Goal: Task Accomplishment & Management: Use online tool/utility

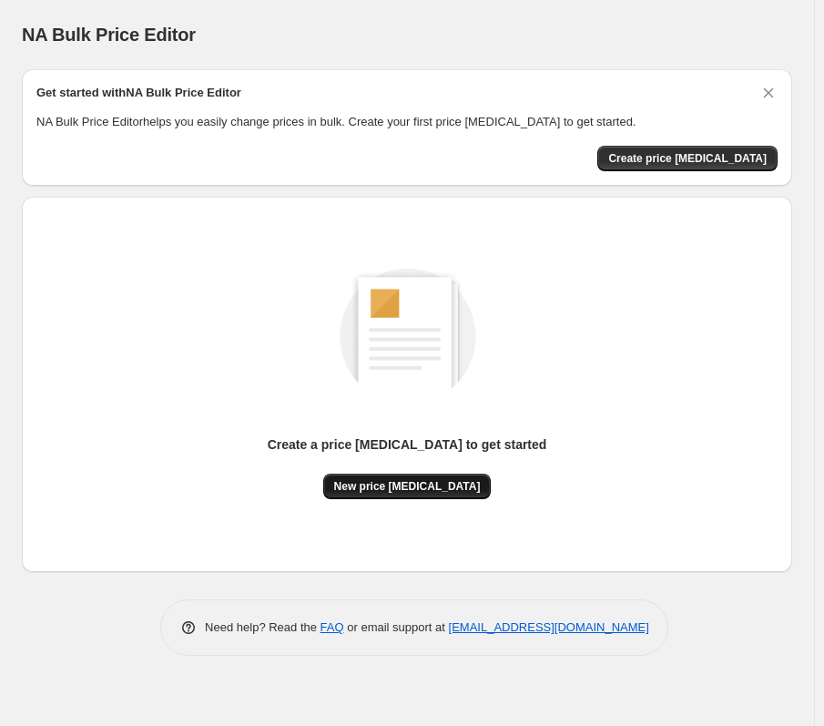
click at [470, 479] on button "New price [MEDICAL_DATA]" at bounding box center [407, 485] width 168 height 25
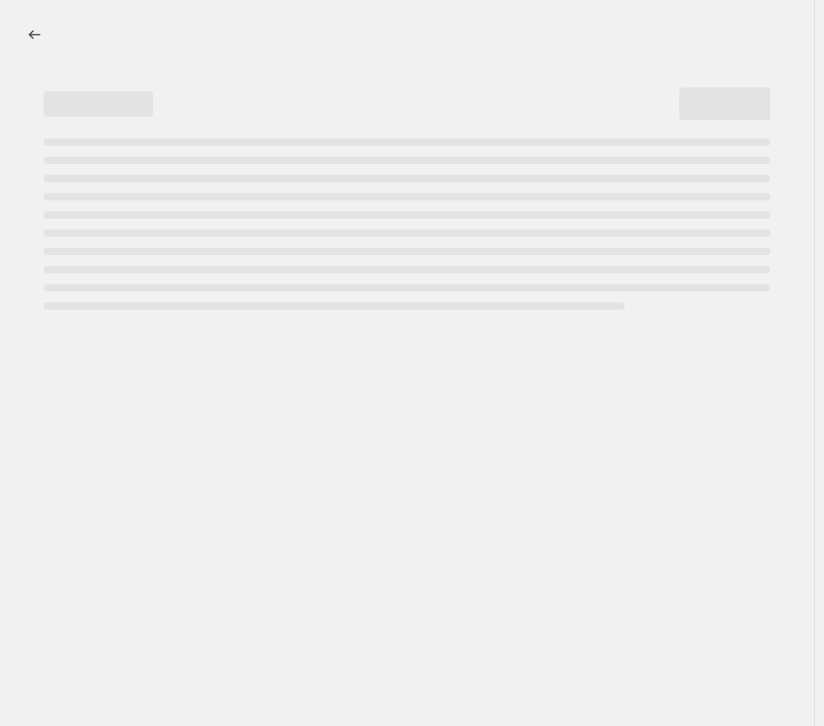
select select "percentage"
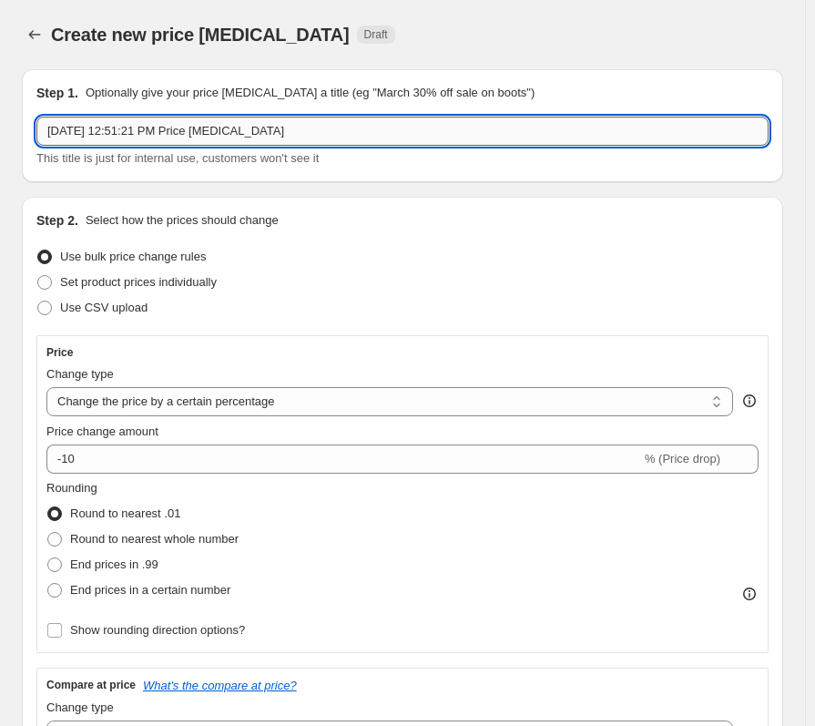
click at [290, 132] on input "Sep 18, 2025, 12:51:21 PM Price change job" at bounding box center [402, 131] width 732 height 29
drag, startPoint x: 293, startPoint y: 120, endPoint x: -9, endPoint y: 112, distance: 302.4
click at [0, 112] on html "Home Settings Plans Skip to content Create new price change job. This page is r…" at bounding box center [407, 363] width 815 height 726
type input "20% OFF"
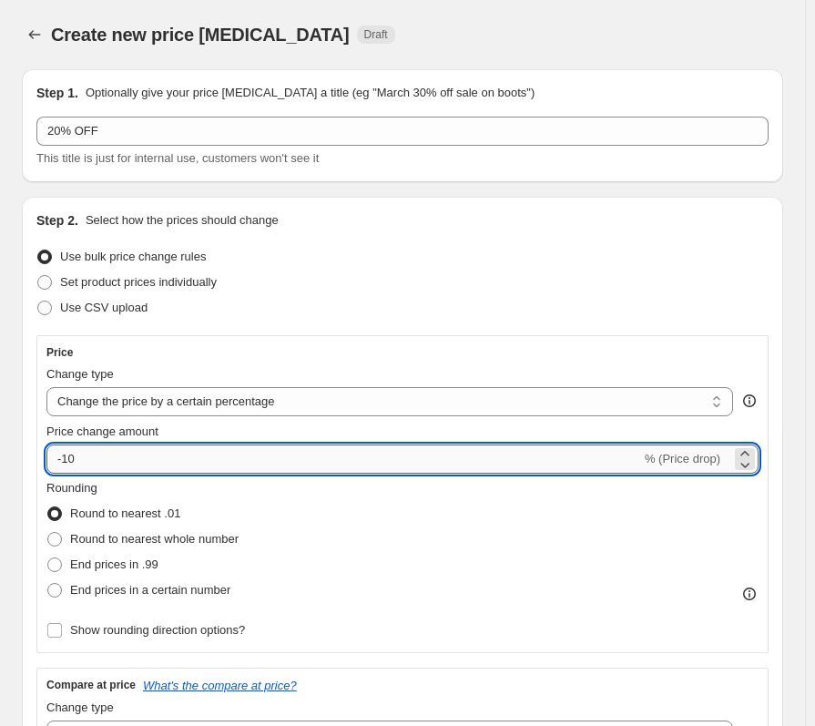
drag, startPoint x: 192, startPoint y: 462, endPoint x: 64, endPoint y: 463, distance: 128.4
click at [64, 463] on input "-10" at bounding box center [343, 458] width 595 height 29
type input "-20"
click at [514, 354] on div "Price" at bounding box center [402, 352] width 712 height 15
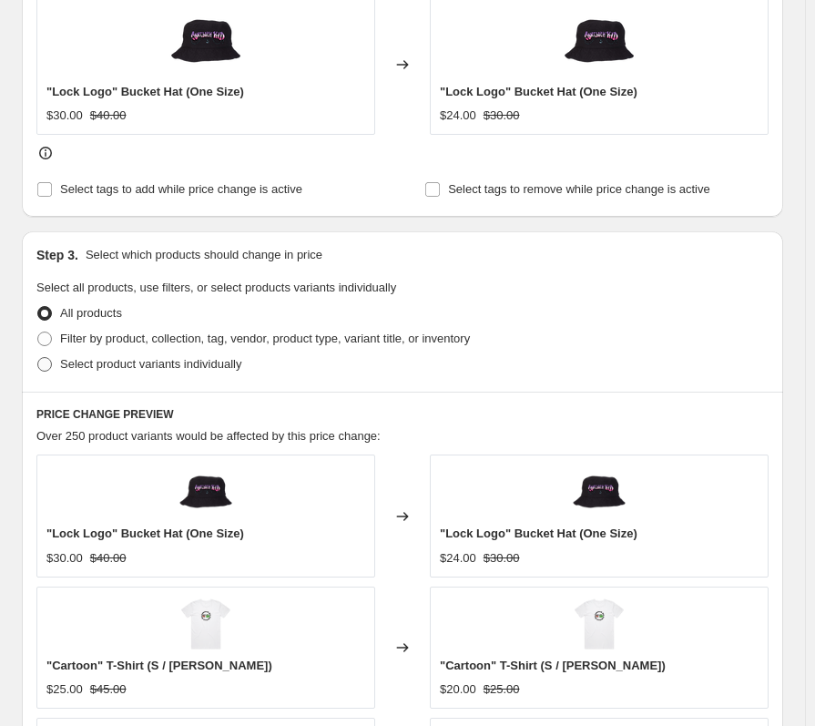
scroll to position [819, 0]
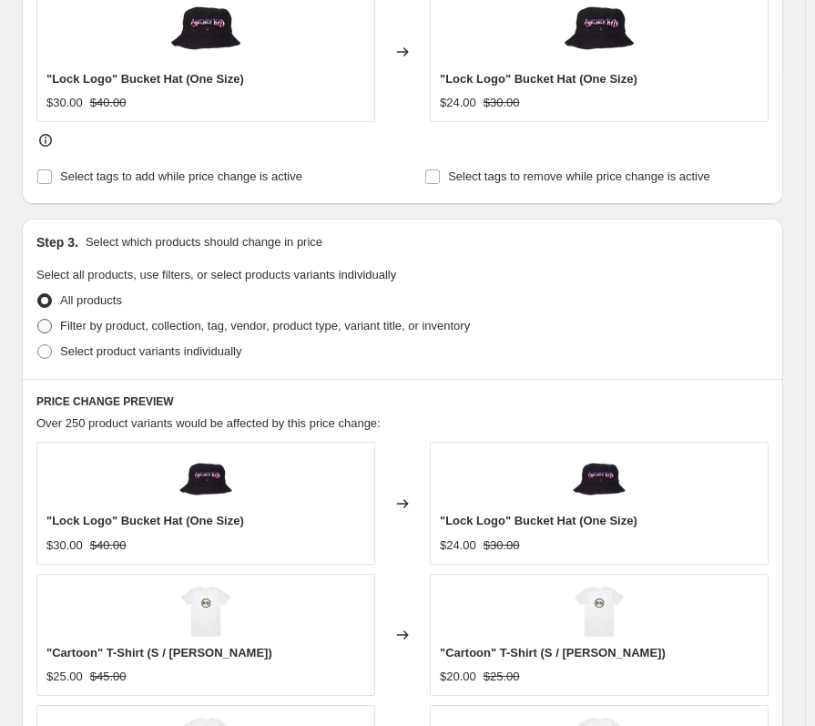
click at [117, 332] on span "Filter by product, collection, tag, vendor, product type, variant title, or inv…" at bounding box center [265, 326] width 410 height 14
click at [38, 320] on input "Filter by product, collection, tag, vendor, product type, variant title, or inv…" at bounding box center [37, 319] width 1 height 1
radio input "true"
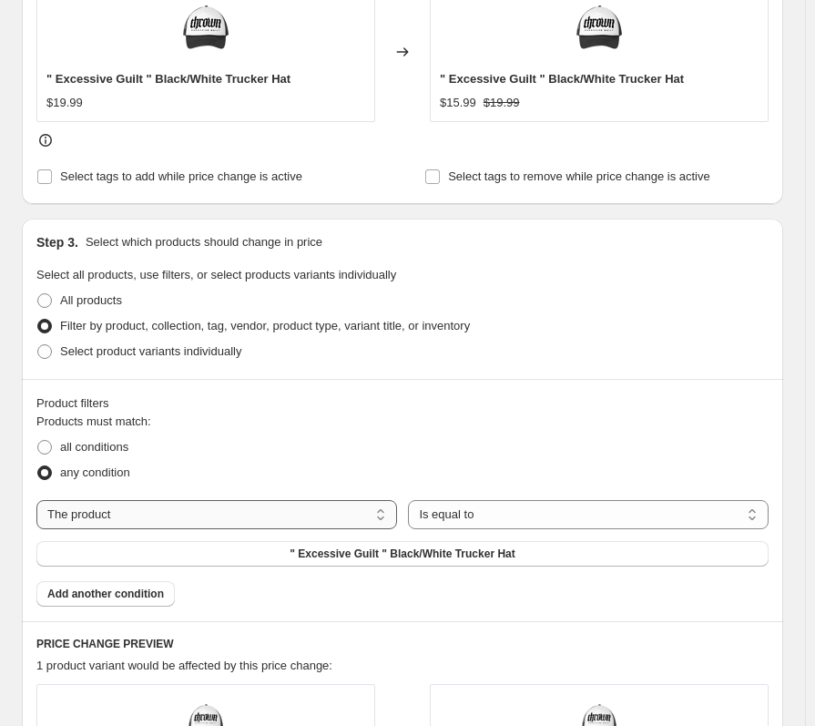
click at [197, 508] on select "The product The product's collection The product's tag The product's vendor The…" at bounding box center [216, 514] width 361 height 29
select select "vendor"
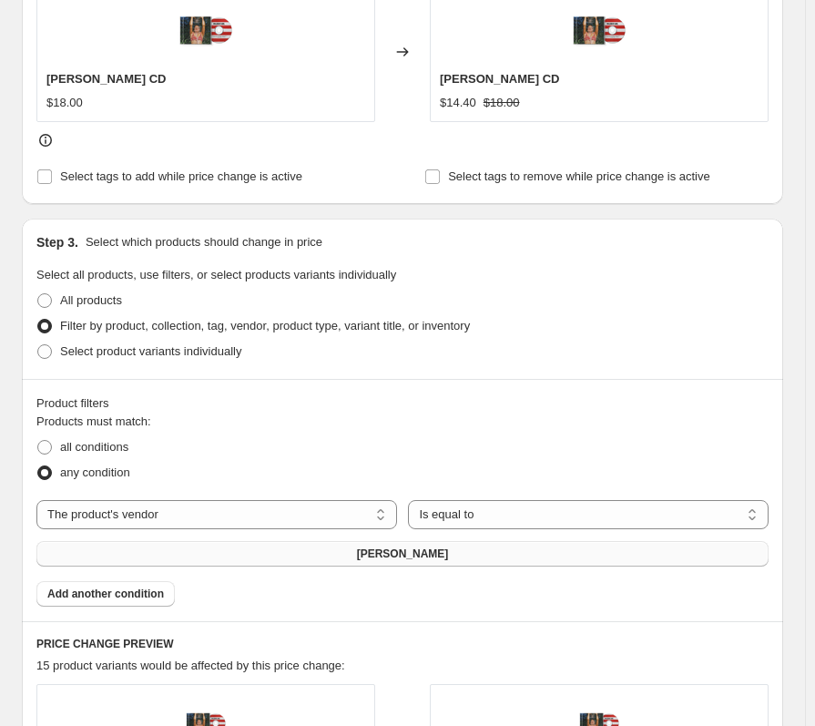
click at [487, 554] on button "[PERSON_NAME]" at bounding box center [402, 553] width 732 height 25
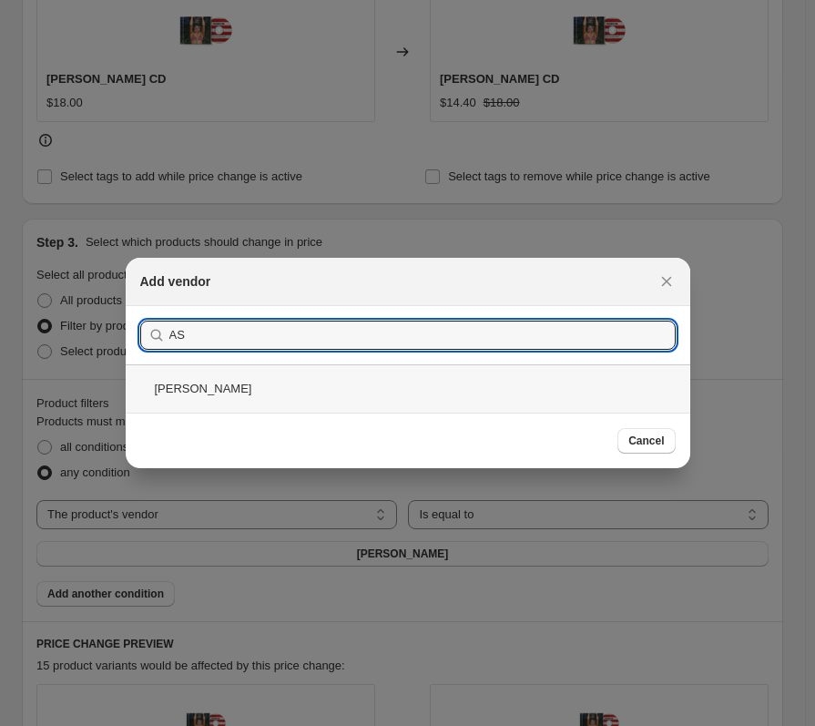
type input "AS"
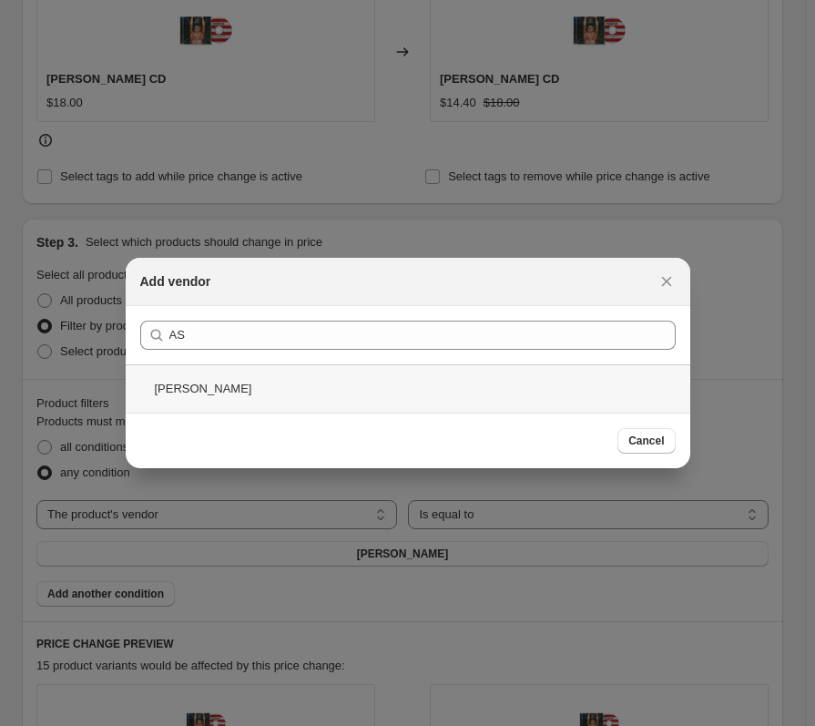
click at [348, 395] on div "Ashe" at bounding box center [408, 388] width 564 height 48
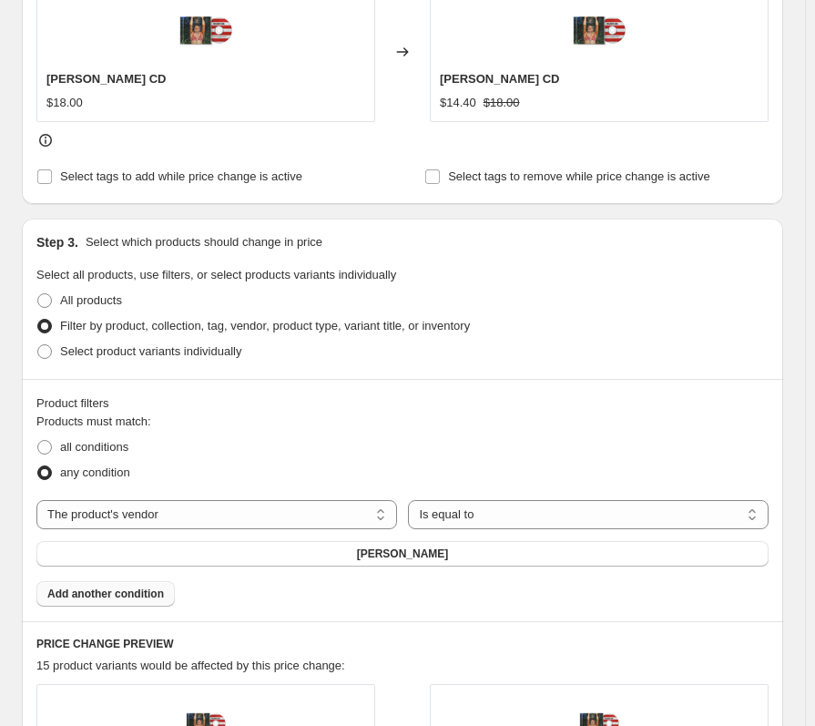
click at [115, 596] on span "Add another condition" at bounding box center [105, 593] width 117 height 15
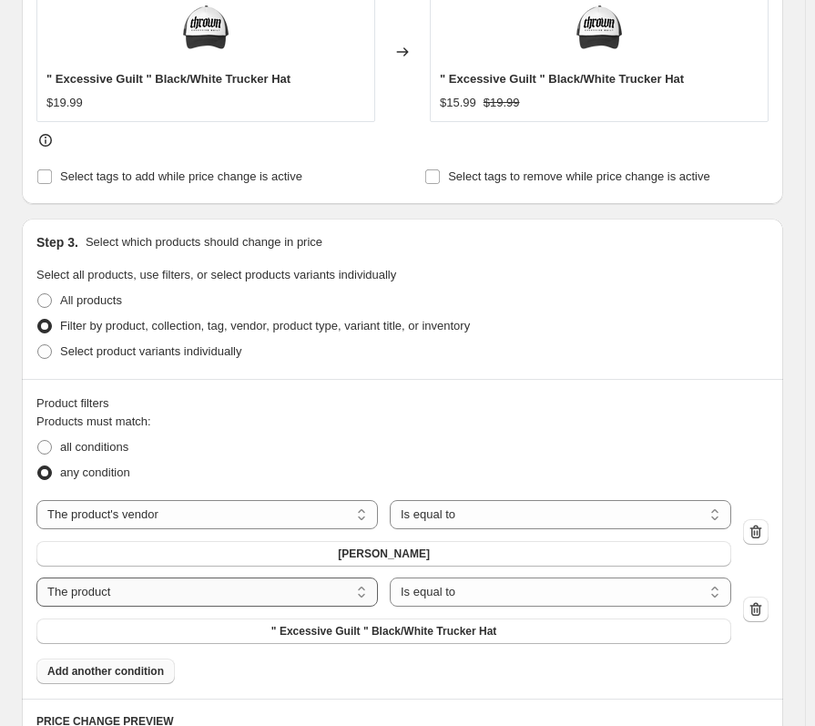
click at [163, 585] on select "The product The product's collection The product's tag The product's vendor The…" at bounding box center [206, 591] width 341 height 29
select select "vendor"
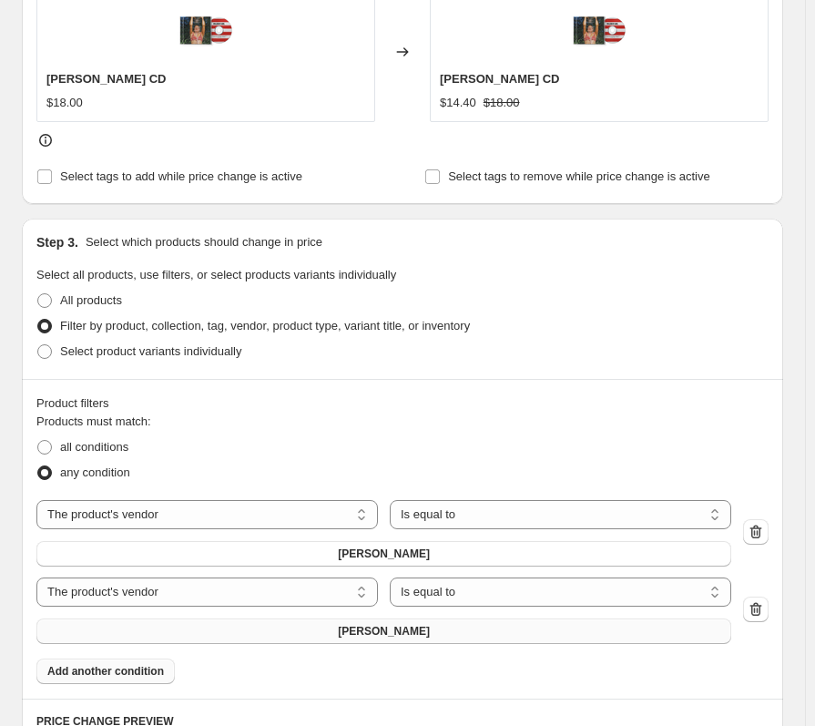
click at [364, 624] on button "Ashe" at bounding box center [383, 630] width 695 height 25
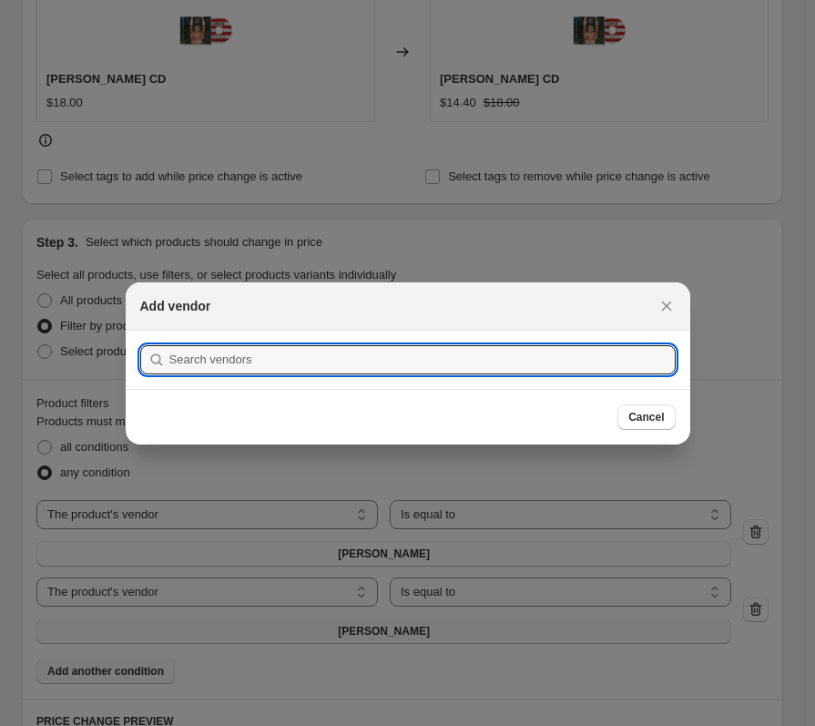
scroll to position [0, 0]
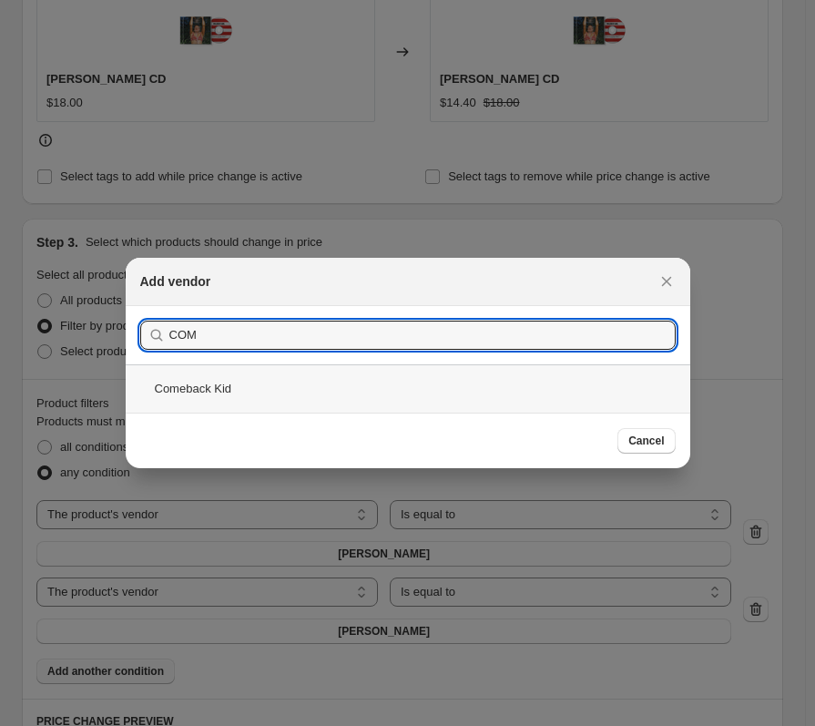
type input "COM"
click at [359, 399] on div "Comeback Kid" at bounding box center [408, 388] width 564 height 48
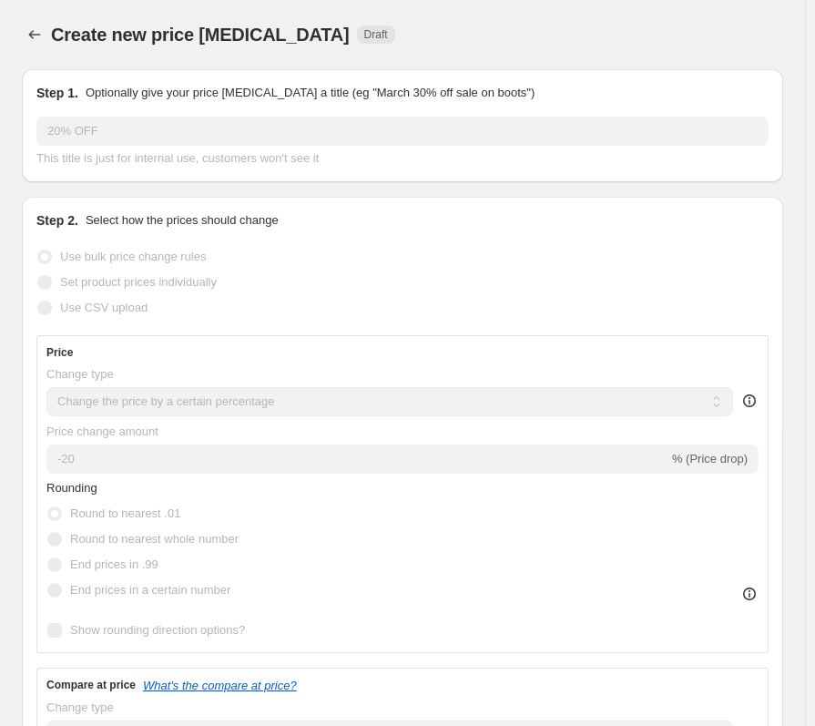
scroll to position [819, 0]
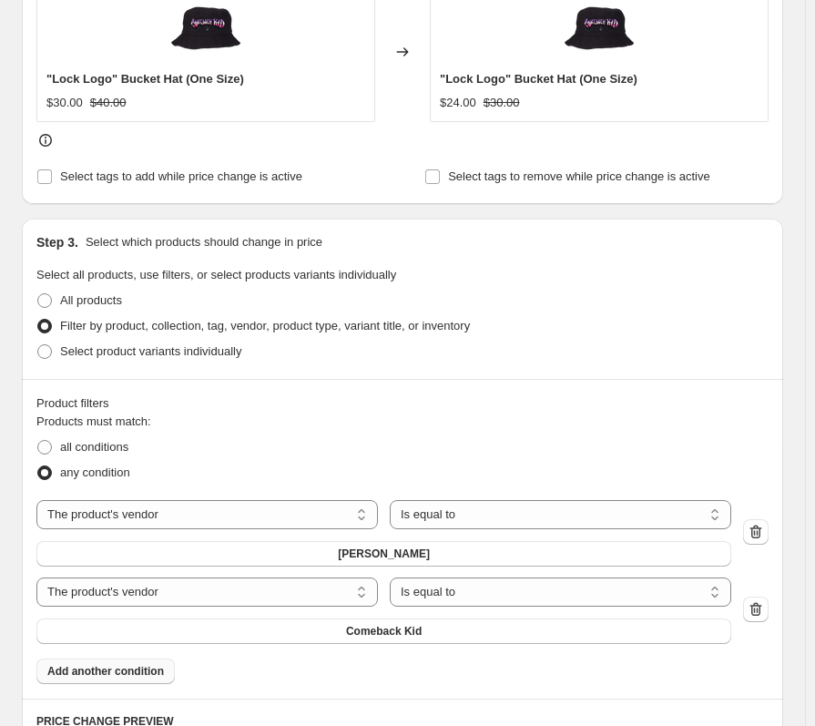
click at [134, 678] on span "Add another condition" at bounding box center [105, 671] width 117 height 15
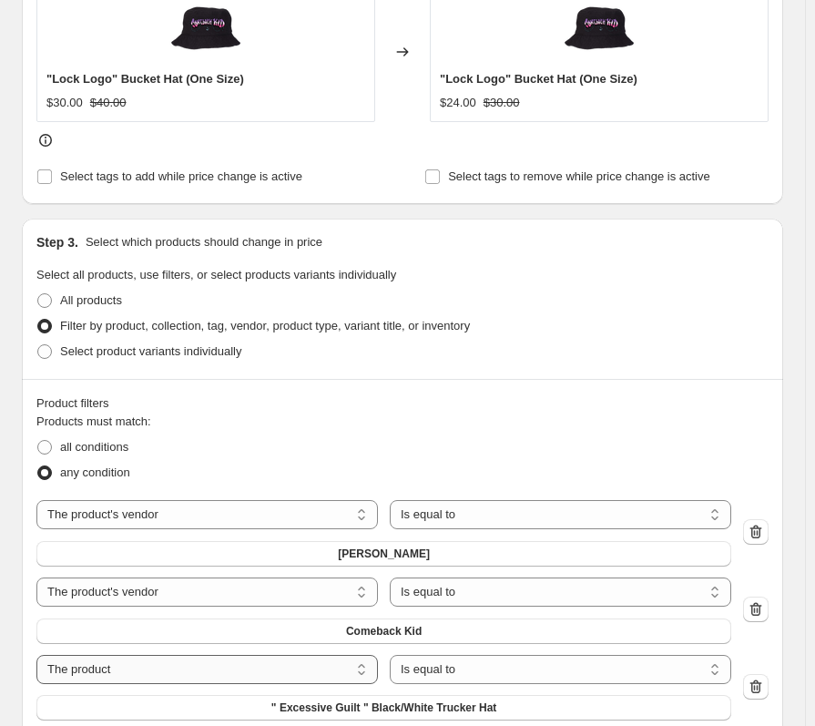
click at [339, 670] on select "The product The product's collection The product's tag The product's vendor The…" at bounding box center [206, 669] width 341 height 29
select select "vendor"
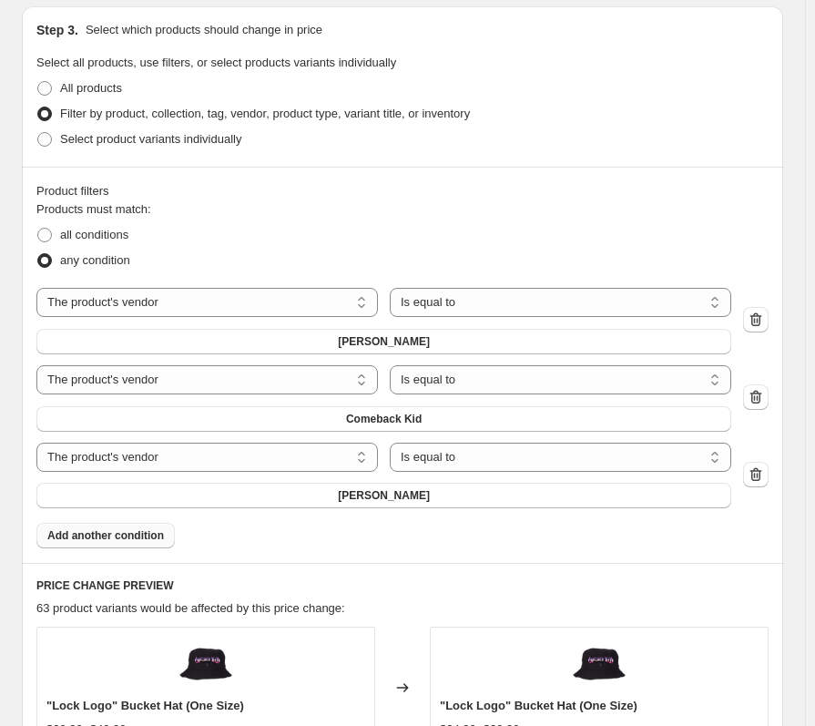
scroll to position [1093, 0]
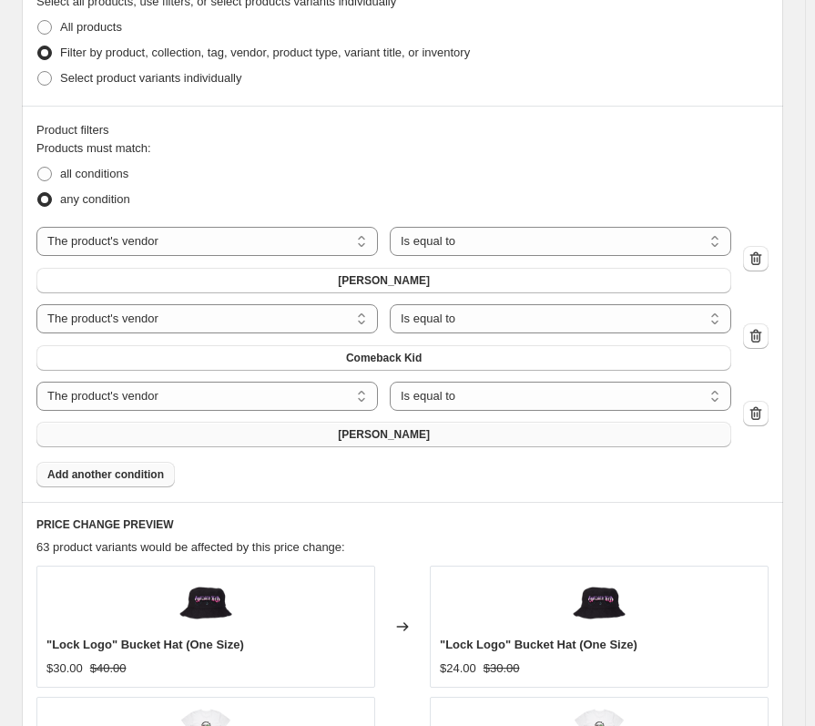
click at [417, 433] on button "Ashe" at bounding box center [383, 434] width 695 height 25
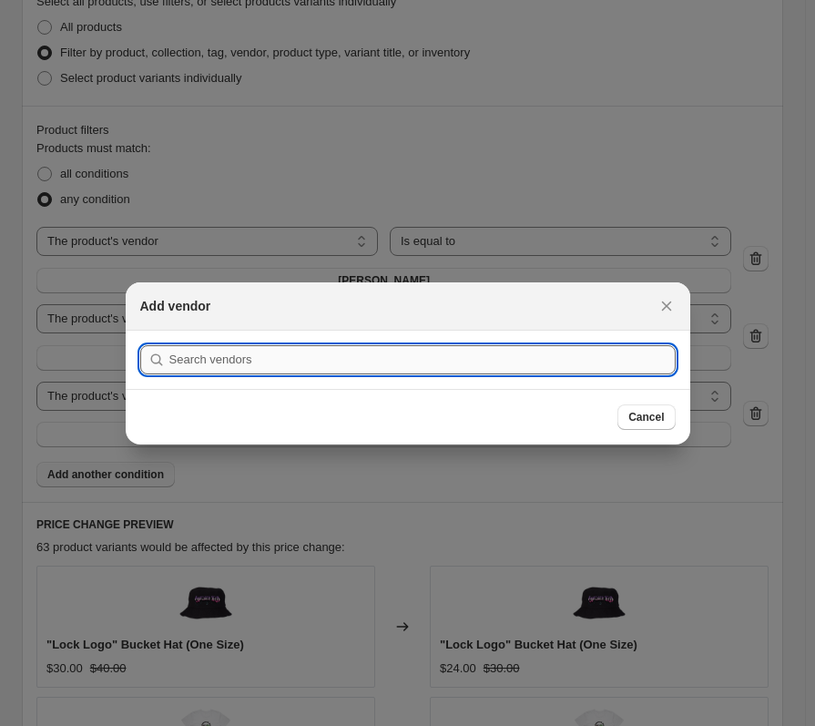
click at [428, 349] on input ":r2n:" at bounding box center [422, 359] width 506 height 29
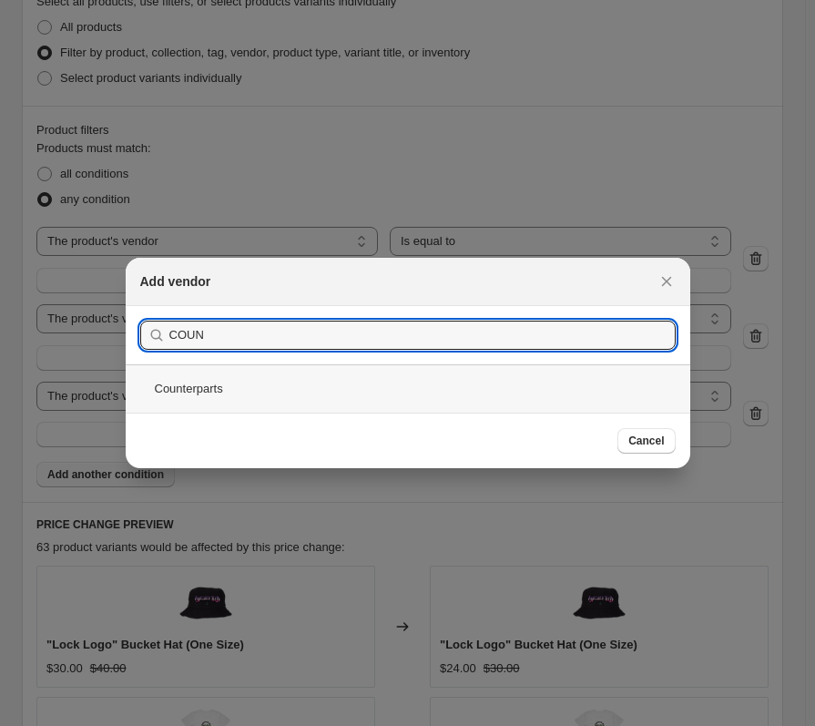
type input "COUN"
click at [324, 378] on div "Counterparts" at bounding box center [408, 388] width 564 height 48
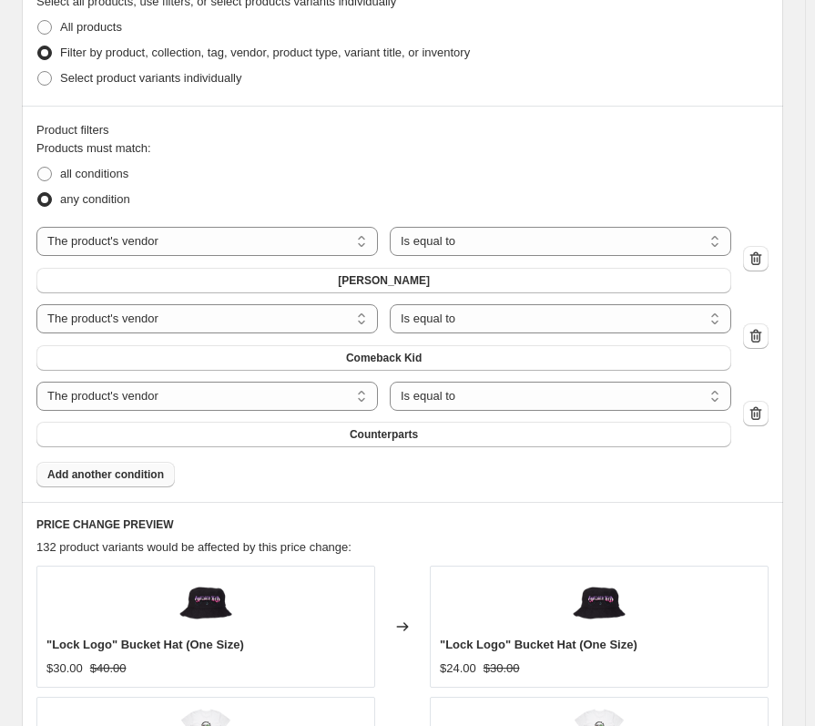
click at [133, 486] on button "Add another condition" at bounding box center [105, 474] width 138 height 25
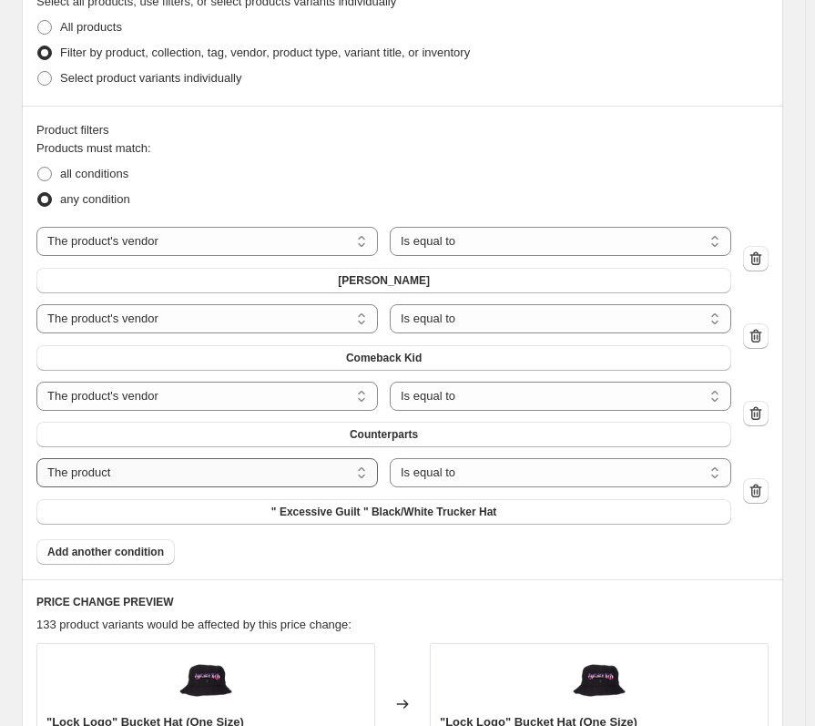
click at [158, 476] on select "The product The product's collection The product's tag The product's vendor The…" at bounding box center [206, 472] width 341 height 29
select select "vendor"
click at [354, 515] on button "Ashe" at bounding box center [383, 511] width 695 height 25
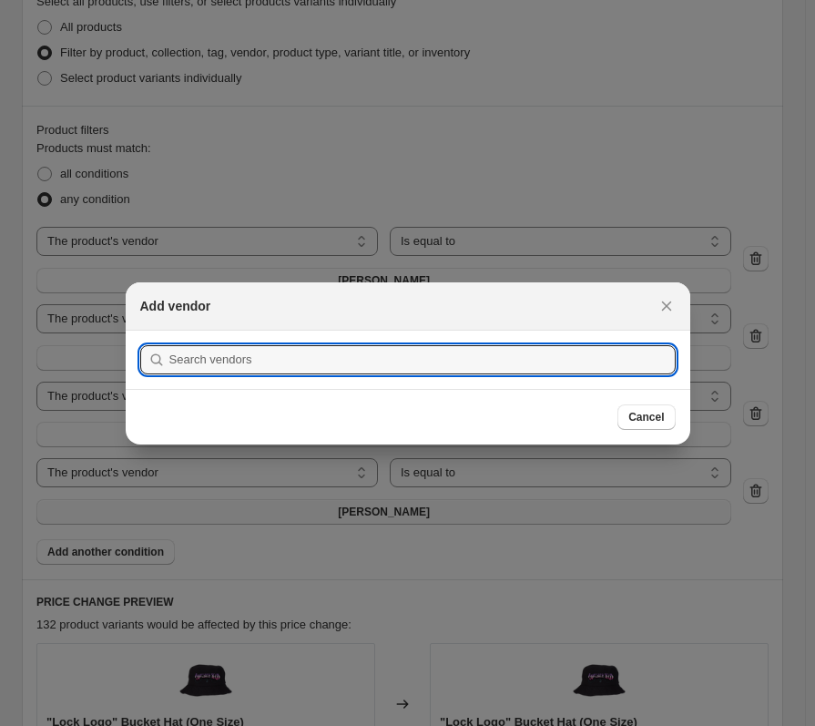
scroll to position [0, 0]
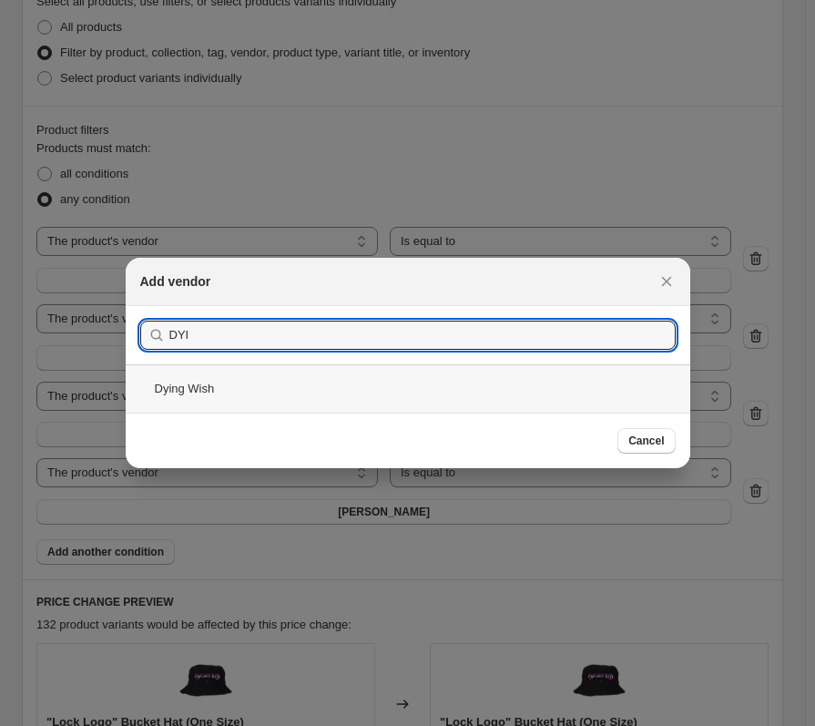
type input "DYI"
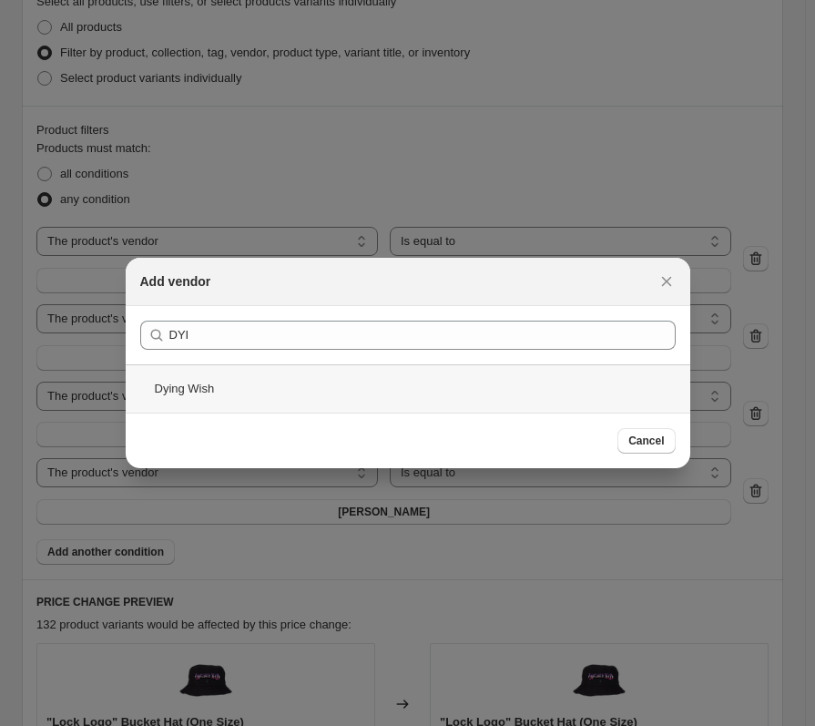
click at [305, 381] on div "Dying Wish" at bounding box center [408, 388] width 564 height 48
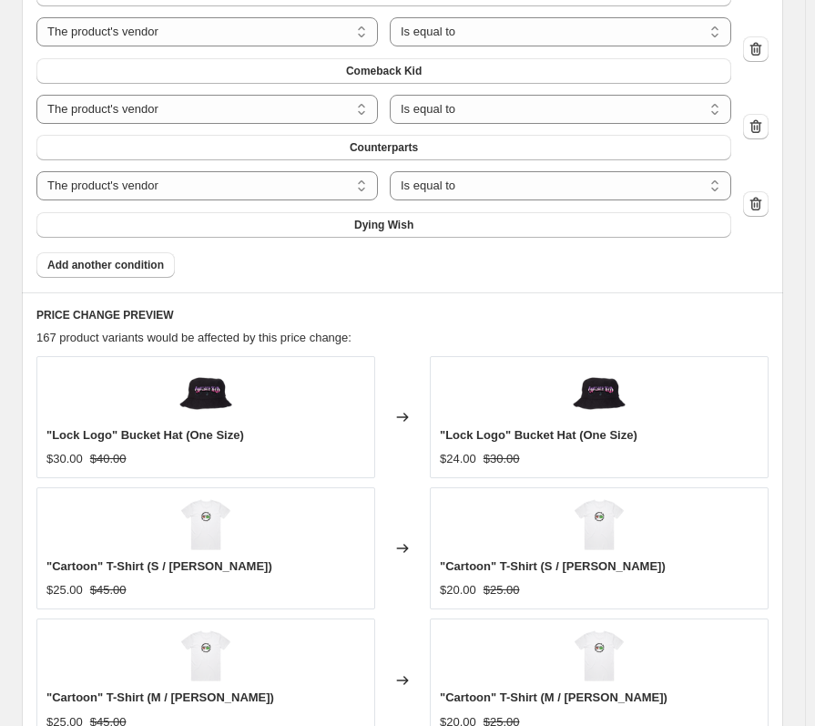
scroll to position [1366, 0]
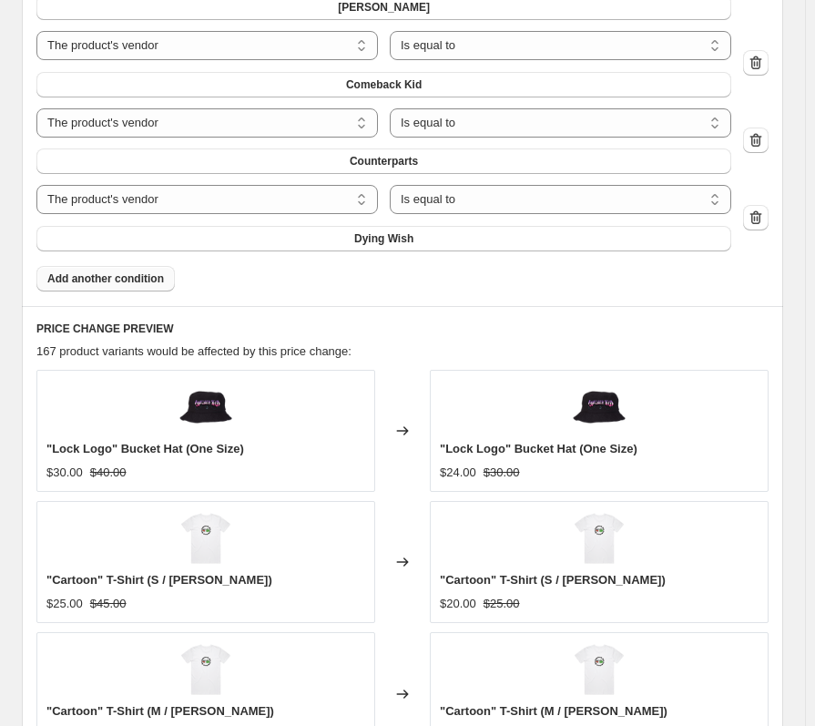
click at [147, 274] on span "Add another condition" at bounding box center [105, 278] width 117 height 15
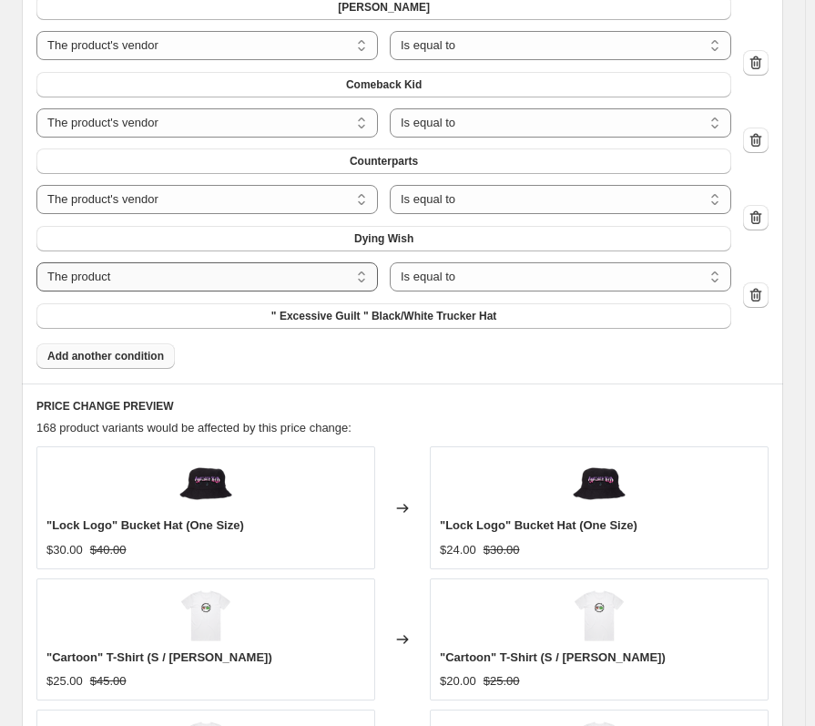
click at [322, 279] on select "The product The product's collection The product's tag The product's vendor The…" at bounding box center [206, 276] width 341 height 29
select select "vendor"
click at [262, 323] on button "Ashe" at bounding box center [383, 315] width 695 height 25
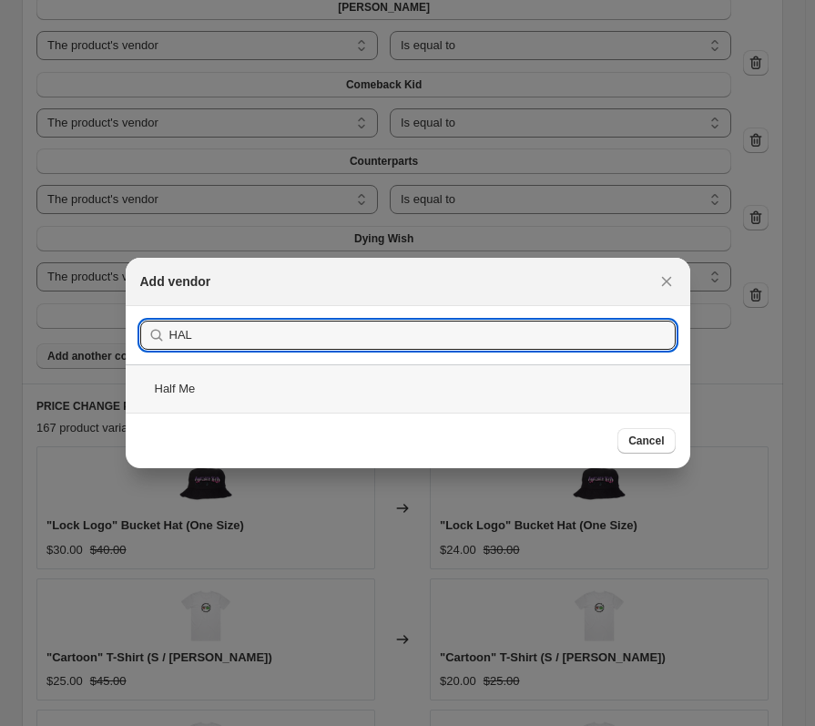
type input "HAL"
click at [237, 380] on div "Half Me" at bounding box center [408, 388] width 564 height 48
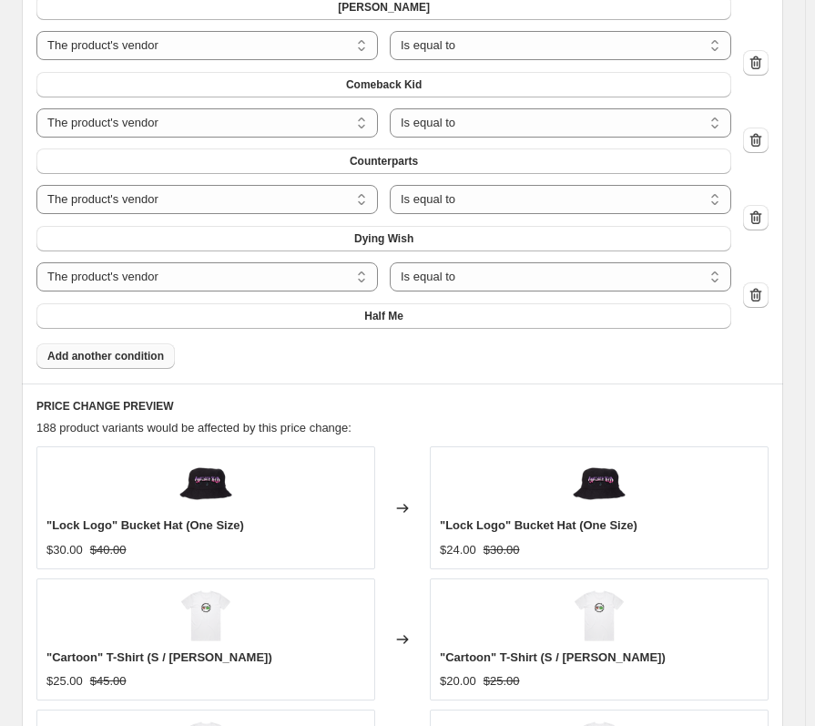
click at [131, 371] on div "Product filters Products must match: all conditions any condition The product T…" at bounding box center [402, 107] width 761 height 551
click at [115, 359] on span "Add another condition" at bounding box center [105, 356] width 117 height 15
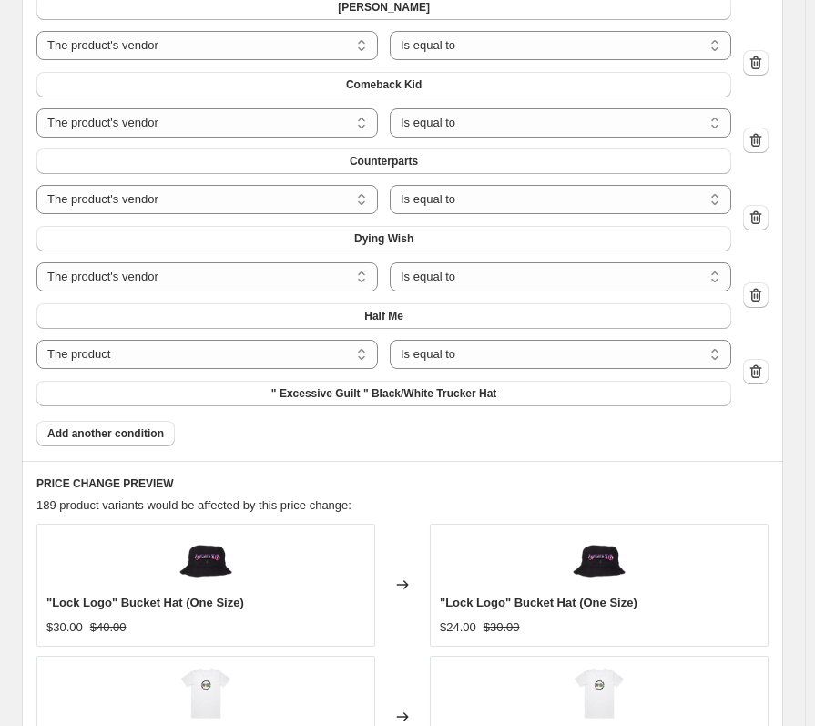
drag, startPoint x: 96, startPoint y: 431, endPoint x: 316, endPoint y: 437, distance: 220.4
click at [160, 473] on div "Step 3. Select which products should change in price Select all products, use f…" at bounding box center [402, 449] width 761 height 1554
click at [300, 362] on select "The product The product's collection The product's tag The product's vendor The…" at bounding box center [206, 354] width 341 height 29
select select "vendor"
click at [370, 388] on button "Ashe" at bounding box center [383, 393] width 695 height 25
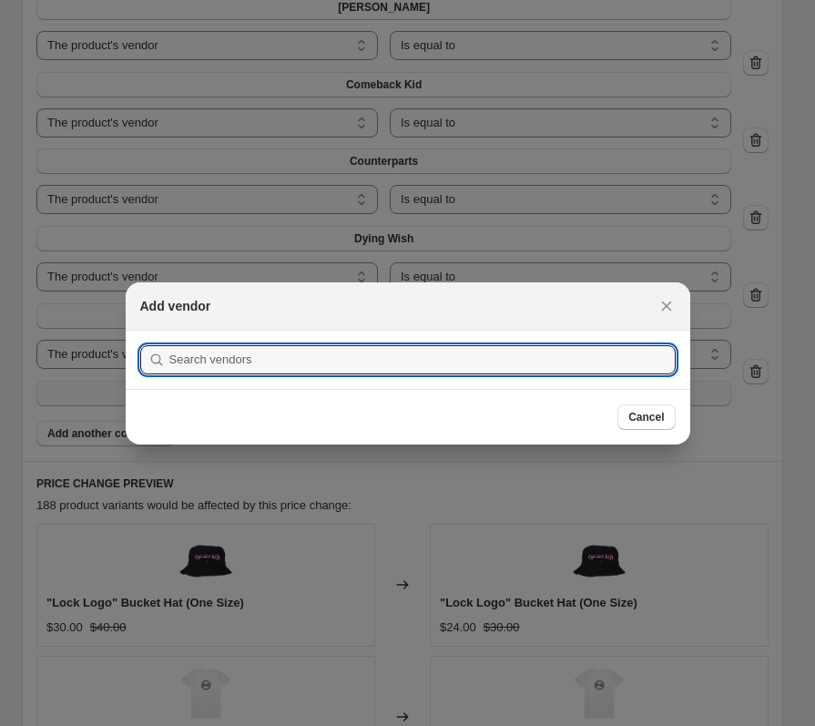
scroll to position [0, 0]
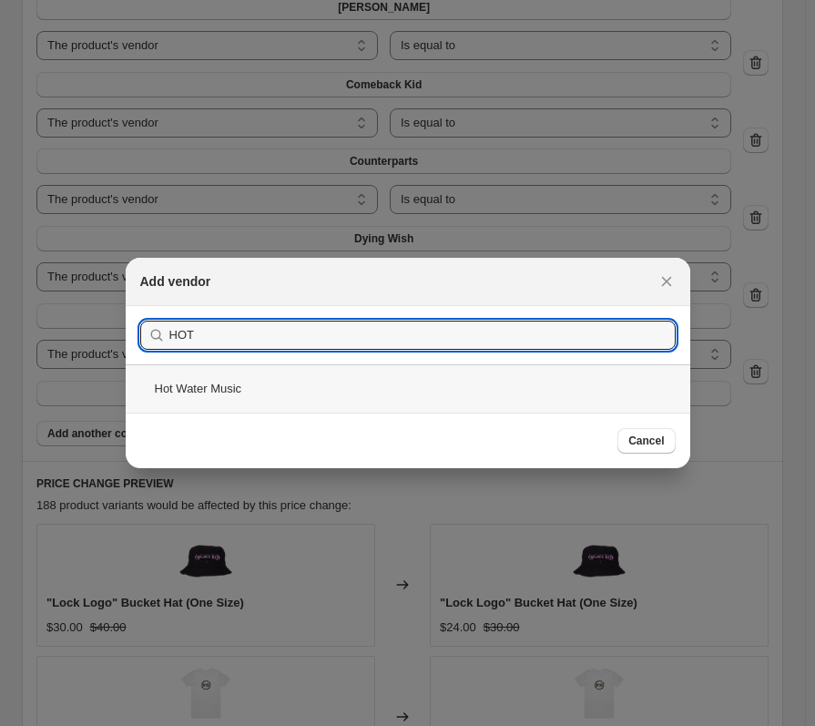
type input "HOT"
click at [198, 382] on div "Hot Water Music" at bounding box center [408, 388] width 564 height 48
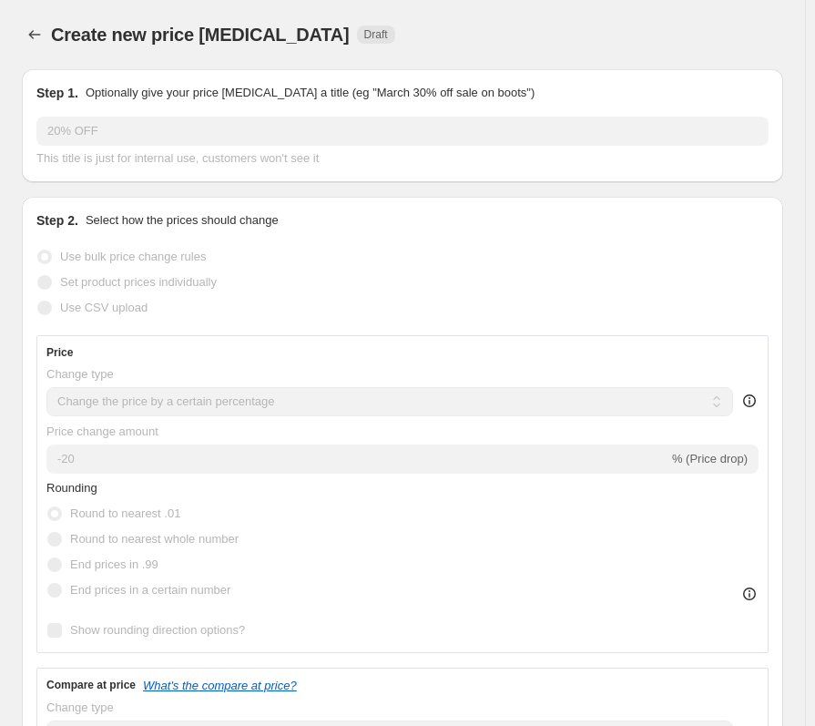
scroll to position [1366, 0]
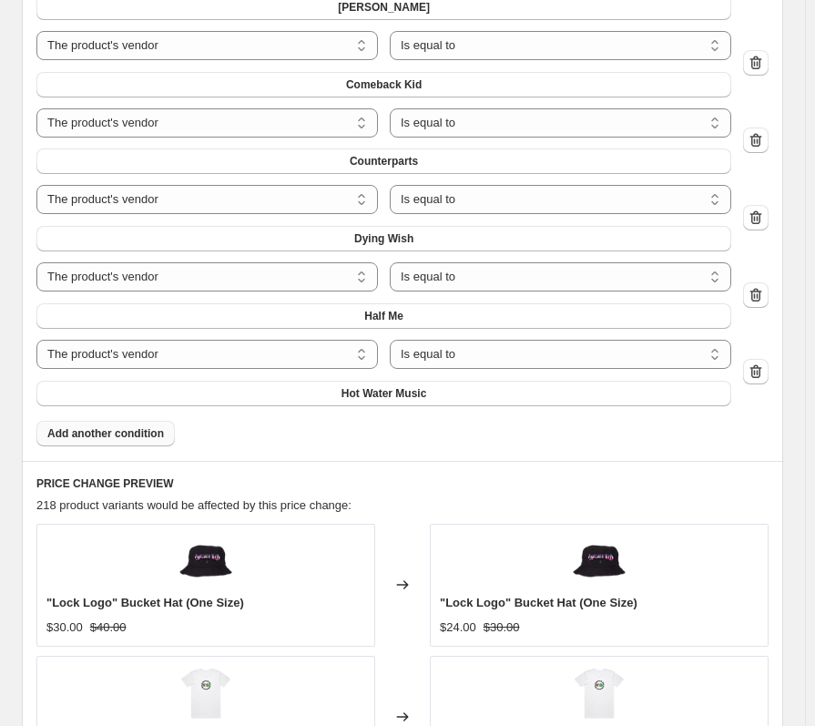
click at [154, 441] on span "Add another condition" at bounding box center [105, 433] width 117 height 15
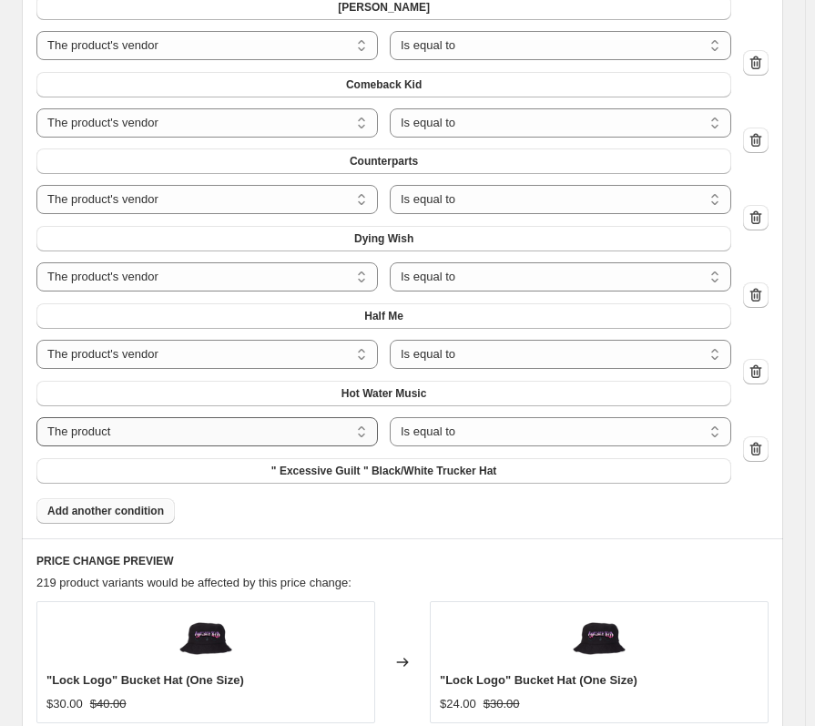
click at [166, 437] on select "The product The product's collection The product's tag The product's vendor The…" at bounding box center [206, 431] width 341 height 29
select select "vendor"
click at [391, 481] on button "Ashe" at bounding box center [383, 470] width 695 height 25
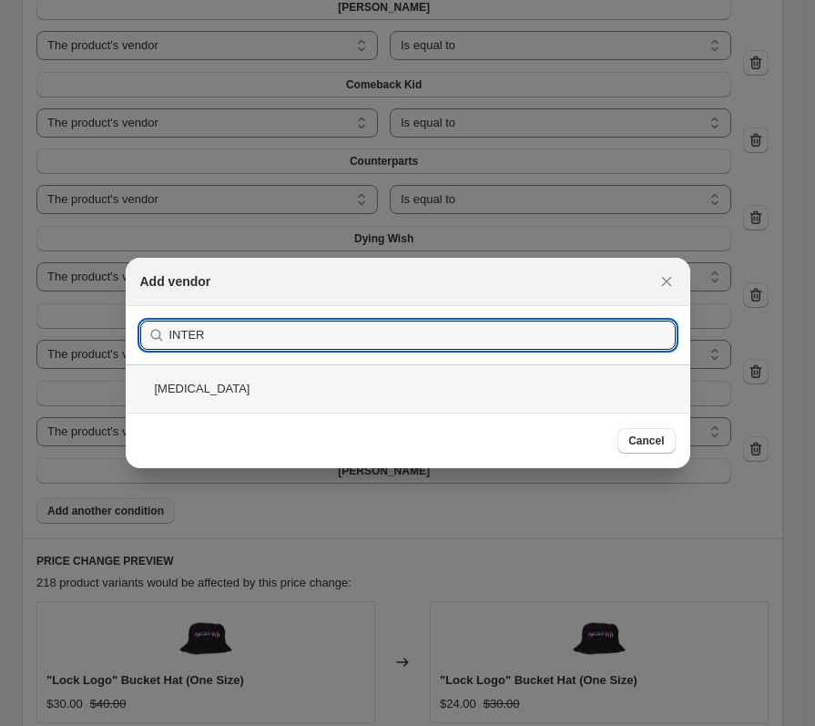
type input "INTER"
click at [320, 384] on div "Internal Bleeding" at bounding box center [408, 388] width 564 height 48
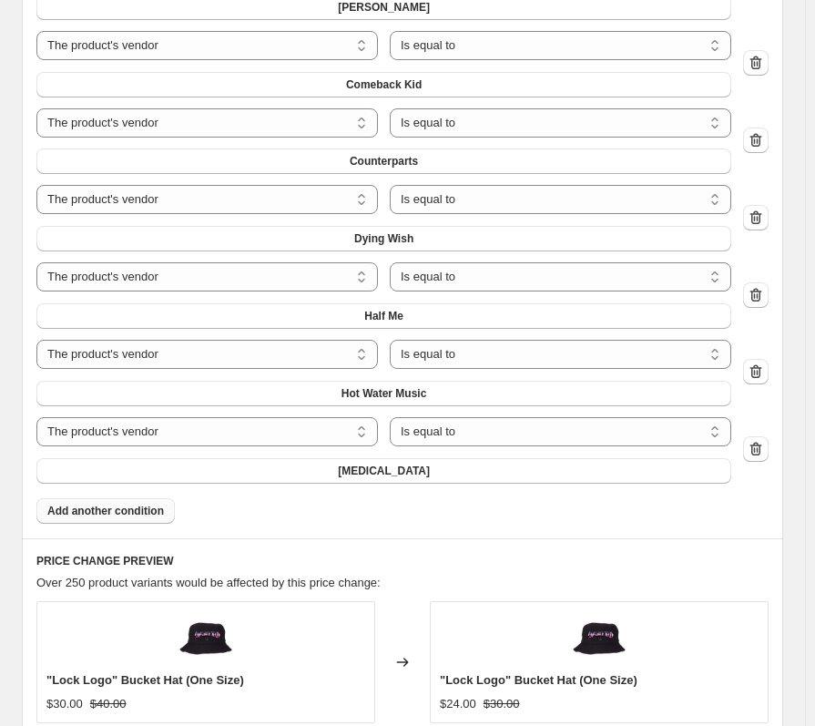
click at [138, 521] on button "Add another condition" at bounding box center [105, 510] width 138 height 25
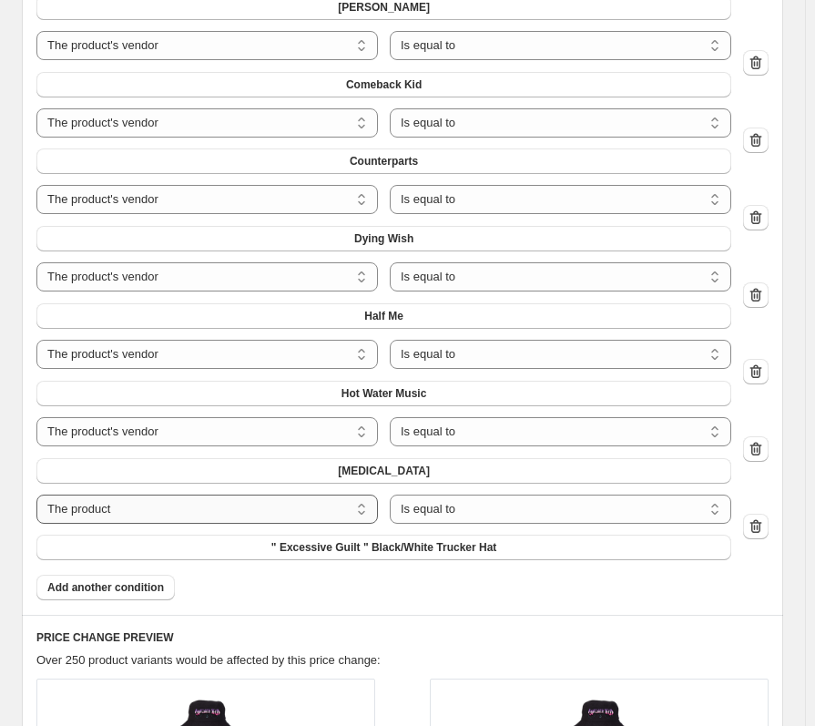
click at [151, 508] on select "The product The product's collection The product's tag The product's vendor The…" at bounding box center [206, 508] width 341 height 29
select select "vendor"
click at [319, 543] on button "Ashe" at bounding box center [383, 546] width 695 height 25
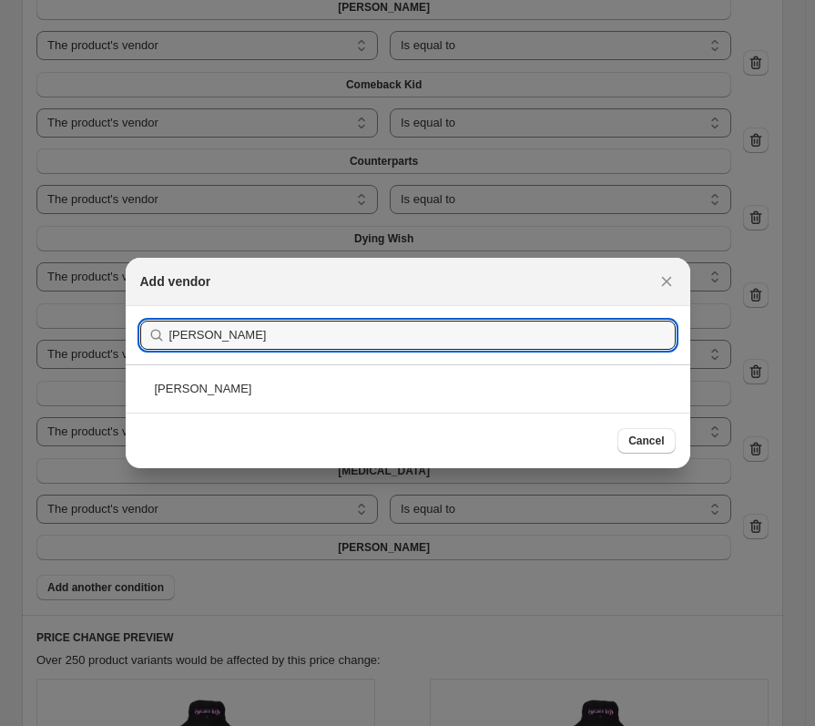
type input "JO"
click at [287, 412] on div "Cancel" at bounding box center [408, 440] width 564 height 56
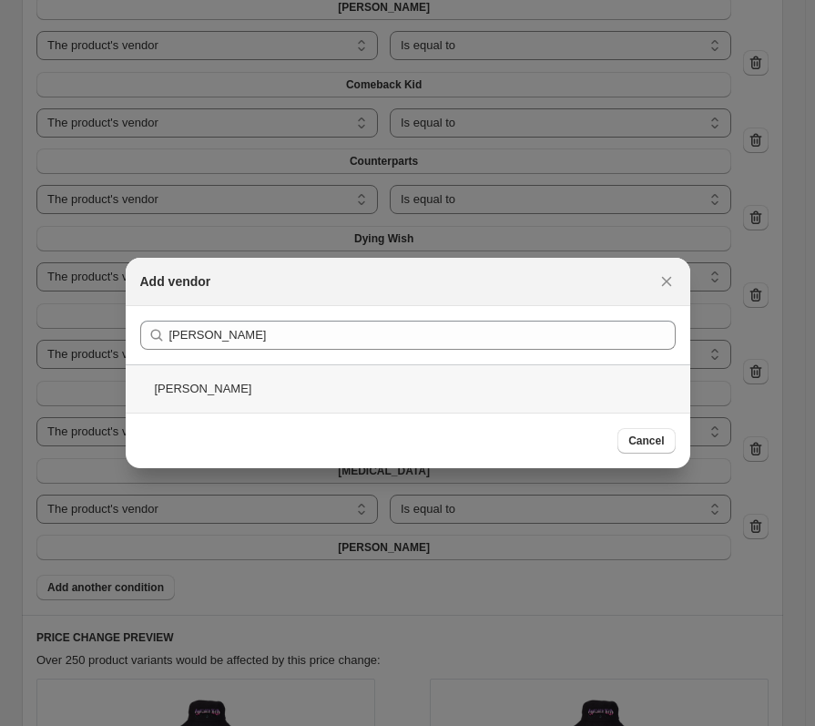
click at [283, 396] on div "Joyce Manor" at bounding box center [408, 388] width 564 height 48
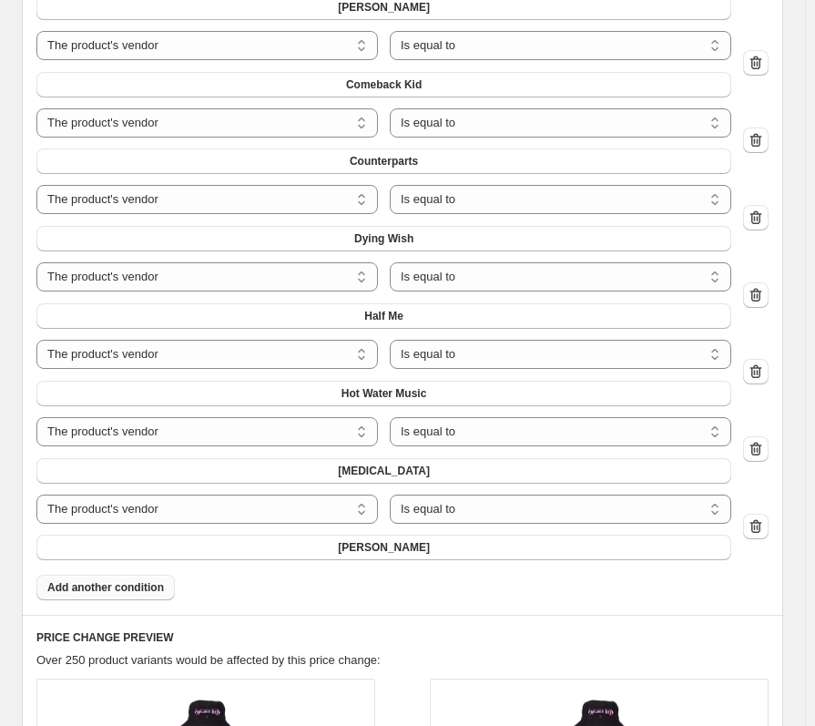
click at [100, 590] on span "Add another condition" at bounding box center [105, 587] width 117 height 15
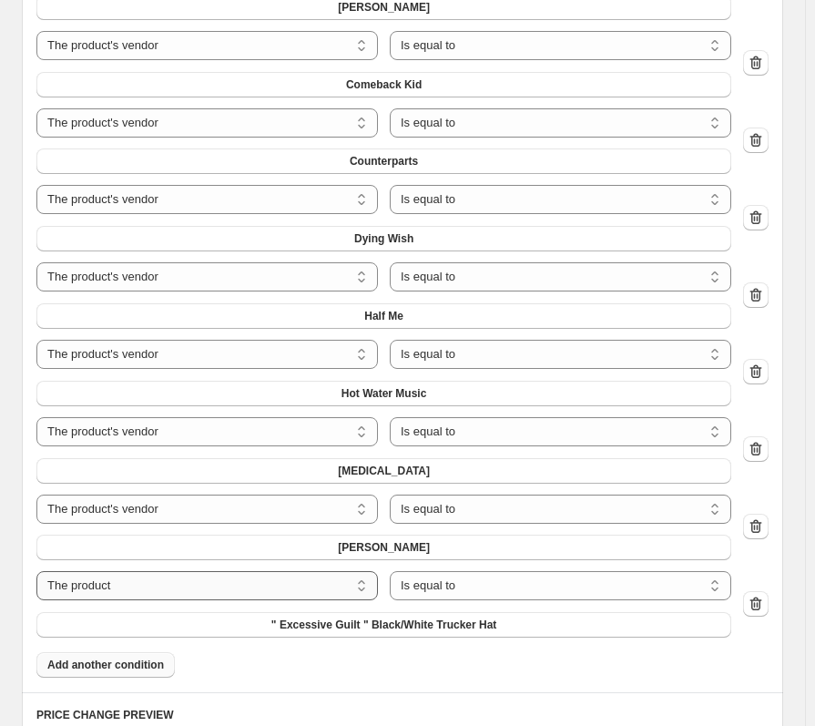
click at [105, 592] on select "The product The product's collection The product's tag The product's vendor The…" at bounding box center [206, 585] width 341 height 29
select select "vendor"
click at [223, 629] on button "Ashe" at bounding box center [383, 624] width 695 height 25
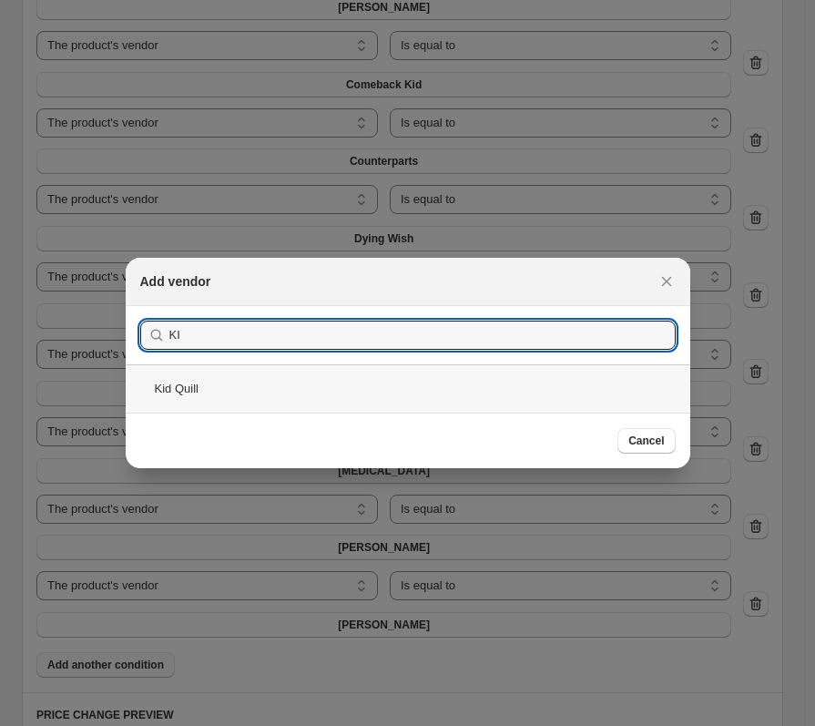
type input "KI"
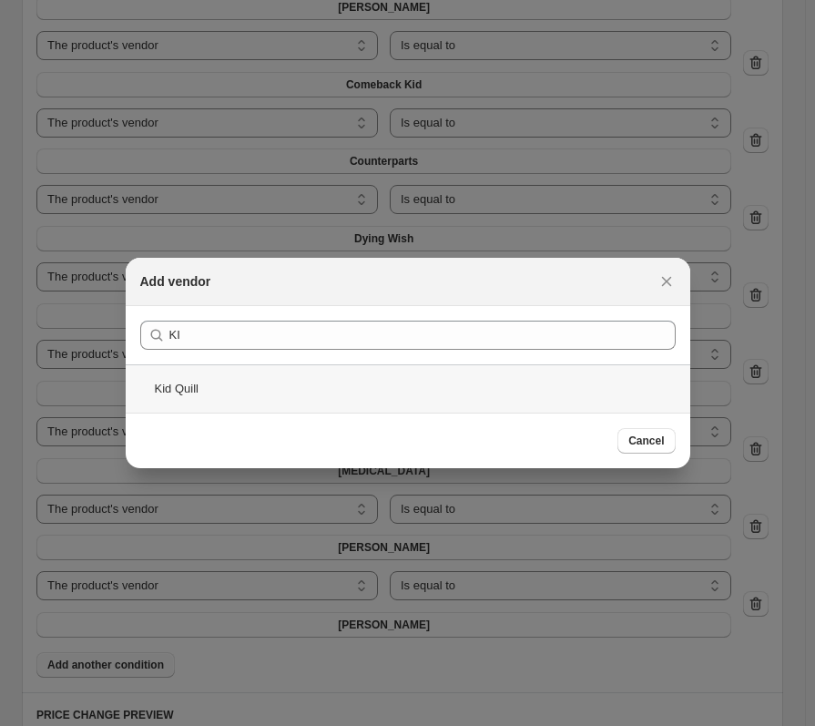
click at [219, 380] on div "Kid Quill" at bounding box center [408, 388] width 564 height 48
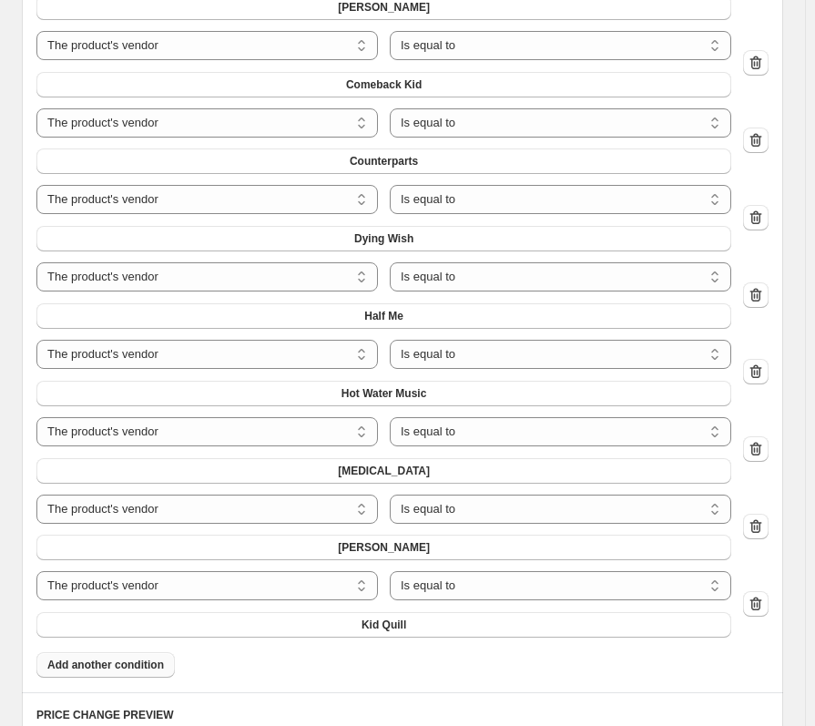
click at [133, 672] on span "Add another condition" at bounding box center [105, 664] width 117 height 15
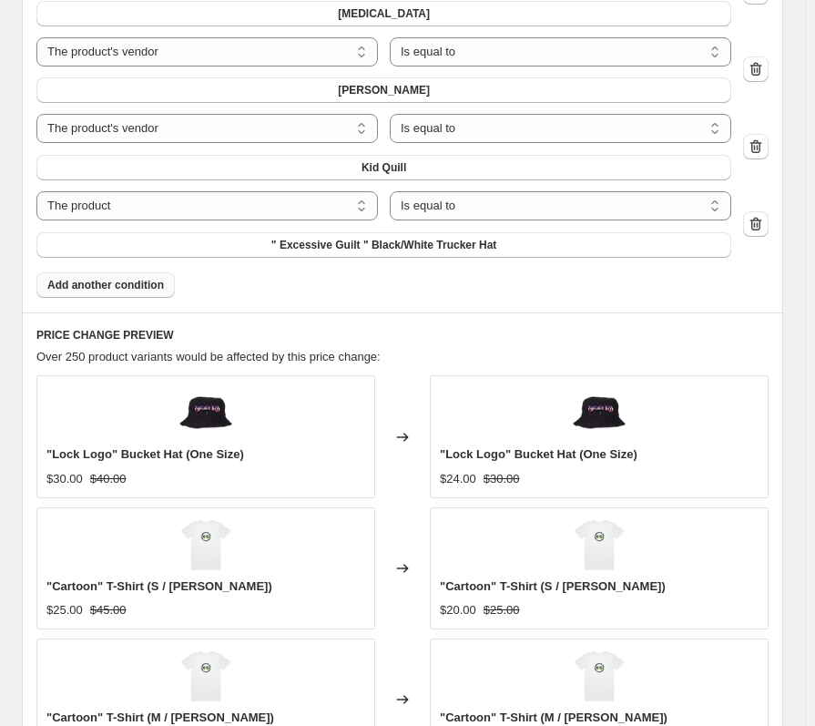
scroll to position [1821, 0]
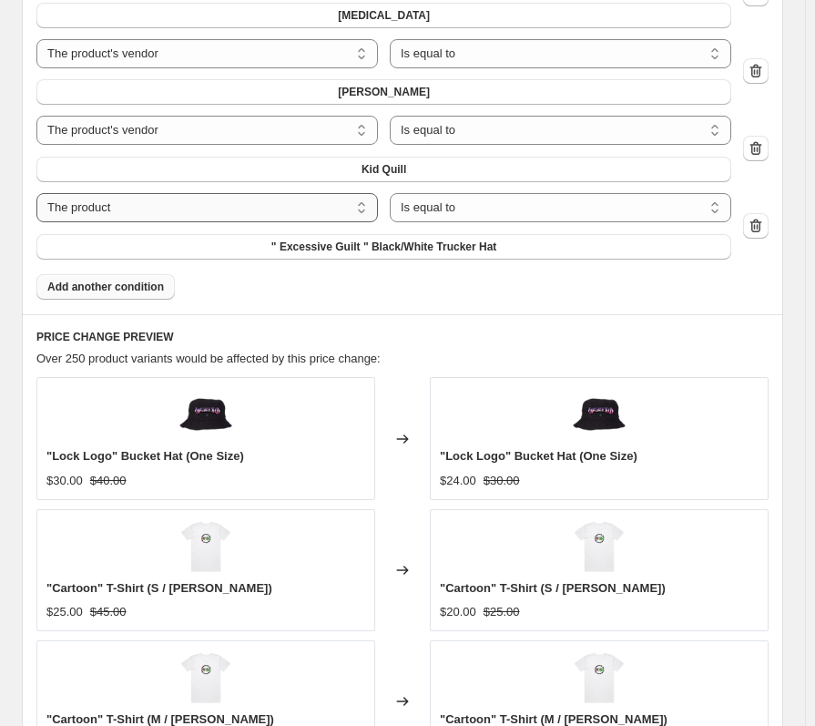
click at [209, 220] on select "The product The product's collection The product's tag The product's vendor The…" at bounding box center [206, 207] width 341 height 29
select select "vendor"
click at [291, 259] on button "Ashe" at bounding box center [383, 246] width 695 height 25
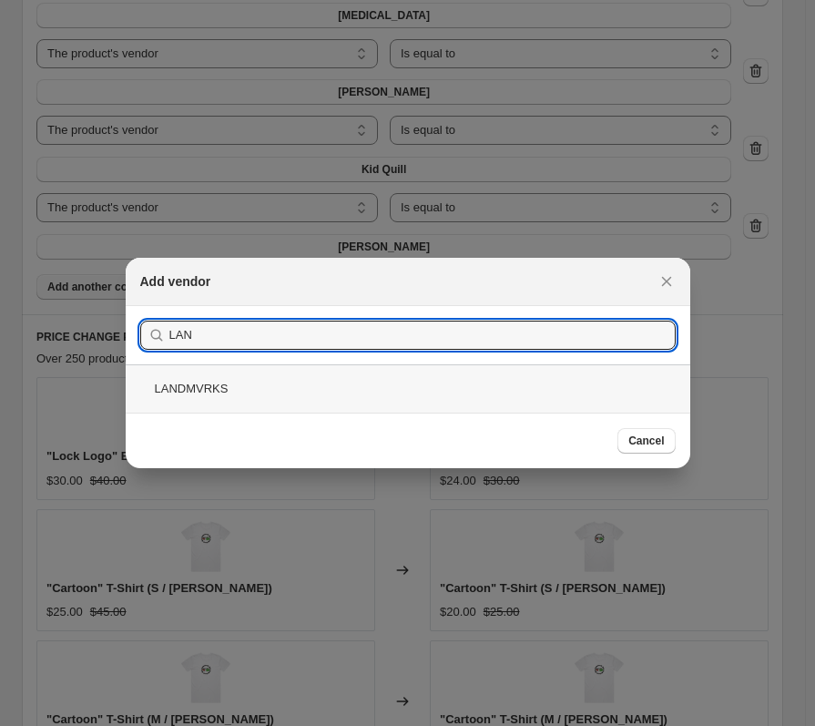
type input "LAN"
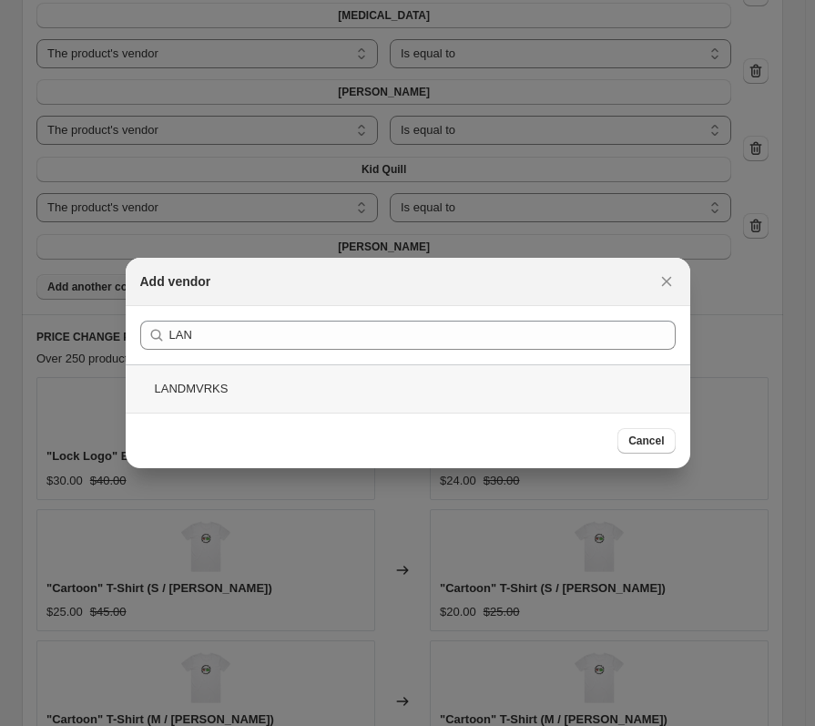
click at [255, 409] on div "LANDMVRKS" at bounding box center [408, 388] width 564 height 48
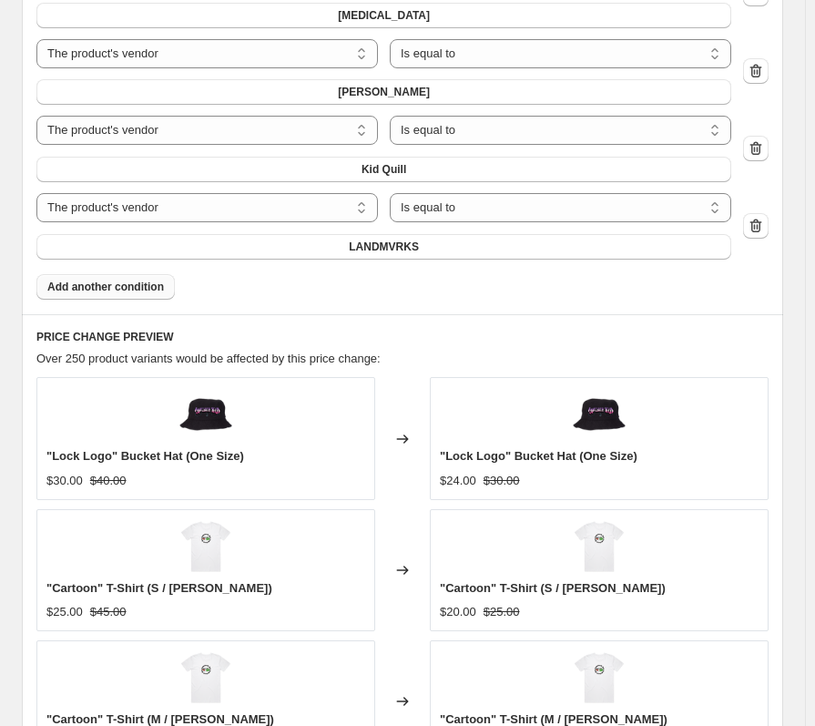
click at [126, 277] on button "Add another condition" at bounding box center [105, 286] width 138 height 25
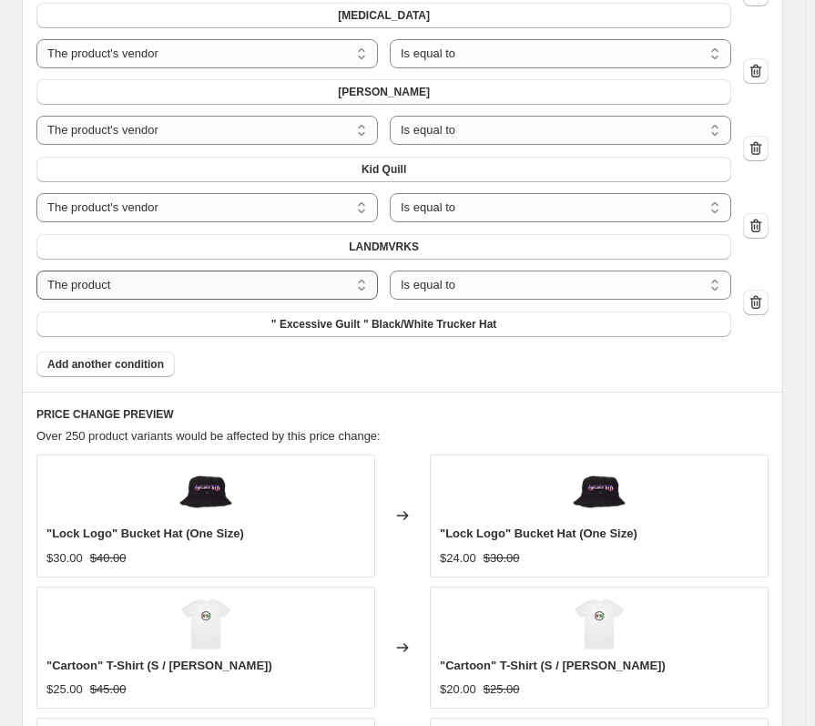
drag, startPoint x: 165, startPoint y: 283, endPoint x: 164, endPoint y: 292, distance: 9.1
click at [165, 283] on select "The product The product's collection The product's tag The product's vendor The…" at bounding box center [206, 284] width 341 height 29
select select "vendor"
click at [343, 320] on button "Ashe" at bounding box center [383, 323] width 695 height 25
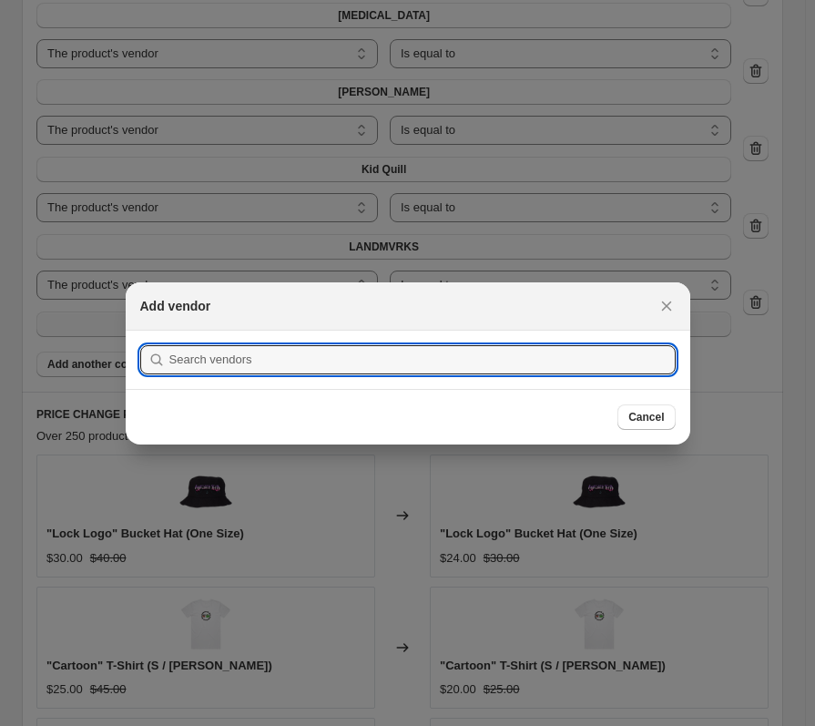
scroll to position [0, 0]
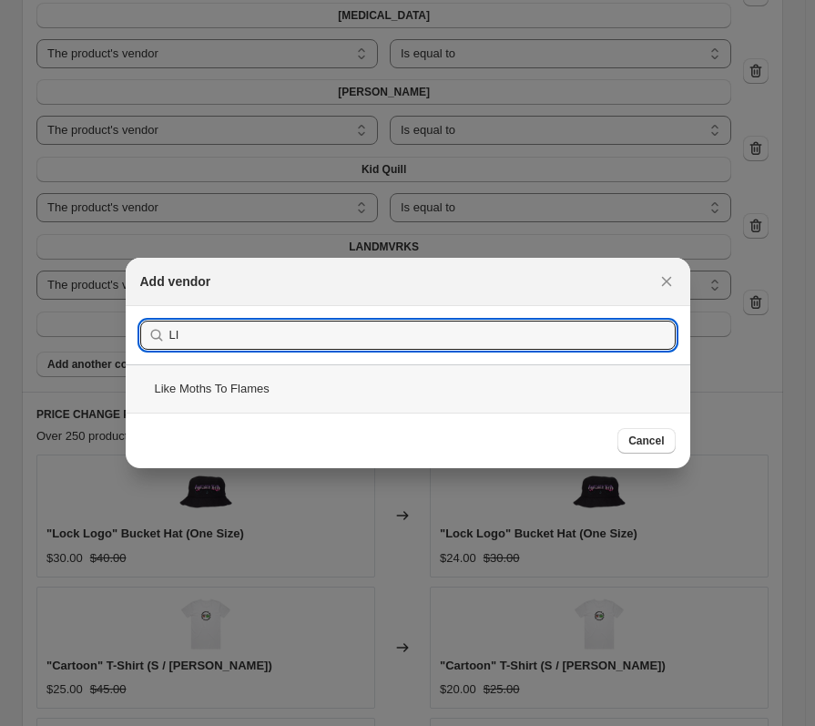
type input "LI"
click at [277, 378] on div "Like Moths To Flames" at bounding box center [408, 388] width 564 height 48
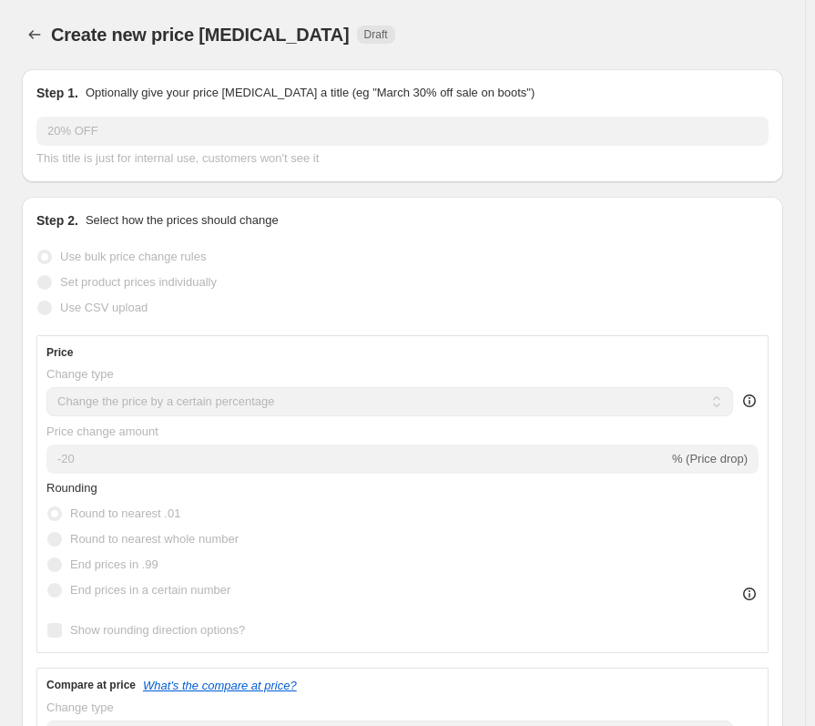
scroll to position [1821, 0]
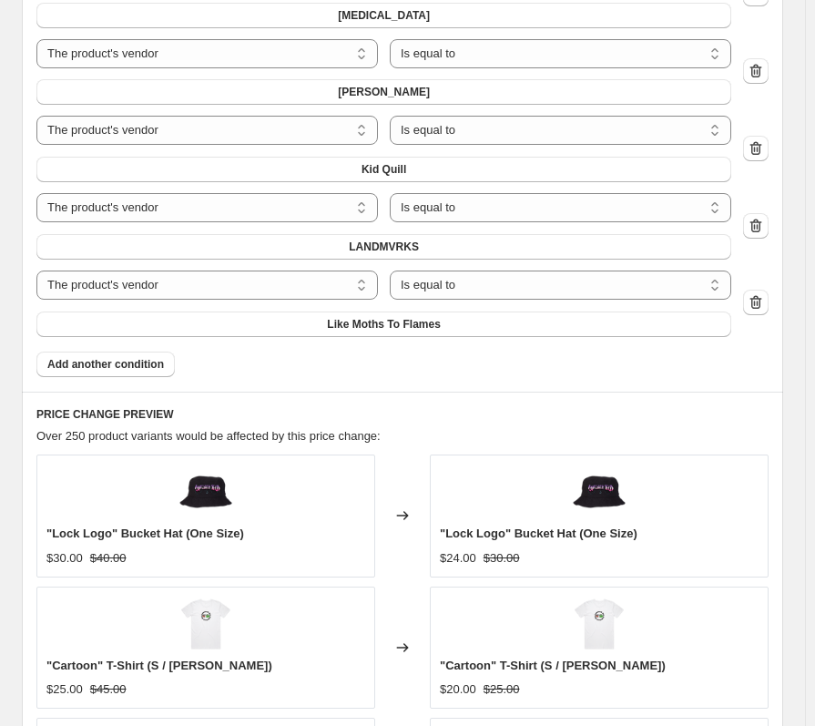
click at [126, 368] on span "Add another condition" at bounding box center [105, 364] width 117 height 15
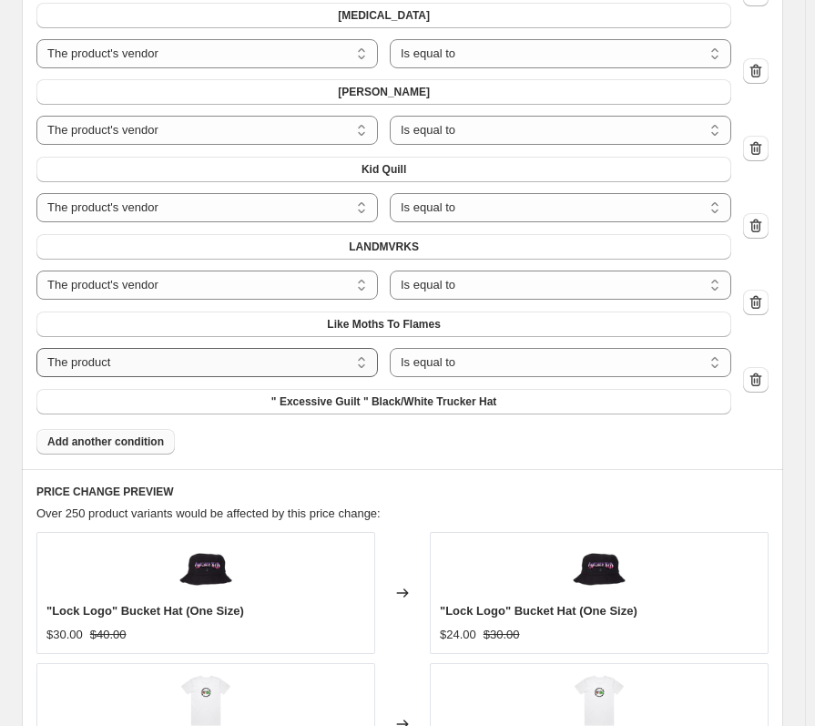
click at [130, 365] on select "The product The product's collection The product's tag The product's vendor The…" at bounding box center [206, 362] width 341 height 29
select select "tag"
click at [202, 406] on button "Accessories" at bounding box center [383, 401] width 695 height 25
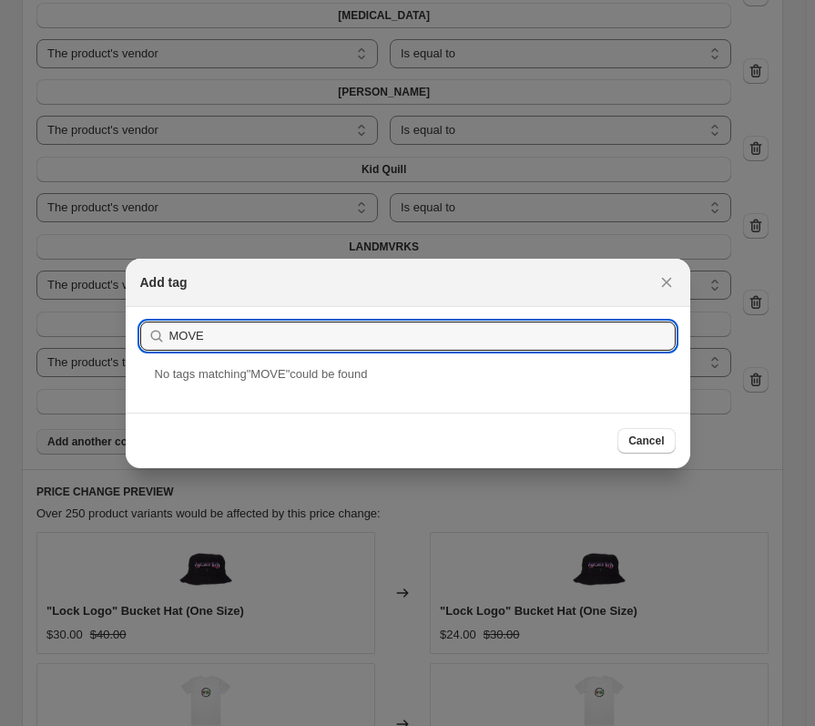
drag, startPoint x: 222, startPoint y: 341, endPoint x: 132, endPoint y: 337, distance: 90.2
click at [132, 337] on section "Submit MOVE" at bounding box center [408, 336] width 564 height 58
type input "PRO"
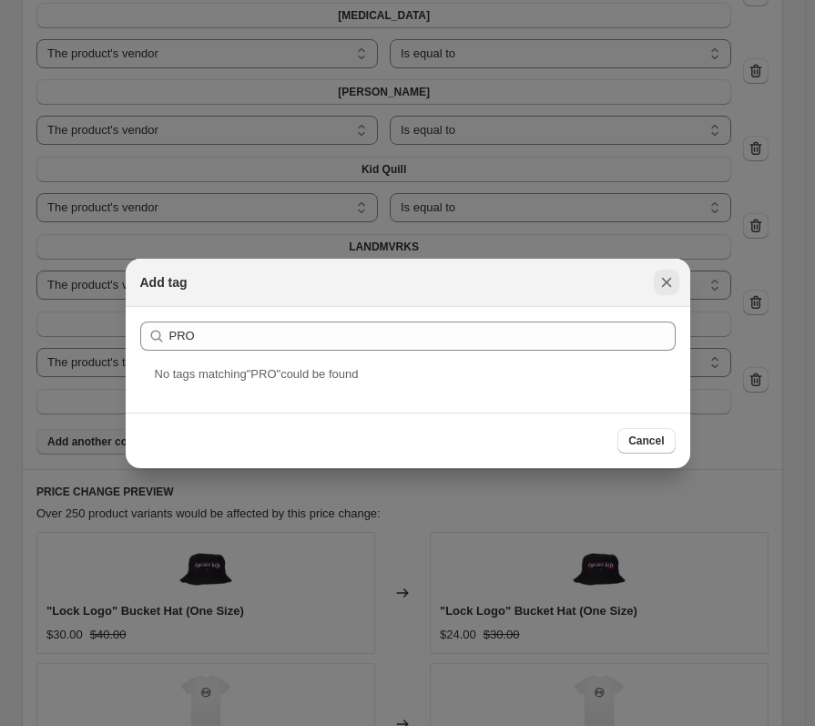
click at [673, 282] on icon "Close" at bounding box center [666, 282] width 18 height 18
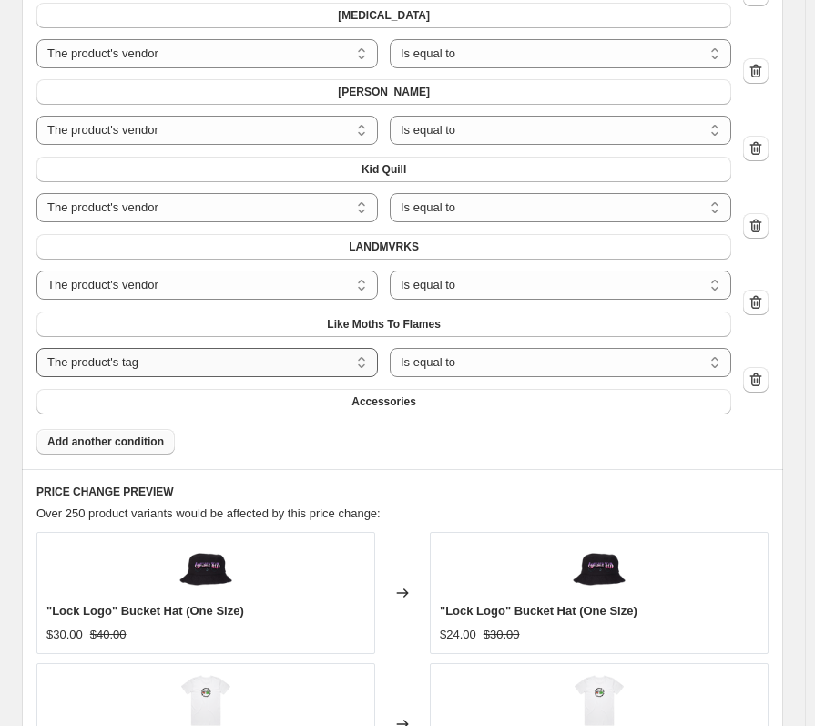
click at [207, 370] on select "The product The product's collection The product's tag The product's vendor The…" at bounding box center [206, 362] width 341 height 29
select select "vendor"
click at [253, 411] on button "Ashe" at bounding box center [383, 401] width 695 height 25
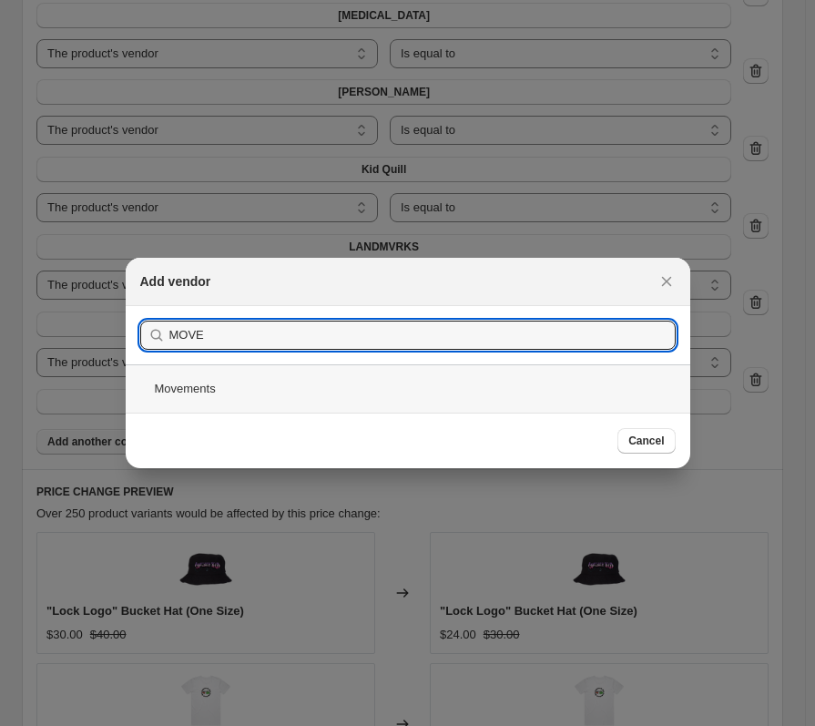
type input "MOVE"
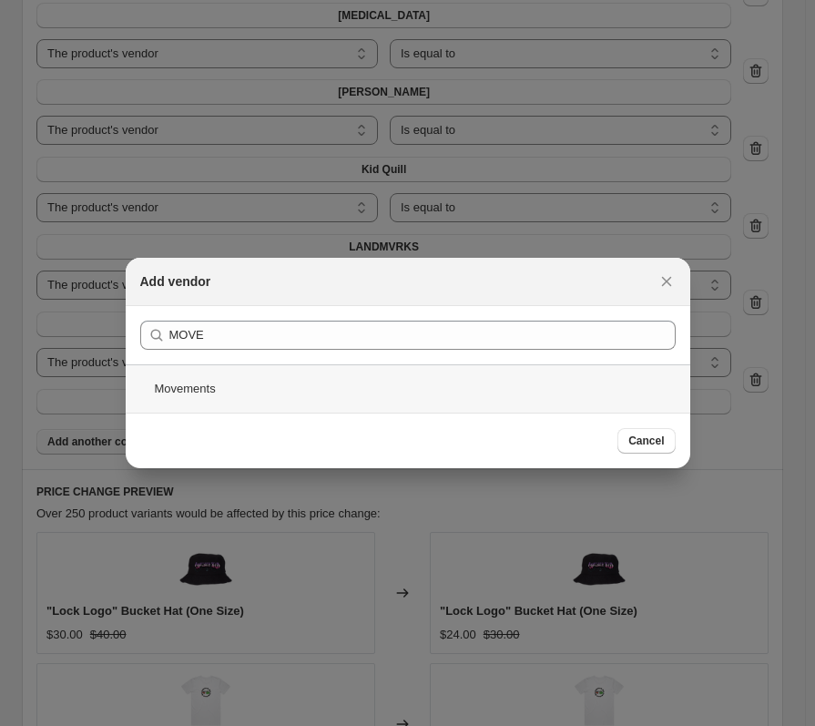
click at [247, 404] on div "Movements" at bounding box center [408, 388] width 564 height 48
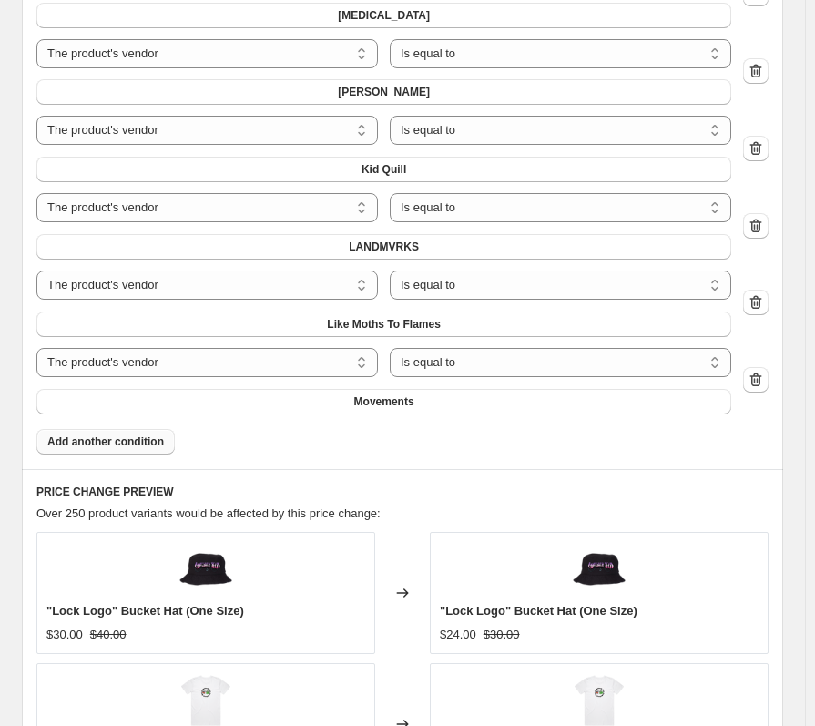
click at [142, 442] on span "Add another condition" at bounding box center [105, 441] width 117 height 15
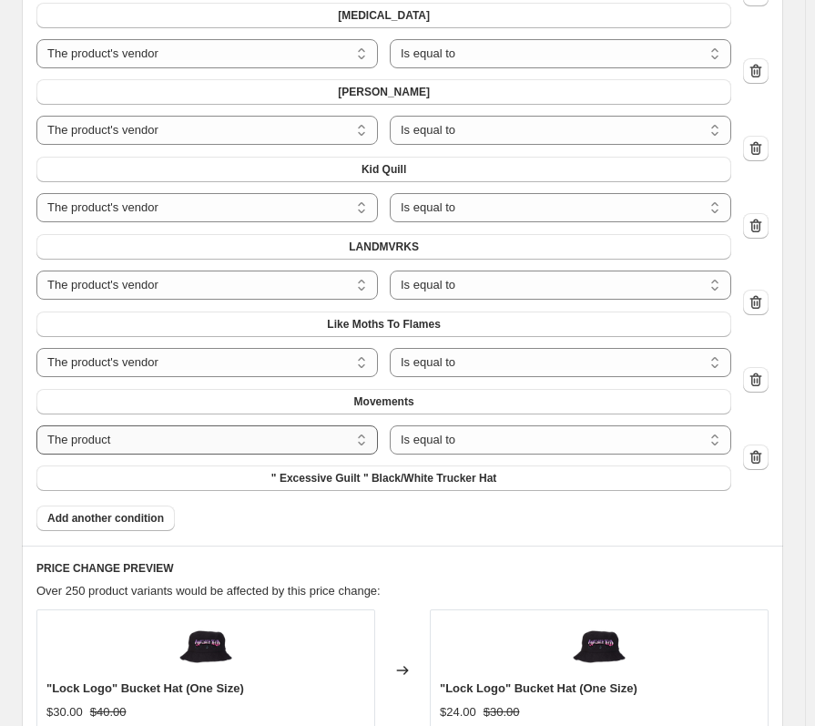
click at [185, 442] on select "The product The product's collection The product's tag The product's vendor The…" at bounding box center [206, 439] width 341 height 29
select select "vendor"
click at [330, 486] on button "Ashe" at bounding box center [383, 477] width 695 height 25
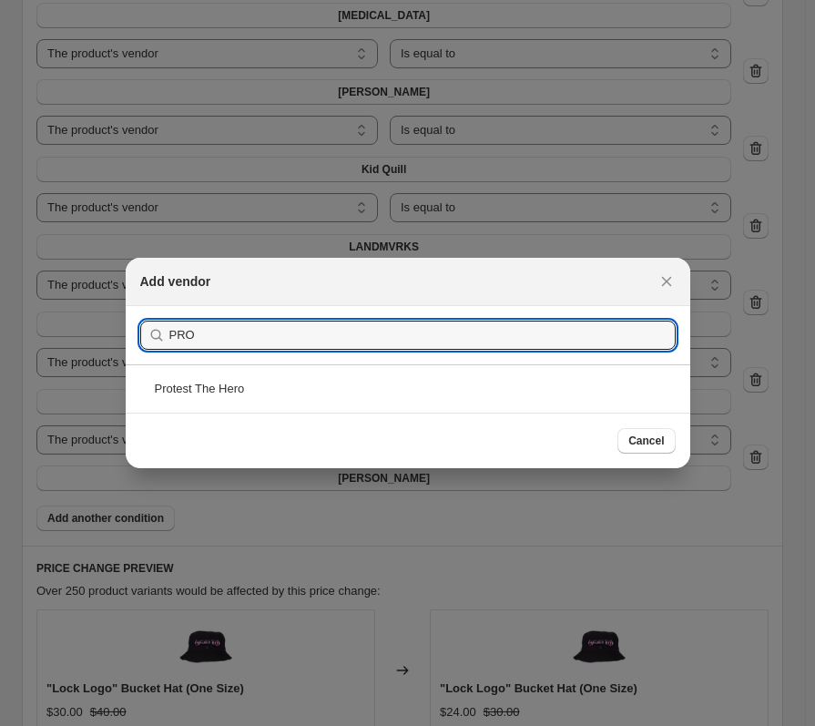
type input "PRO"
click at [236, 390] on div "Protest The Hero" at bounding box center [408, 388] width 564 height 48
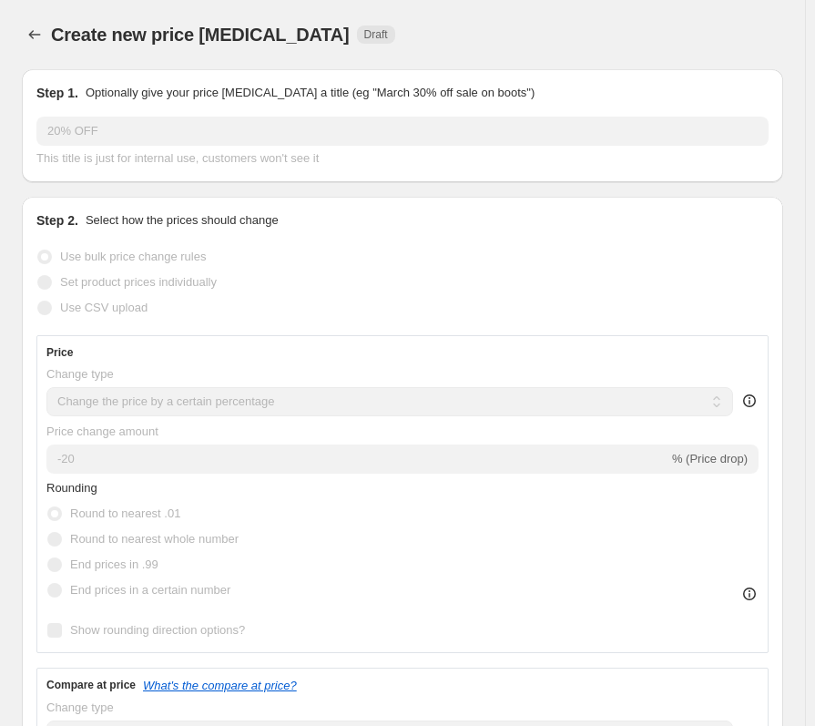
scroll to position [1821, 0]
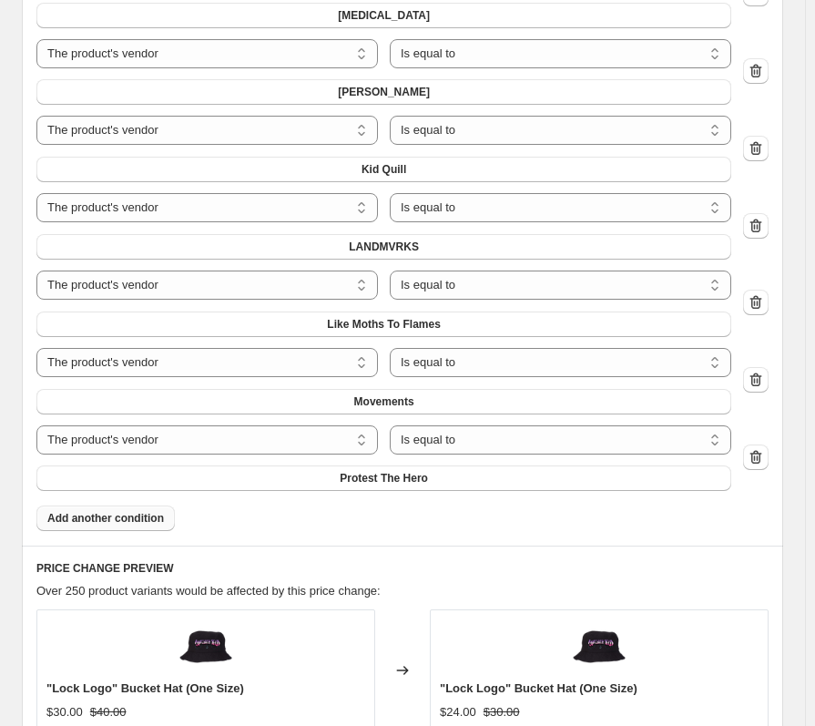
click at [148, 527] on button "Add another condition" at bounding box center [105, 517] width 138 height 25
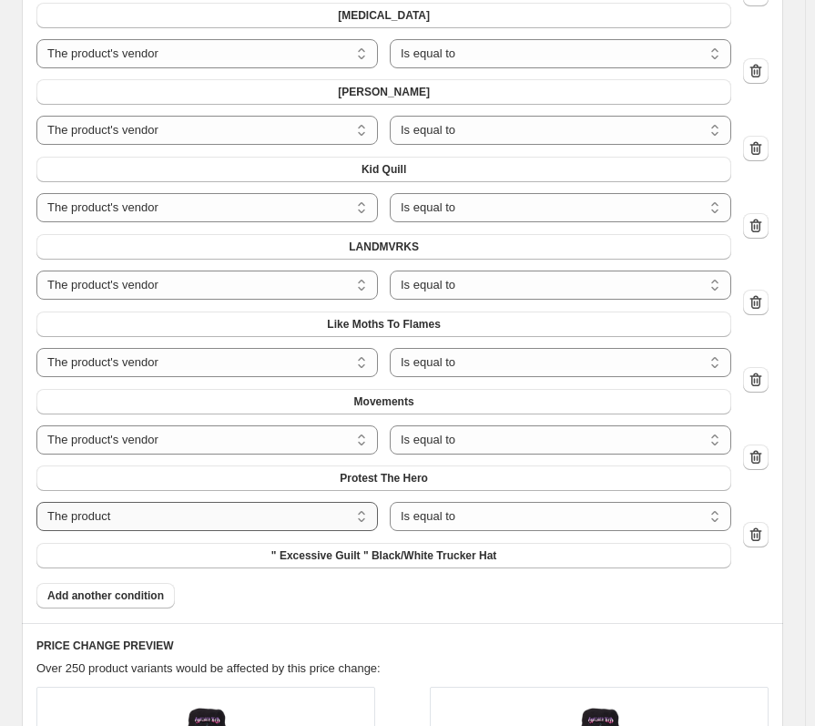
click at [177, 519] on select "The product The product's collection The product's tag The product's vendor The…" at bounding box center [206, 516] width 341 height 29
select select "vendor"
click at [330, 560] on button "Ashe" at bounding box center [383, 555] width 695 height 25
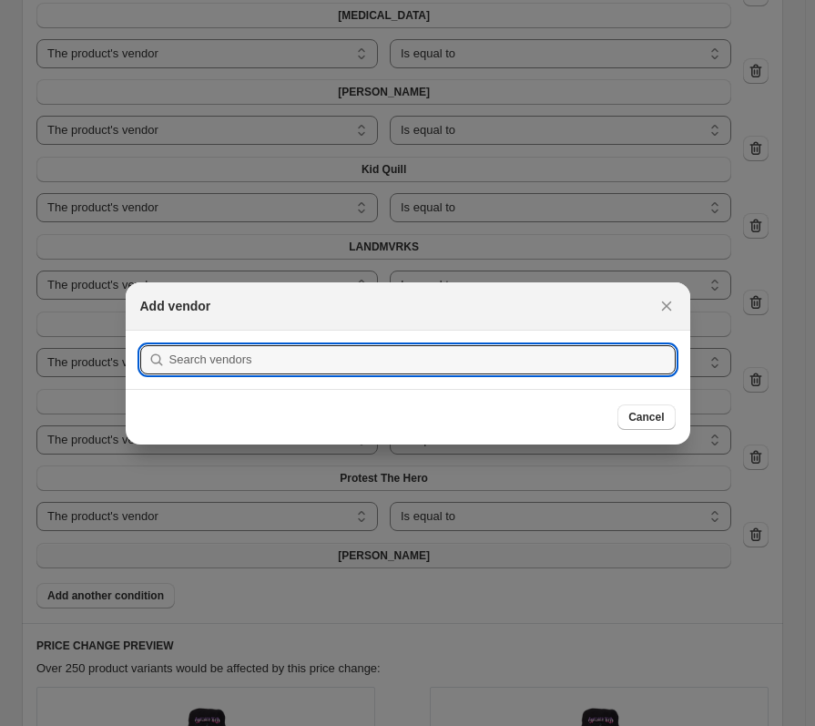
scroll to position [0, 0]
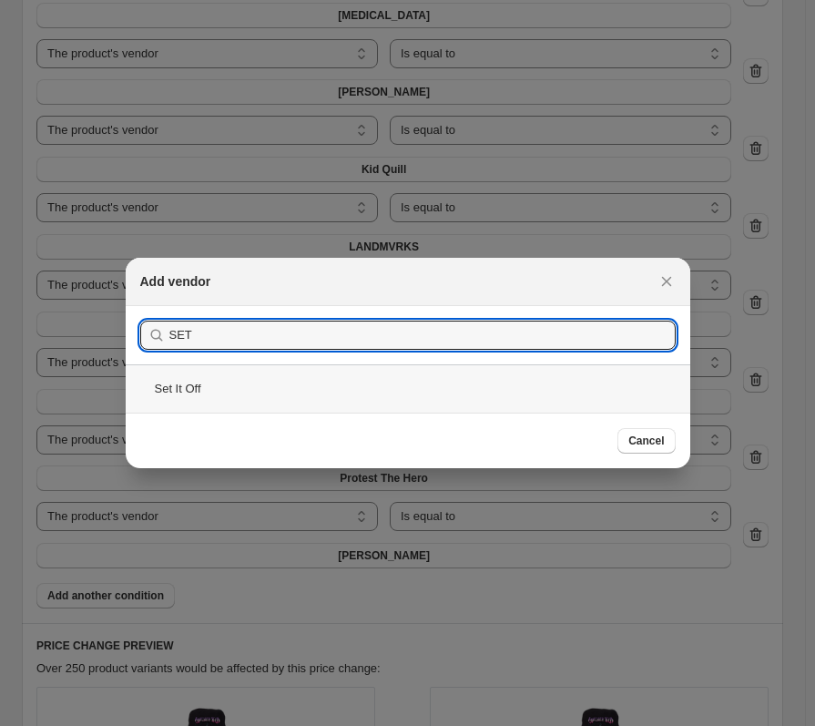
type input "SET"
click at [244, 385] on div "Set It Off" at bounding box center [408, 388] width 564 height 48
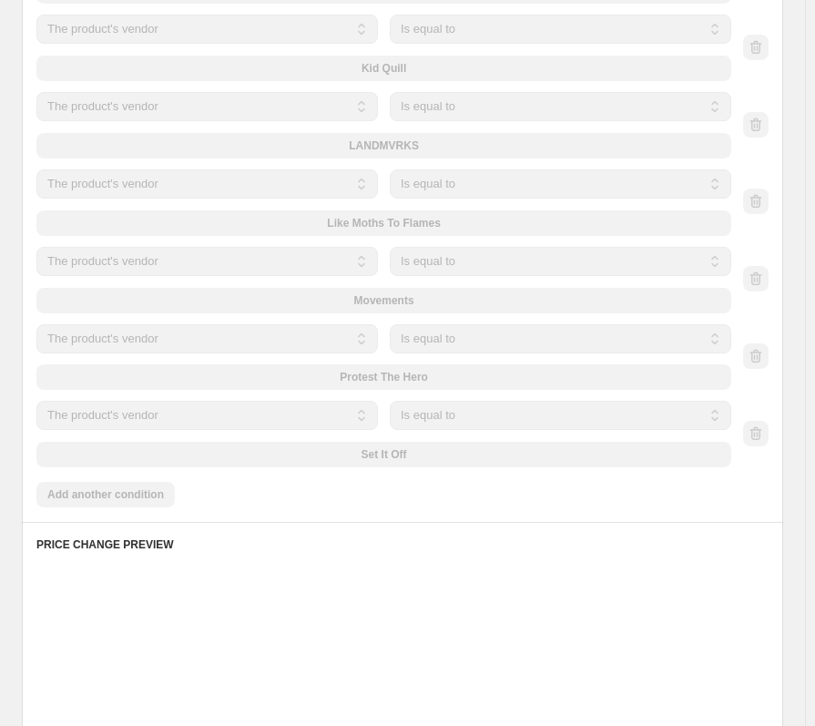
scroll to position [2185, 0]
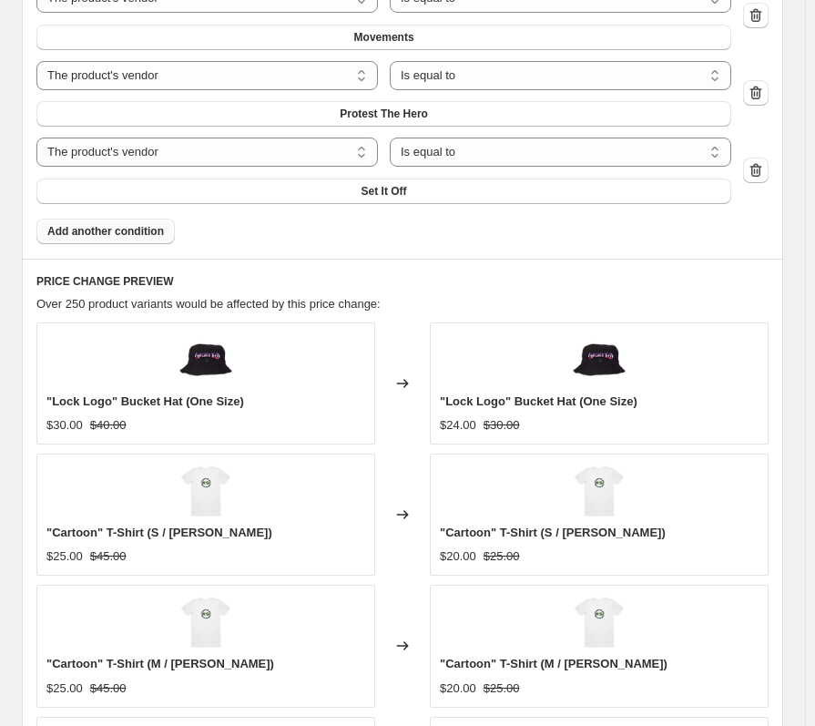
click at [146, 232] on span "Add another condition" at bounding box center [105, 231] width 117 height 15
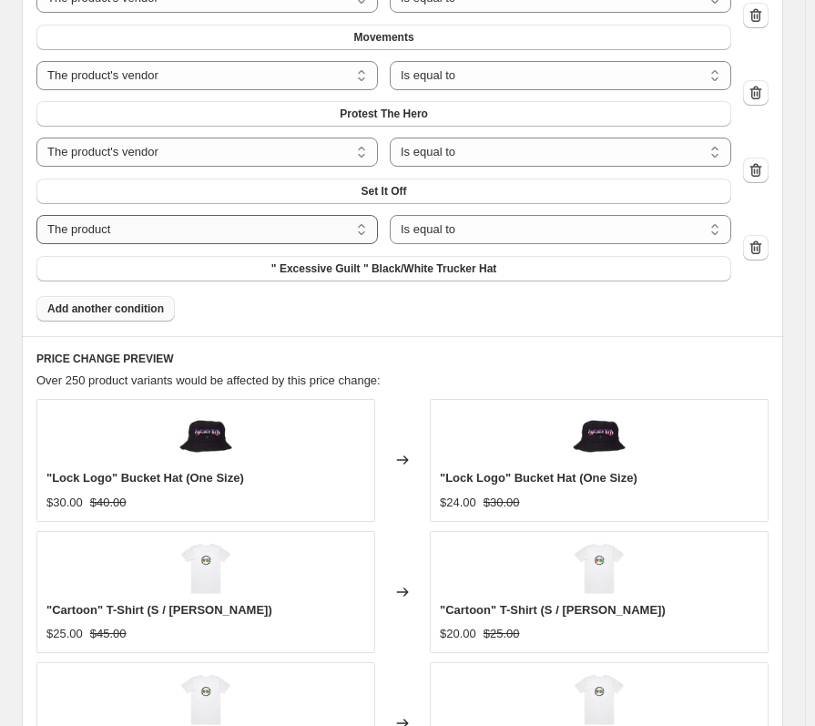
click at [168, 234] on select "The product The product's collection The product's tag The product's vendor The…" at bounding box center [206, 229] width 341 height 29
select select "vendor"
click at [339, 262] on button "Ashe" at bounding box center [383, 268] width 695 height 25
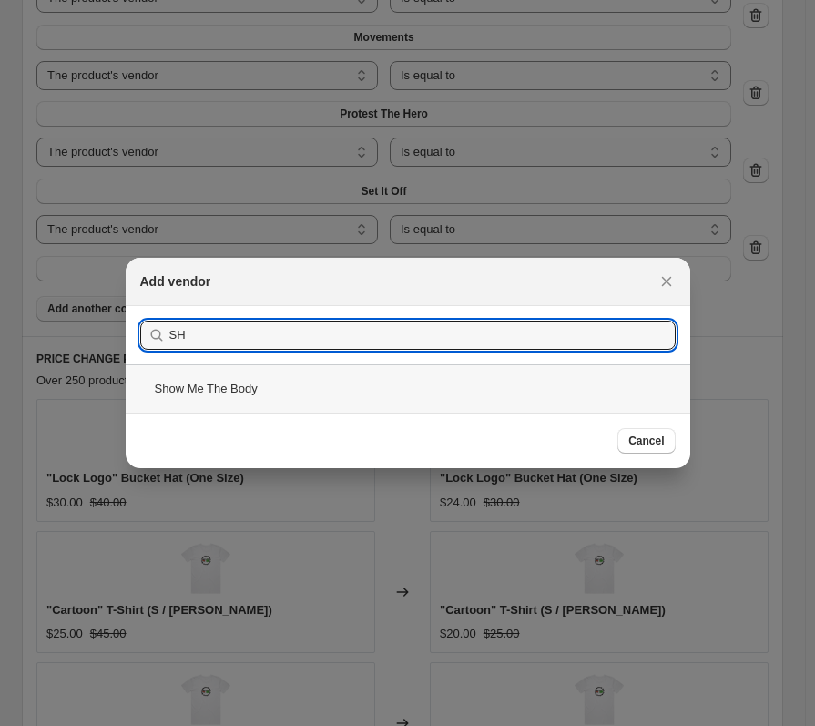
type input "SH"
click at [275, 371] on div "Show Me The Body" at bounding box center [408, 388] width 564 height 48
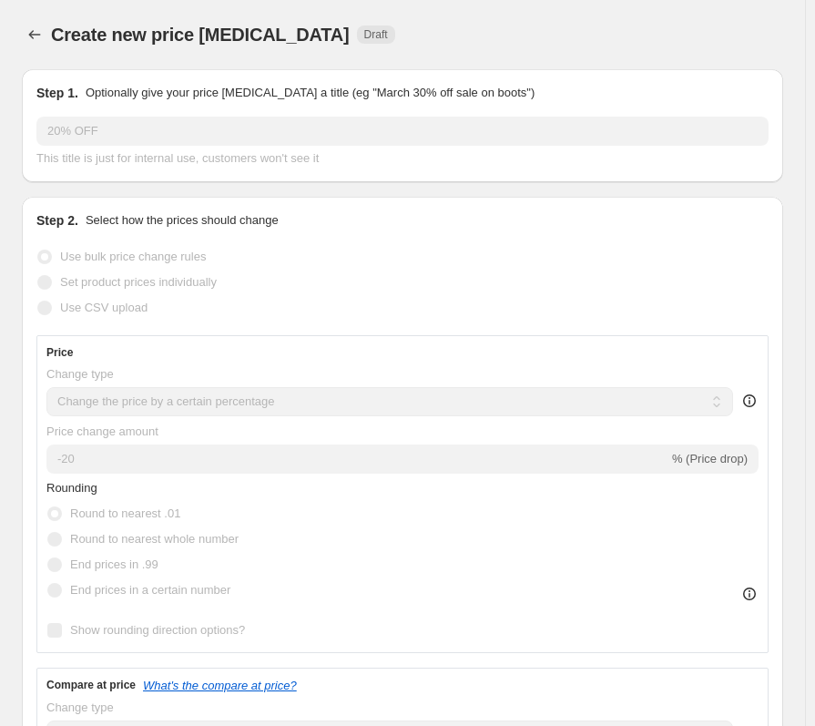
scroll to position [2185, 0]
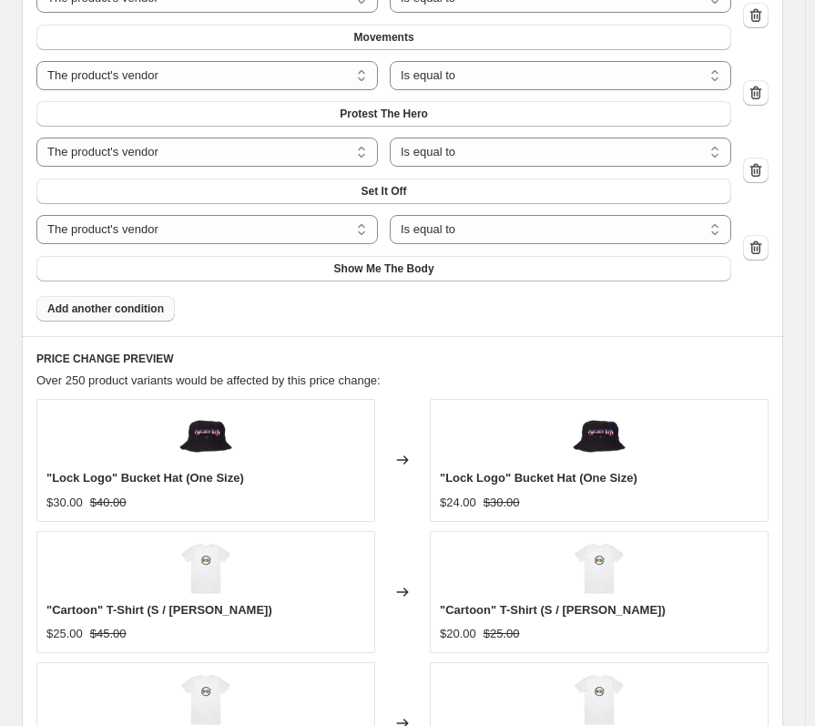
click at [141, 313] on span "Add another condition" at bounding box center [105, 308] width 117 height 15
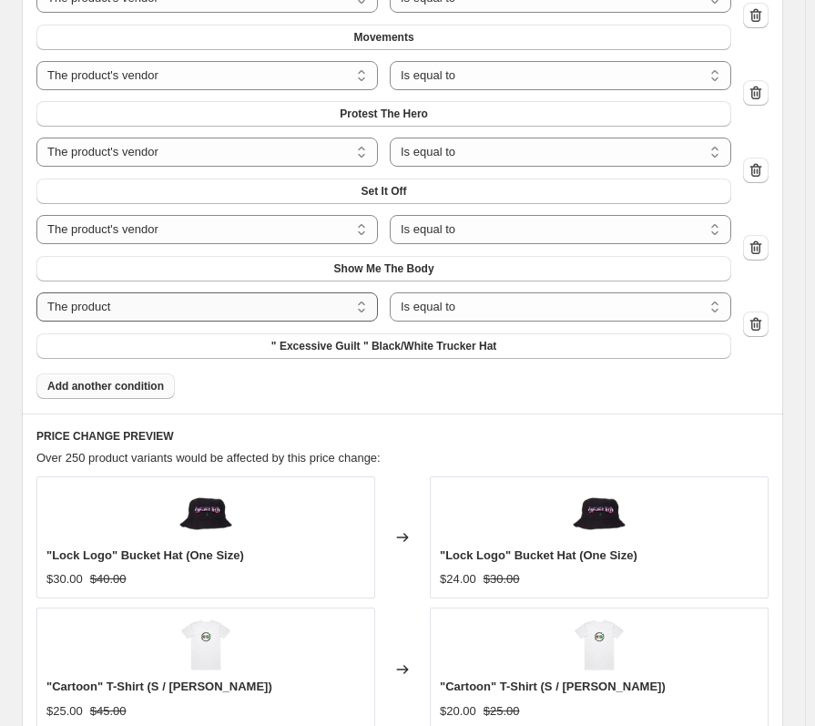
click at [159, 294] on select "The product The product's collection The product's tag The product's vendor The…" at bounding box center [206, 306] width 341 height 29
select select "vendor"
click at [307, 351] on button "Ashe" at bounding box center [383, 345] width 695 height 25
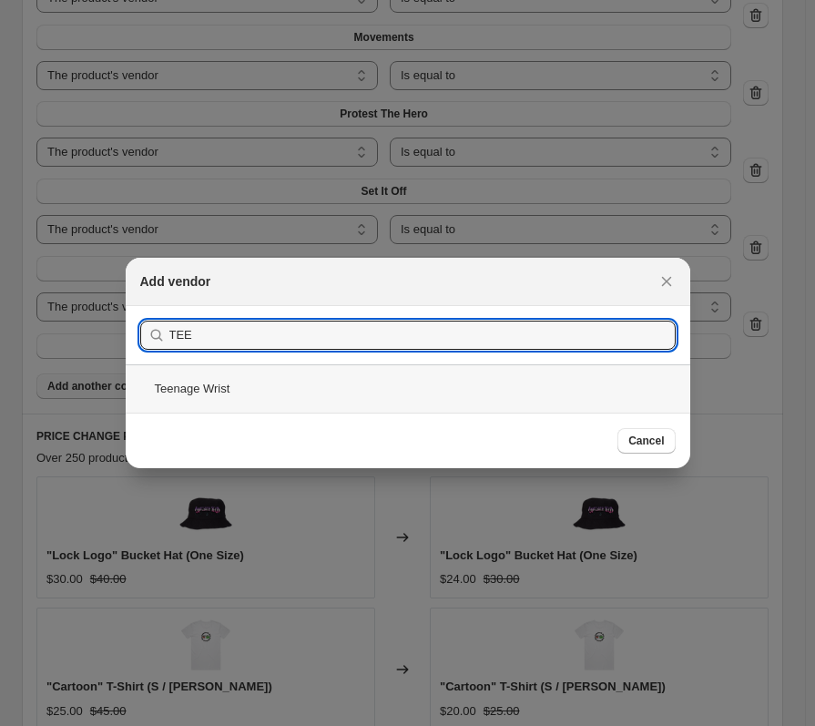
type input "TEE"
click at [263, 383] on div "Teenage Wrist" at bounding box center [408, 388] width 564 height 48
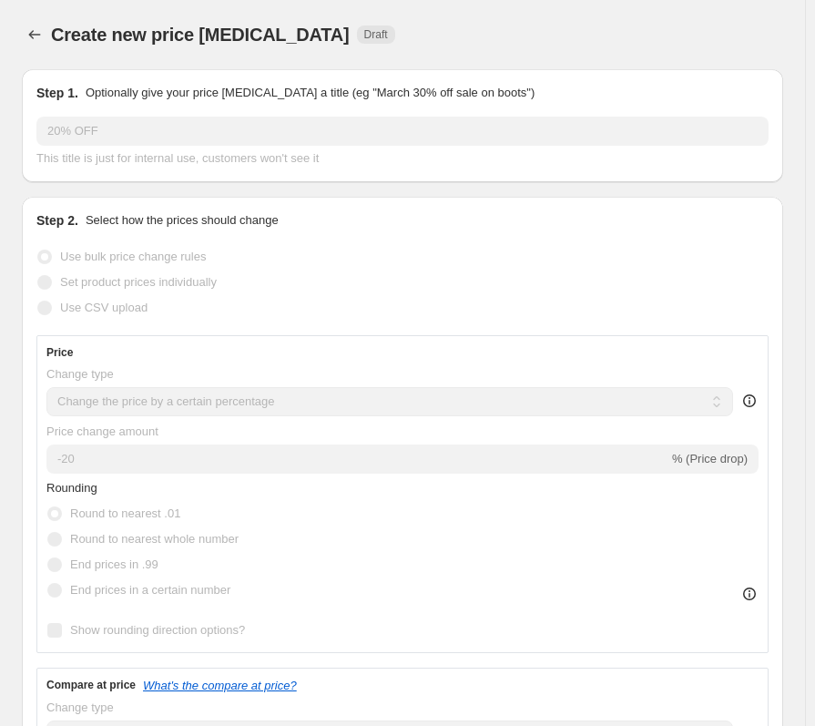
scroll to position [2185, 0]
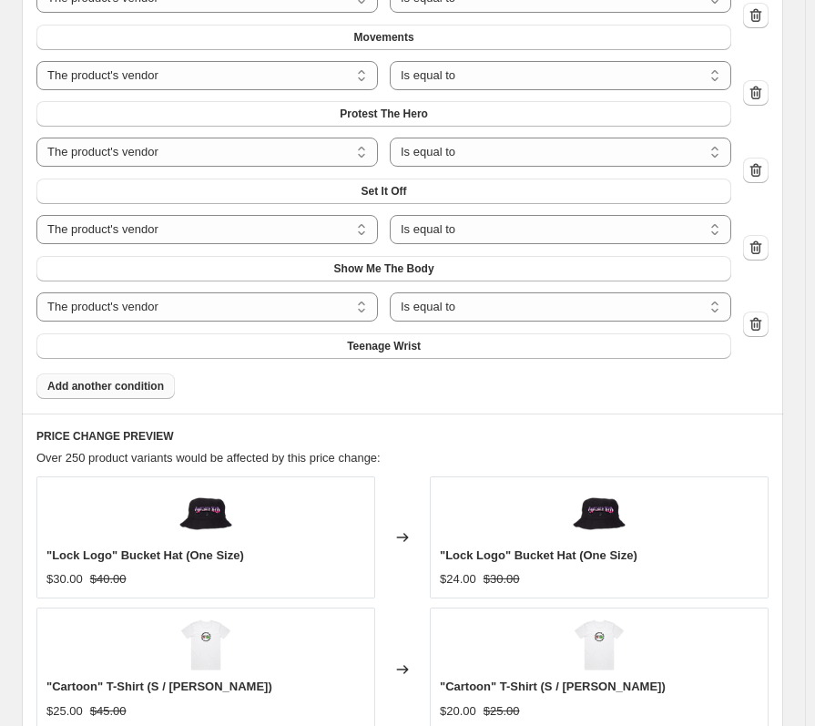
click at [115, 391] on span "Add another condition" at bounding box center [105, 386] width 117 height 15
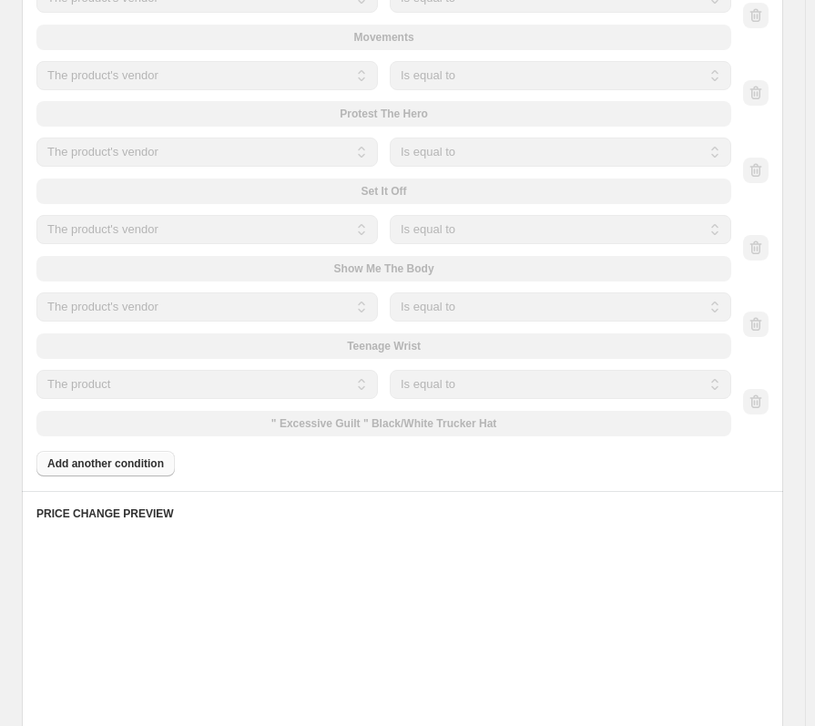
scroll to position [2276, 0]
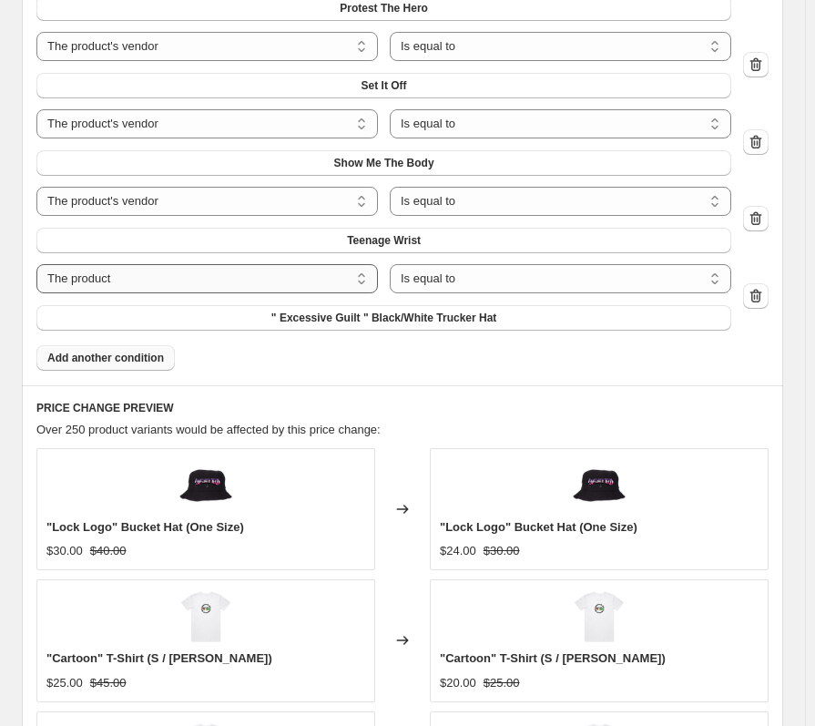
click at [141, 286] on select "The product The product's collection The product's tag The product's vendor The…" at bounding box center [206, 278] width 341 height 29
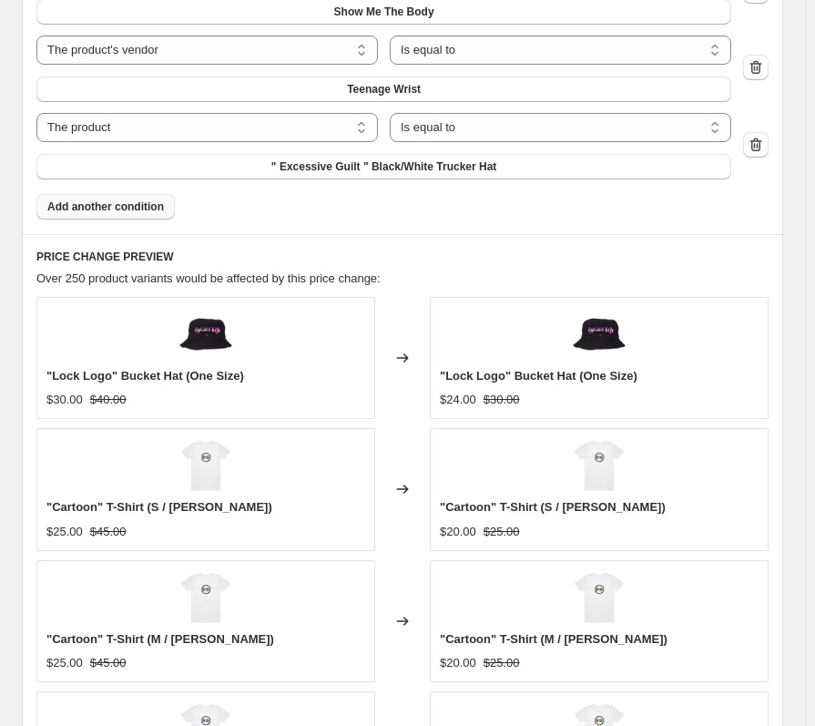
scroll to position [2185, 0]
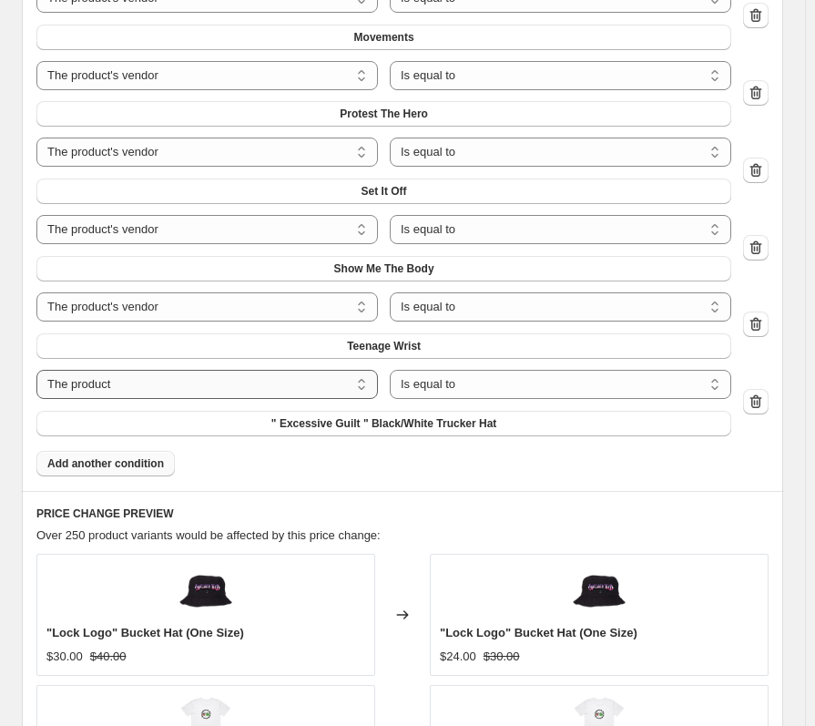
click at [210, 387] on select "The product The product's collection The product's tag The product's vendor The…" at bounding box center [206, 384] width 341 height 29
select select "vendor"
click at [318, 415] on button "Ashe" at bounding box center [383, 423] width 695 height 25
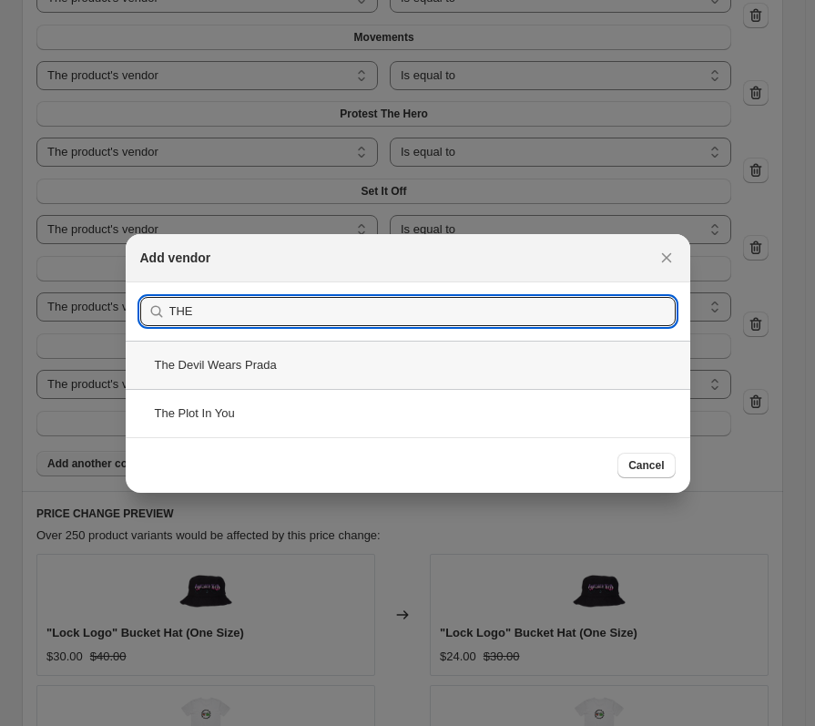
type input "THE"
click at [252, 387] on div "The Devil Wears Prada" at bounding box center [408, 365] width 564 height 48
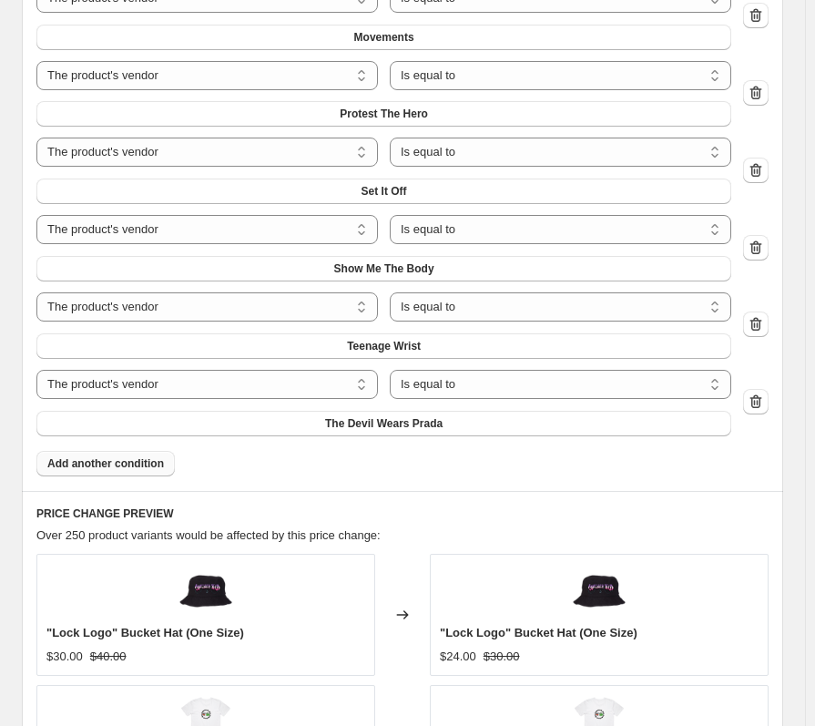
click at [117, 464] on span "Add another condition" at bounding box center [105, 463] width 117 height 15
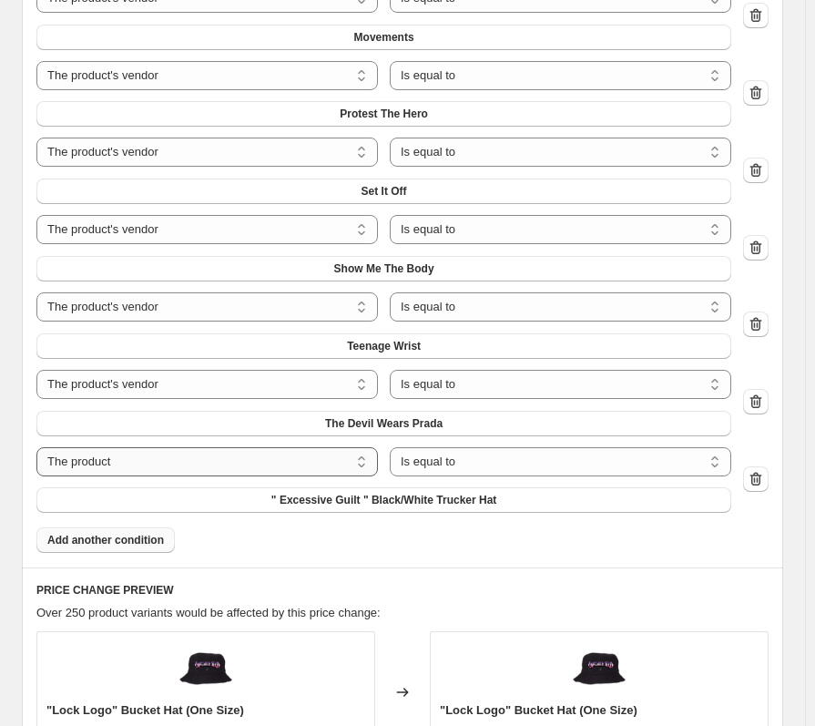
click at [128, 471] on select "The product The product's collection The product's tag The product's vendor The…" at bounding box center [206, 461] width 341 height 29
select select "vendor"
click at [229, 491] on button "Ashe" at bounding box center [383, 499] width 695 height 25
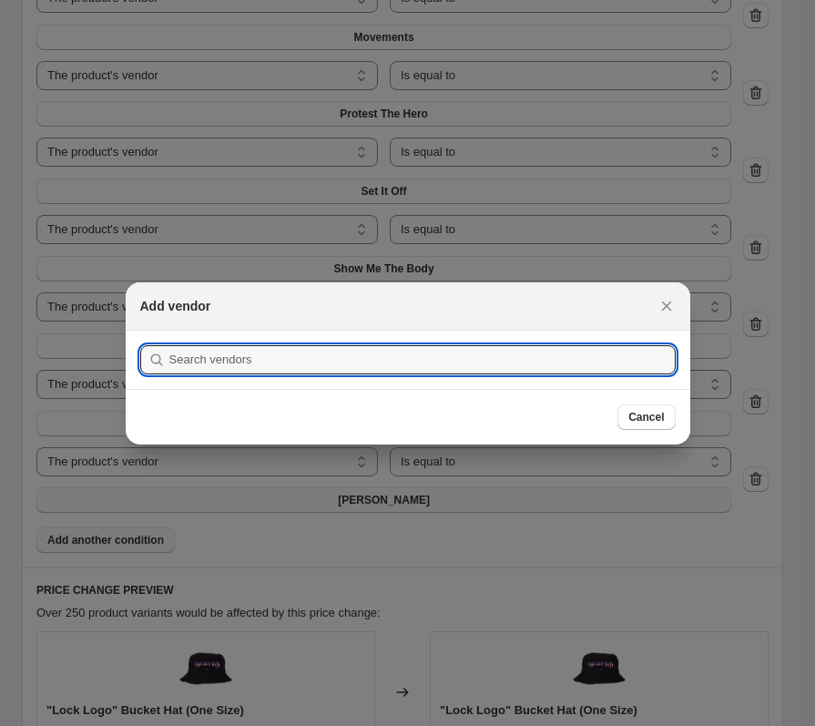
scroll to position [0, 0]
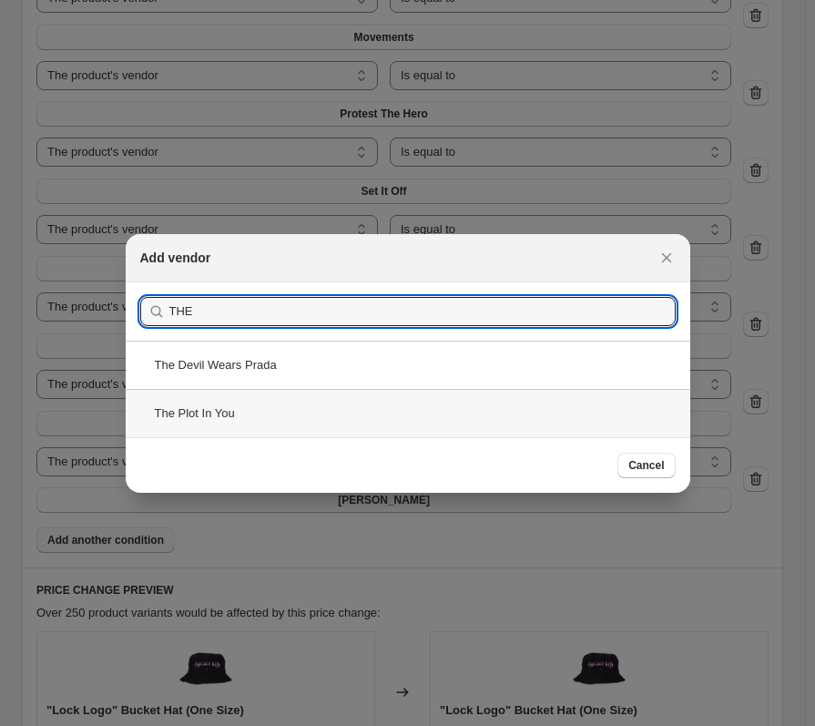
type input "THE"
click at [271, 405] on div "The Plot In You" at bounding box center [408, 413] width 564 height 48
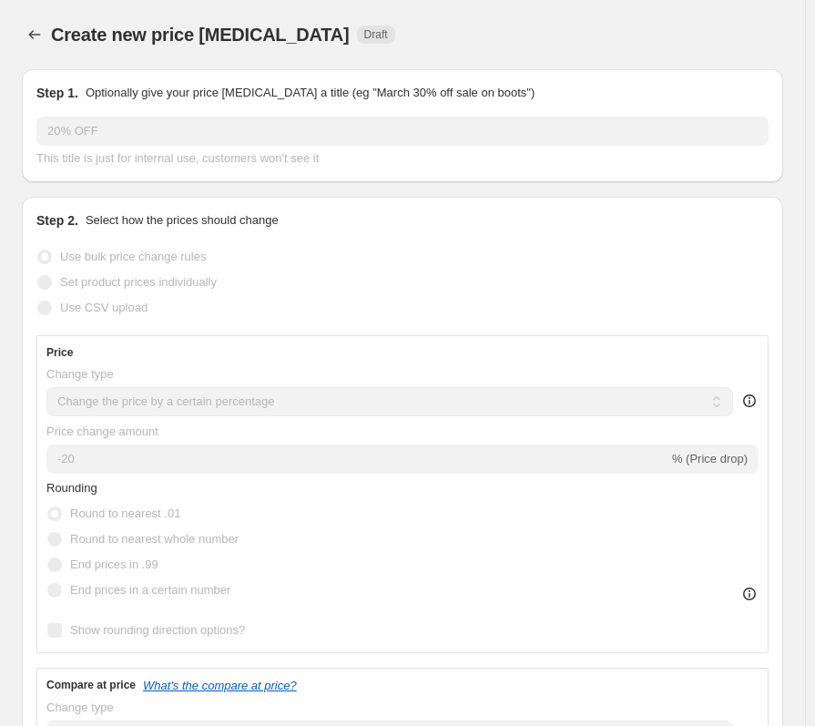
scroll to position [2185, 0]
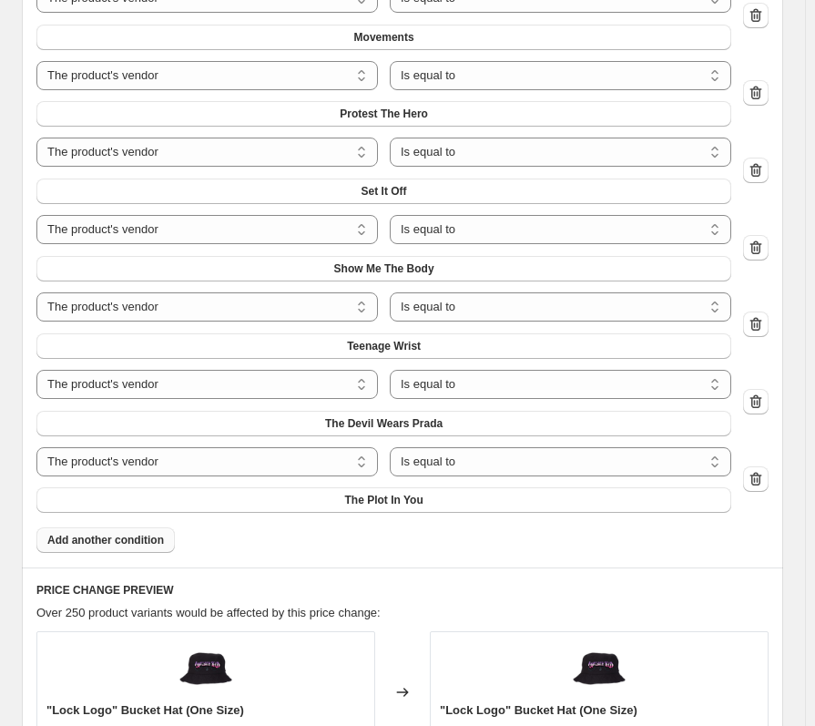
click at [157, 553] on button "Add another condition" at bounding box center [105, 539] width 138 height 25
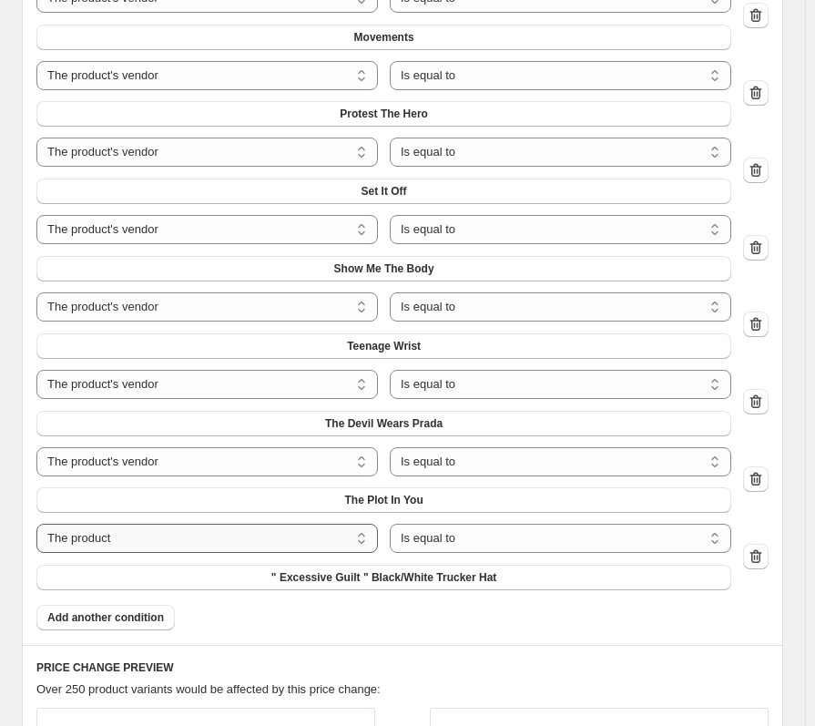
click at [171, 535] on select "The product The product's collection The product's tag The product's vendor The…" at bounding box center [206, 538] width 341 height 29
select select "vendor"
click at [353, 578] on button "Ashe" at bounding box center [383, 576] width 695 height 25
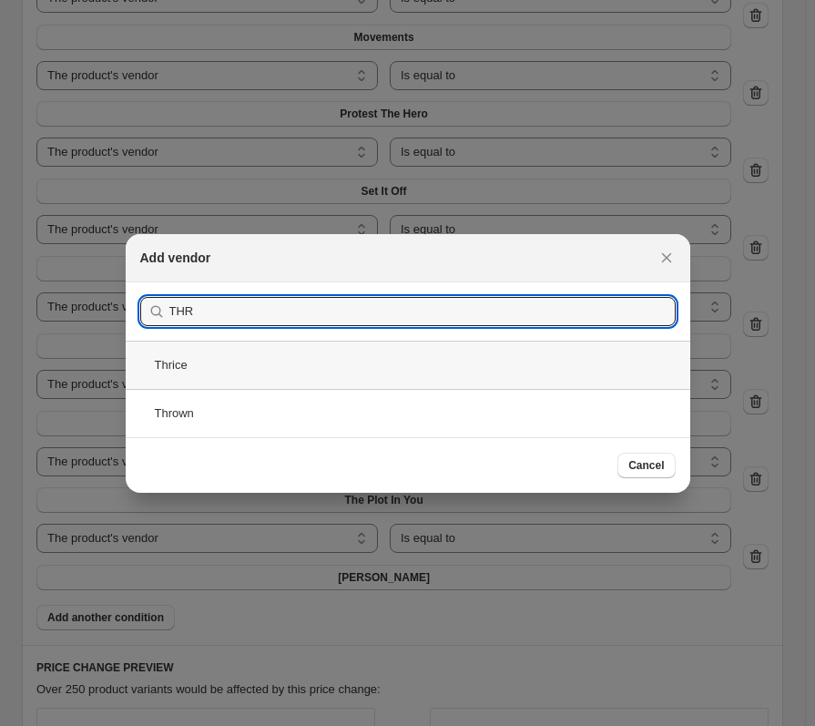
type input "THR"
click at [233, 369] on div "Thrice" at bounding box center [408, 365] width 564 height 48
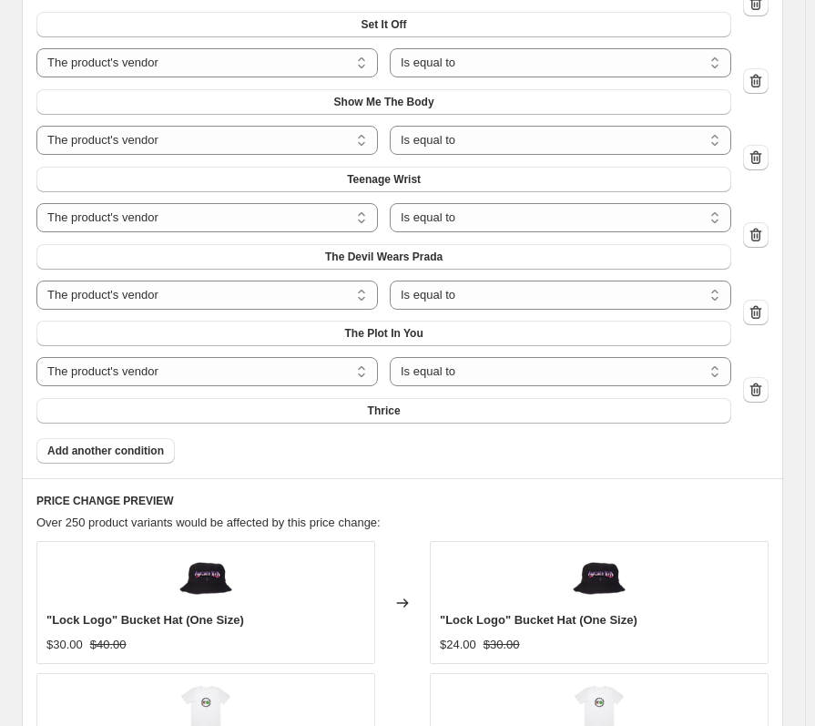
scroll to position [2367, 0]
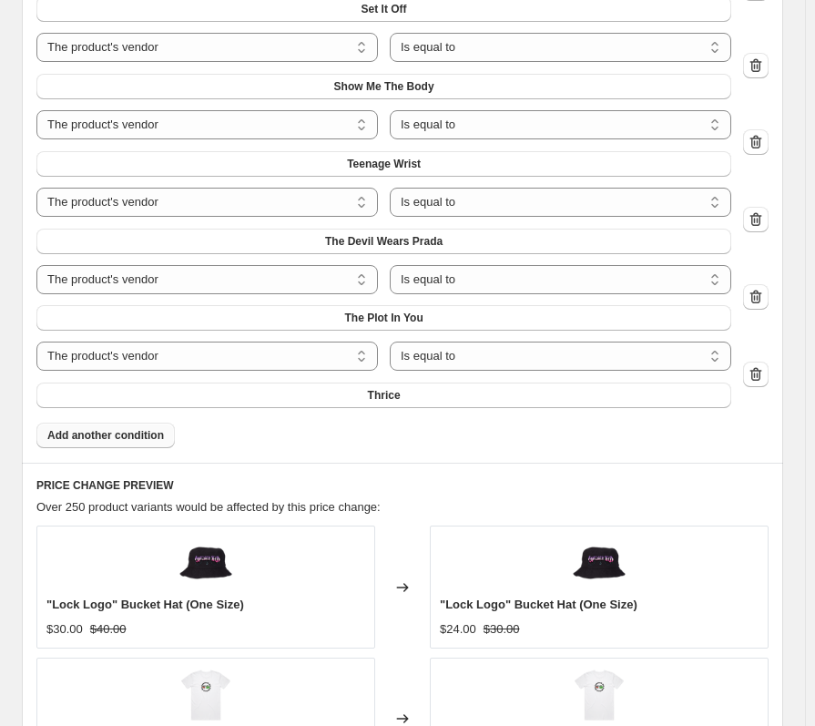
click at [157, 447] on button "Add another condition" at bounding box center [105, 434] width 138 height 25
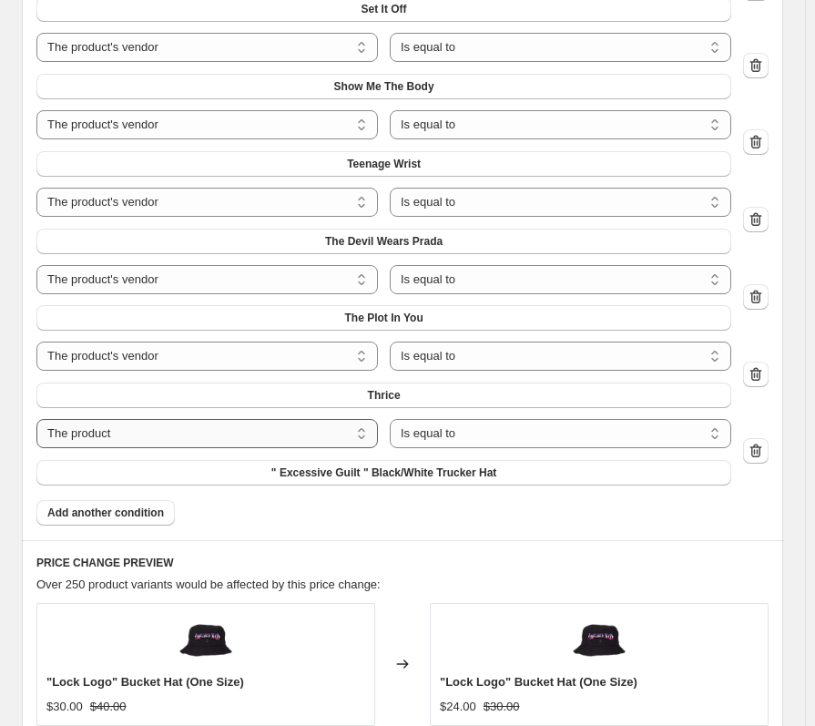
click at [172, 424] on select "The product The product's collection The product's tag The product's vendor The…" at bounding box center [206, 433] width 341 height 29
select select "vendor"
click at [361, 480] on button "Ashe" at bounding box center [383, 472] width 695 height 25
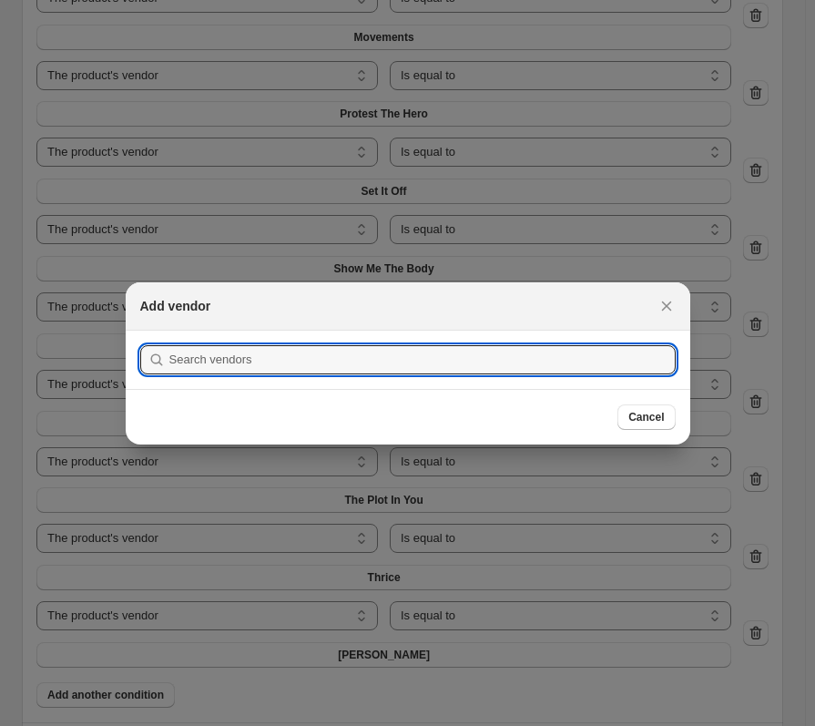
scroll to position [0, 0]
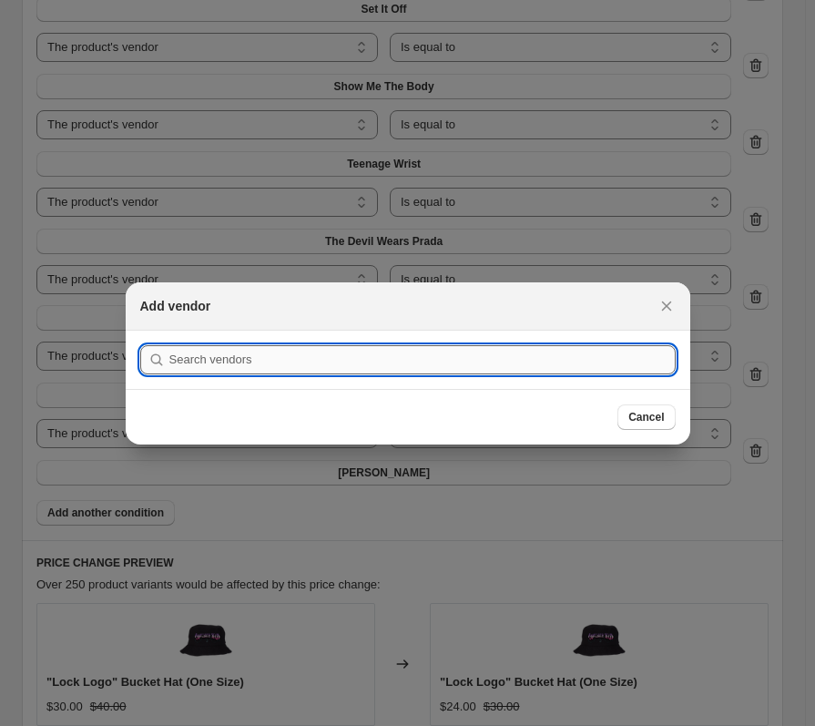
click at [266, 364] on input ":r5v:" at bounding box center [422, 359] width 506 height 29
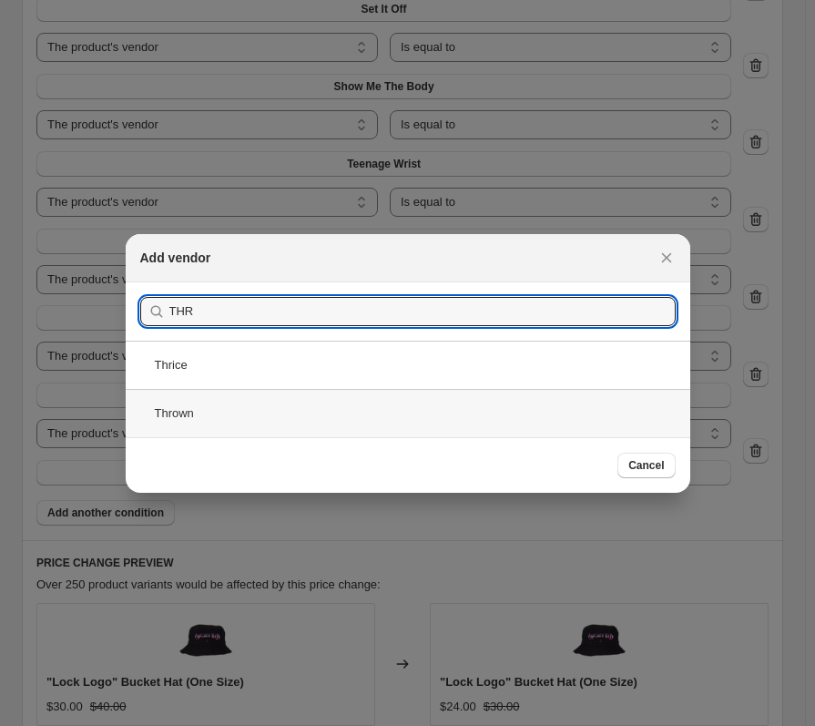
type input "THR"
click at [224, 404] on div "Thrown" at bounding box center [408, 413] width 564 height 48
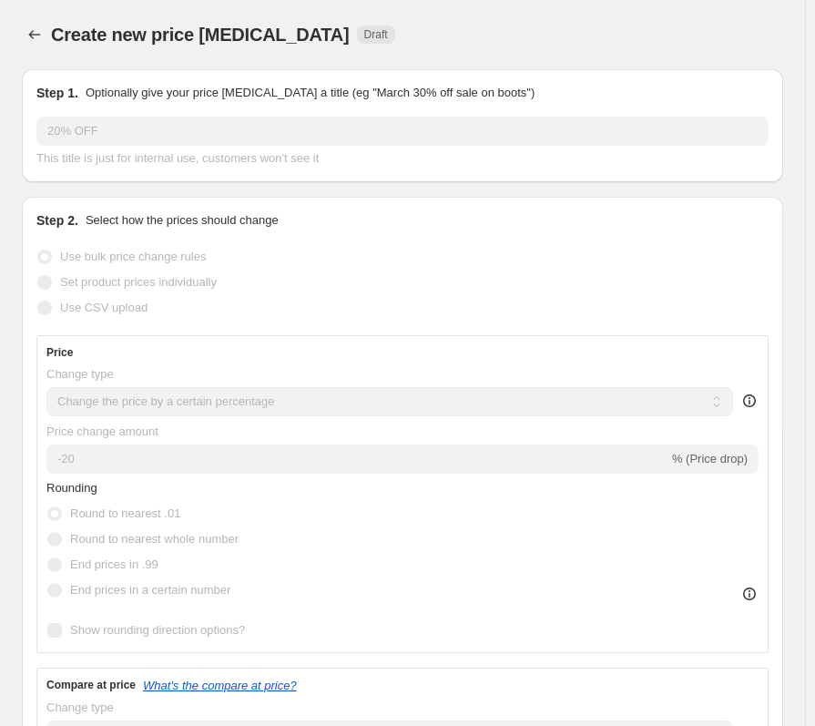
scroll to position [2367, 0]
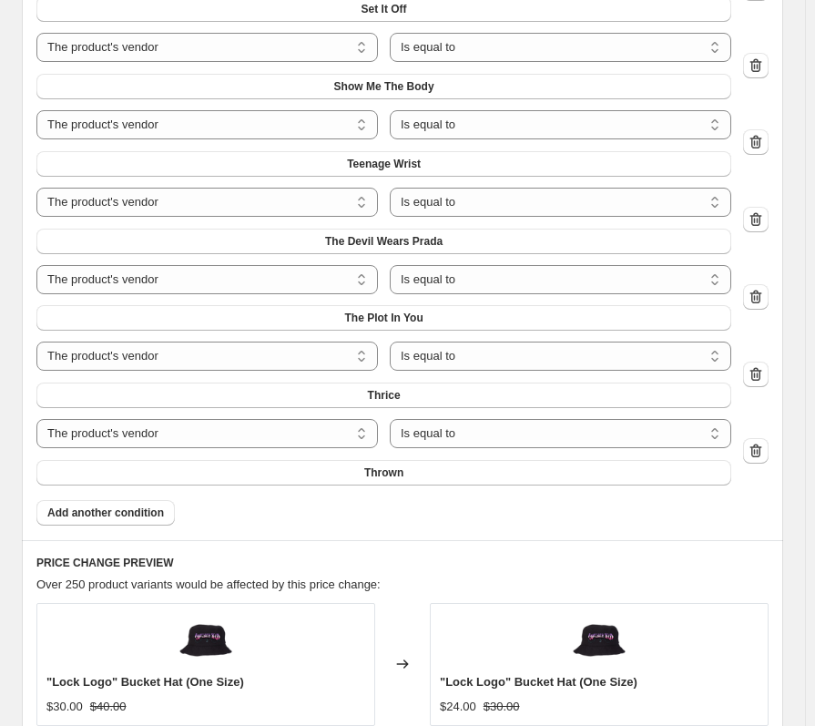
click at [110, 523] on button "Add another condition" at bounding box center [105, 512] width 138 height 25
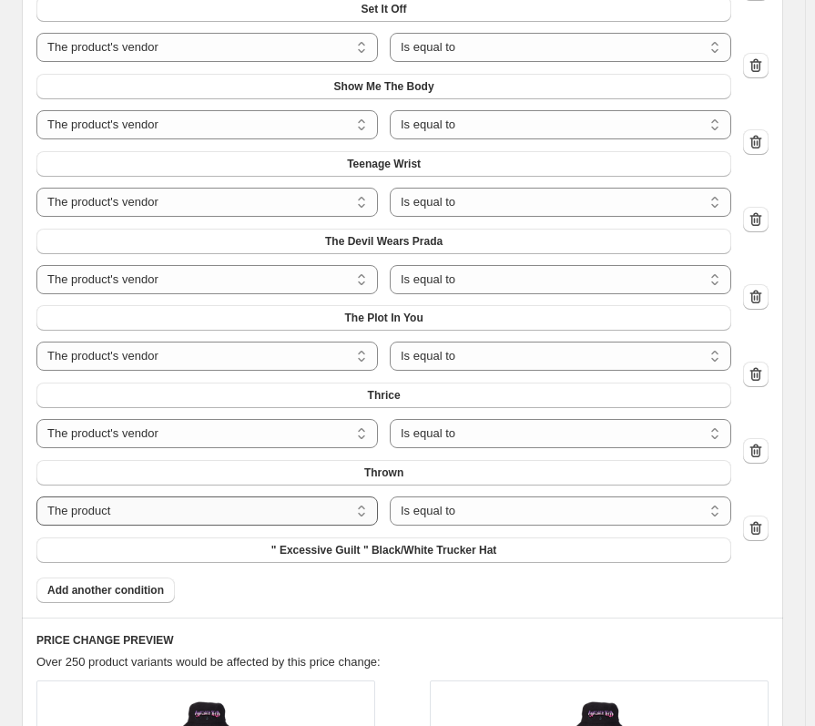
click at [100, 517] on select "The product The product's collection The product's tag The product's vendor The…" at bounding box center [206, 510] width 341 height 29
select select "vendor"
click at [308, 555] on button "Ashe" at bounding box center [383, 549] width 695 height 25
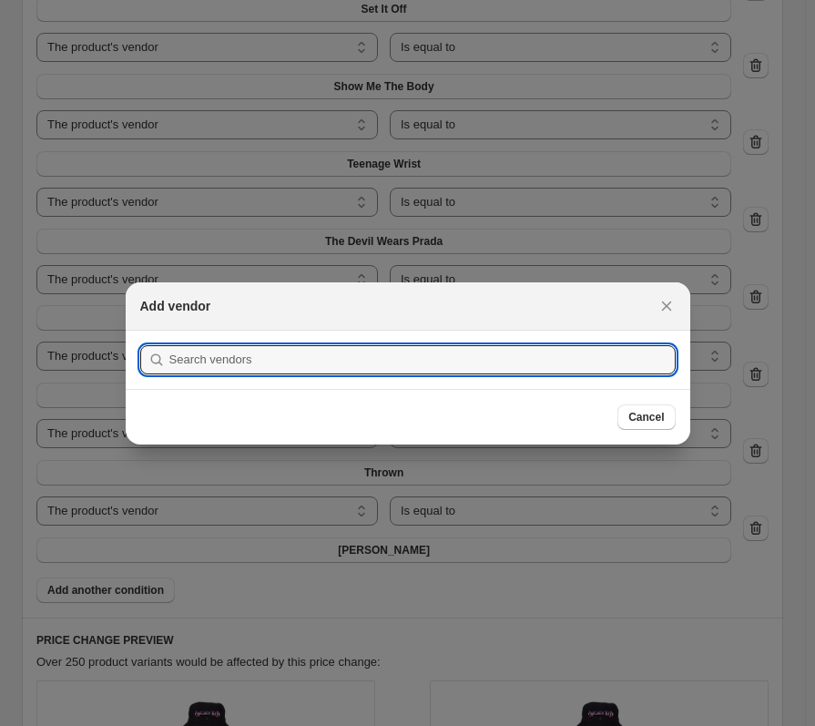
scroll to position [0, 0]
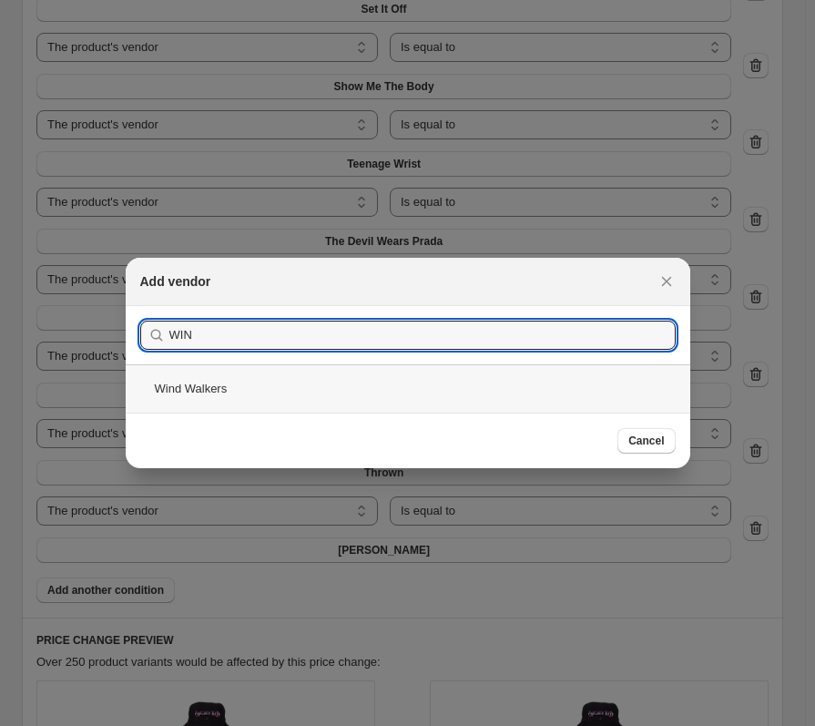
type input "WIN"
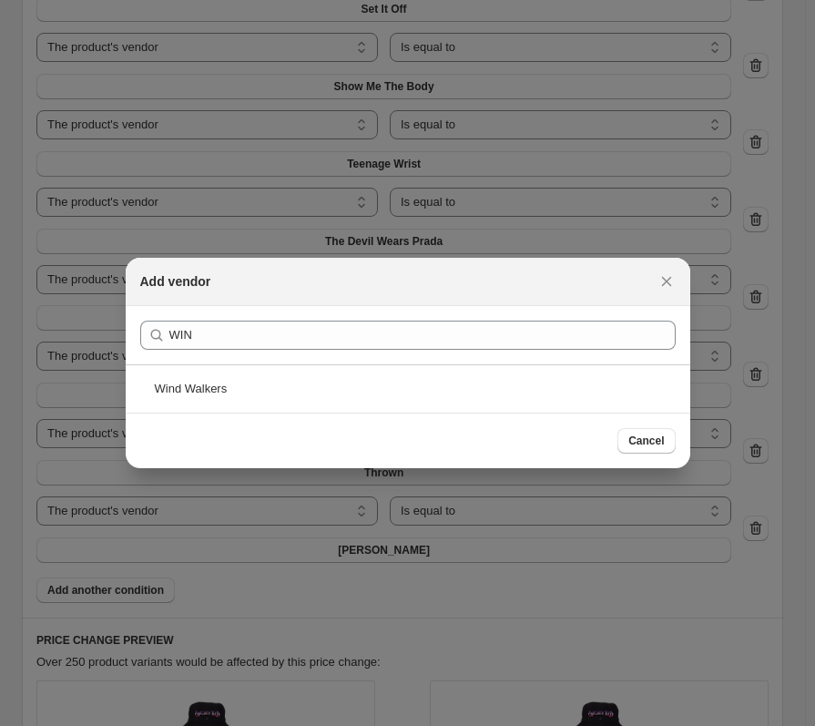
drag, startPoint x: 228, startPoint y: 379, endPoint x: 317, endPoint y: 401, distance: 91.9
click at [229, 386] on div "Wind Walkers" at bounding box center [408, 388] width 564 height 48
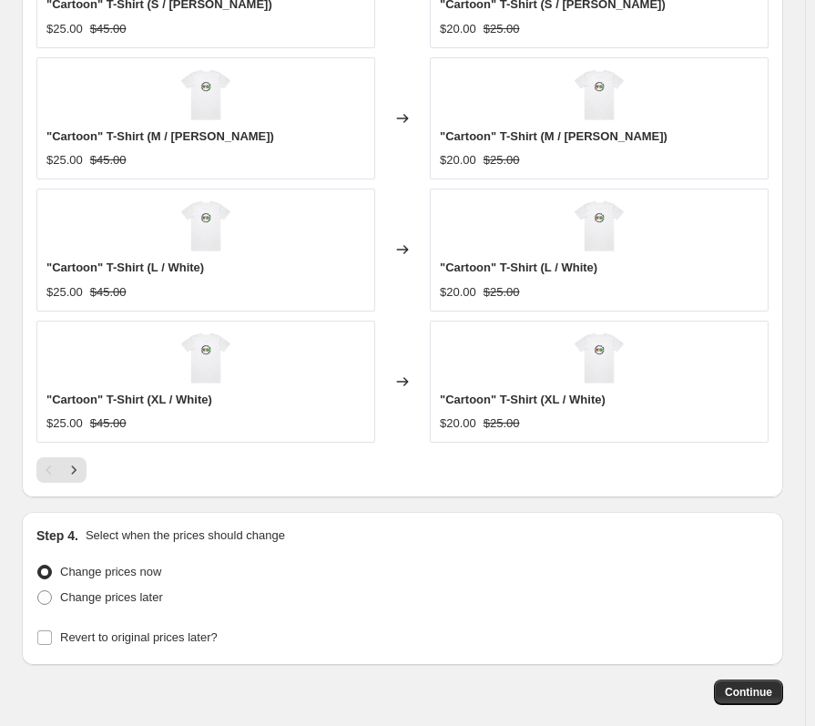
scroll to position [3344, 0]
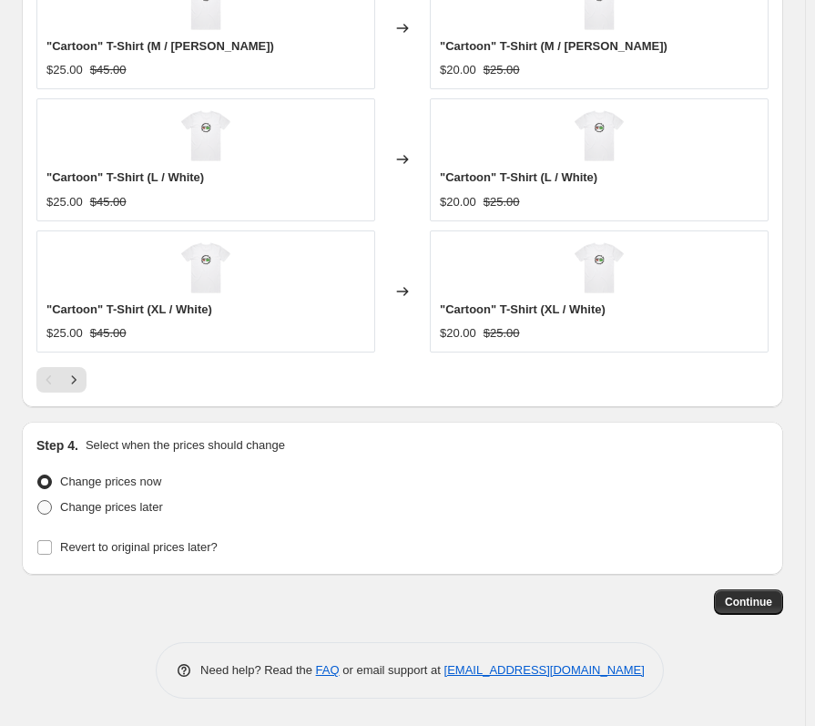
click at [160, 511] on span "Change prices later" at bounding box center [111, 507] width 103 height 14
click at [38, 501] on input "Change prices later" at bounding box center [37, 500] width 1 height 1
radio input "true"
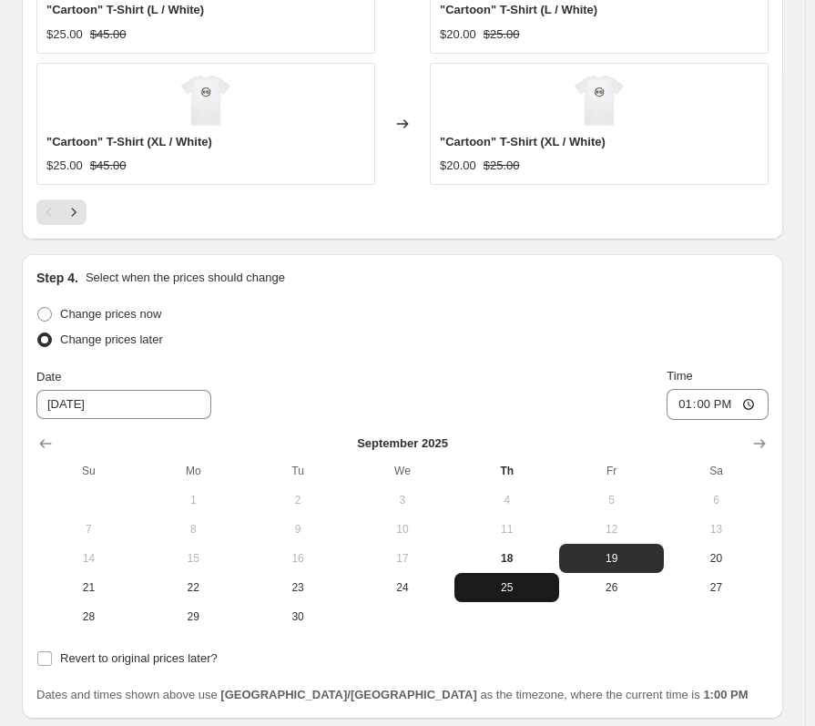
scroll to position [3526, 0]
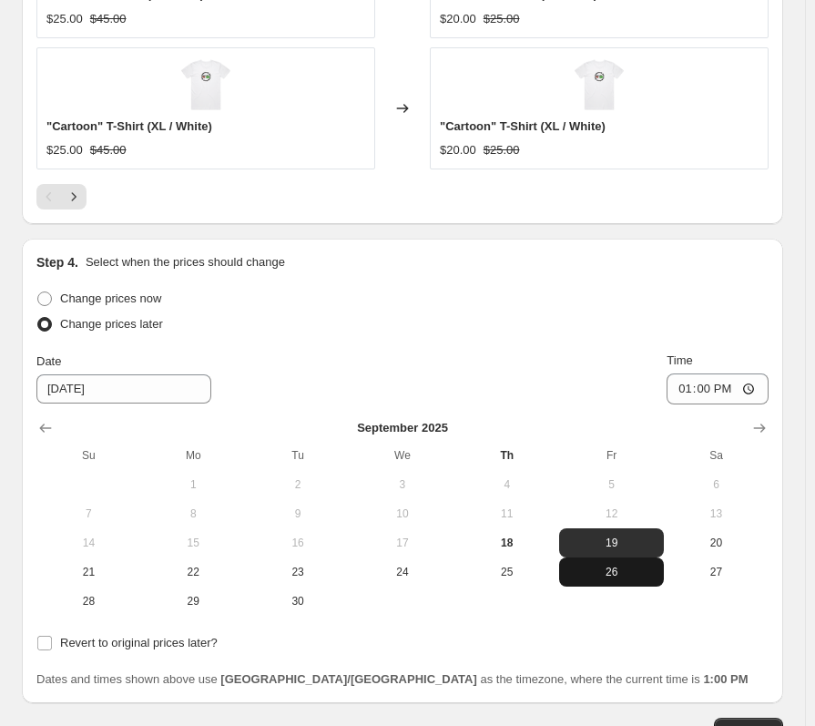
click at [582, 566] on span "26" at bounding box center [611, 571] width 90 height 15
type input "9/26/2025"
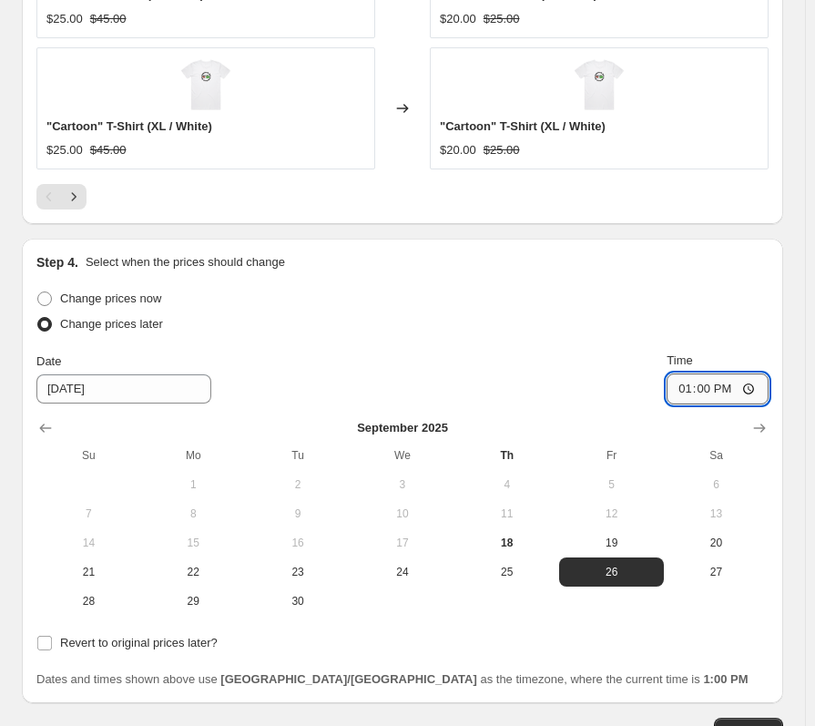
click at [692, 397] on input "13:00" at bounding box center [717, 388] width 102 height 31
click at [692, 398] on input "13:00" at bounding box center [717, 388] width 102 height 31
type input "00:01"
click at [97, 646] on span "Revert to original prices later?" at bounding box center [139, 642] width 158 height 14
click at [52, 646] on input "Revert to original prices later?" at bounding box center [44, 642] width 15 height 15
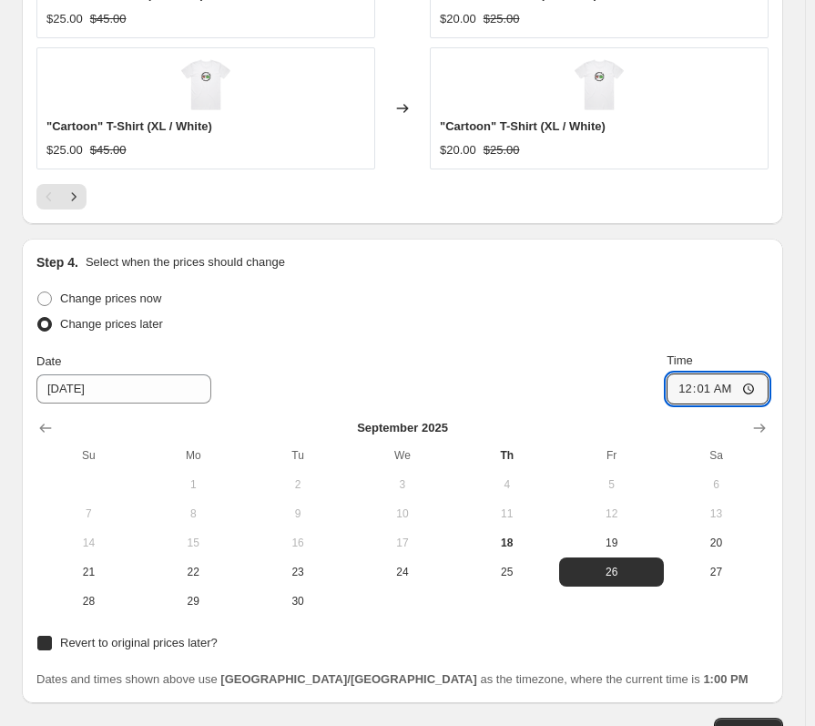
checkbox input "true"
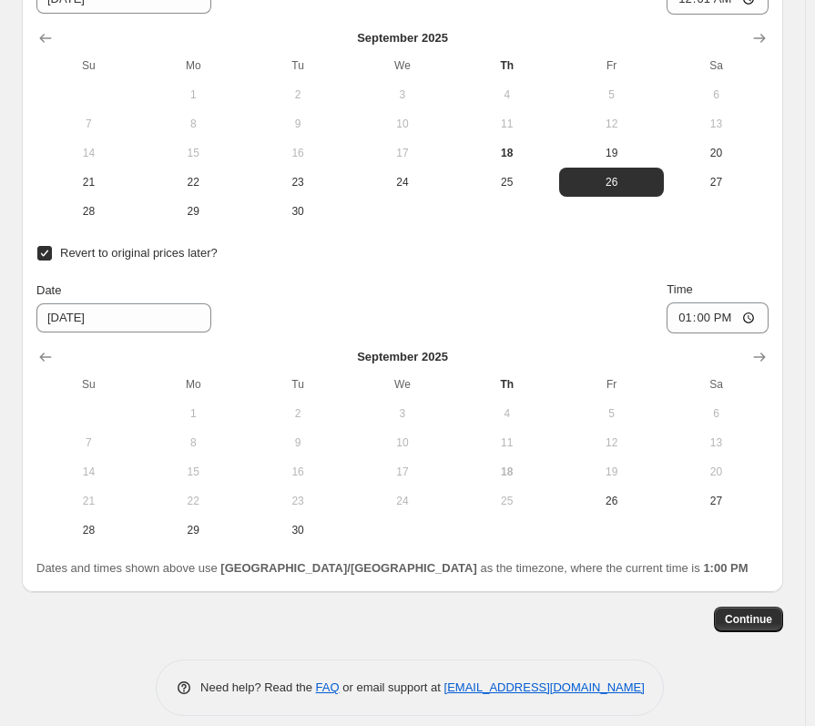
scroll to position [3934, 0]
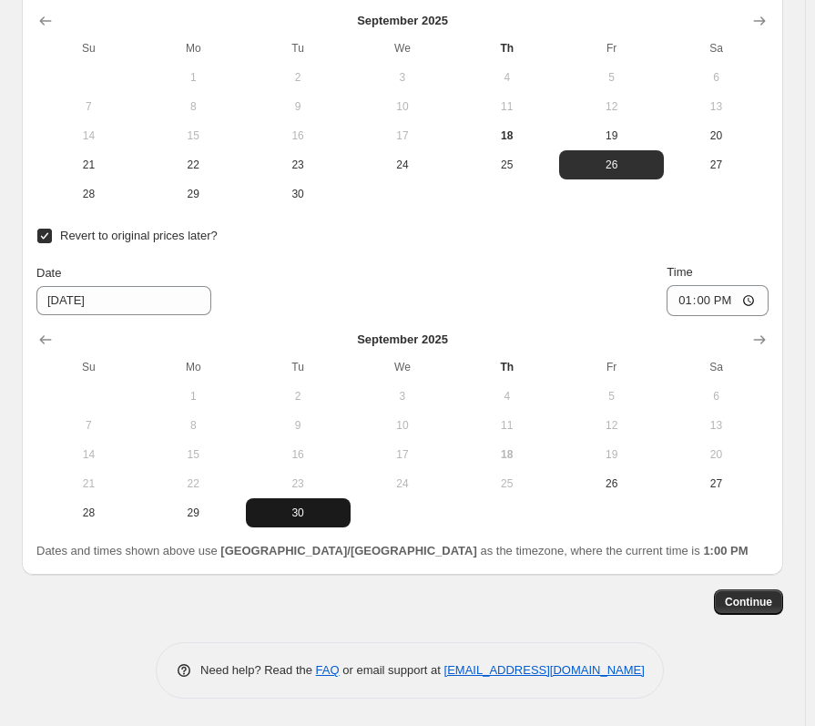
click at [282, 525] on button "30" at bounding box center [298, 512] width 105 height 29
type input "9/30/2025"
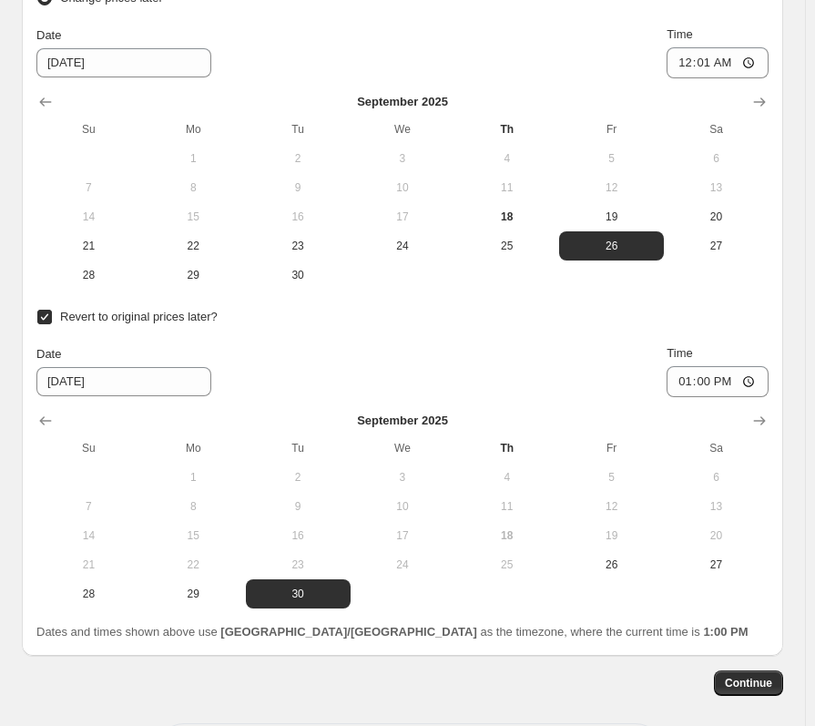
scroll to position [3752, 0]
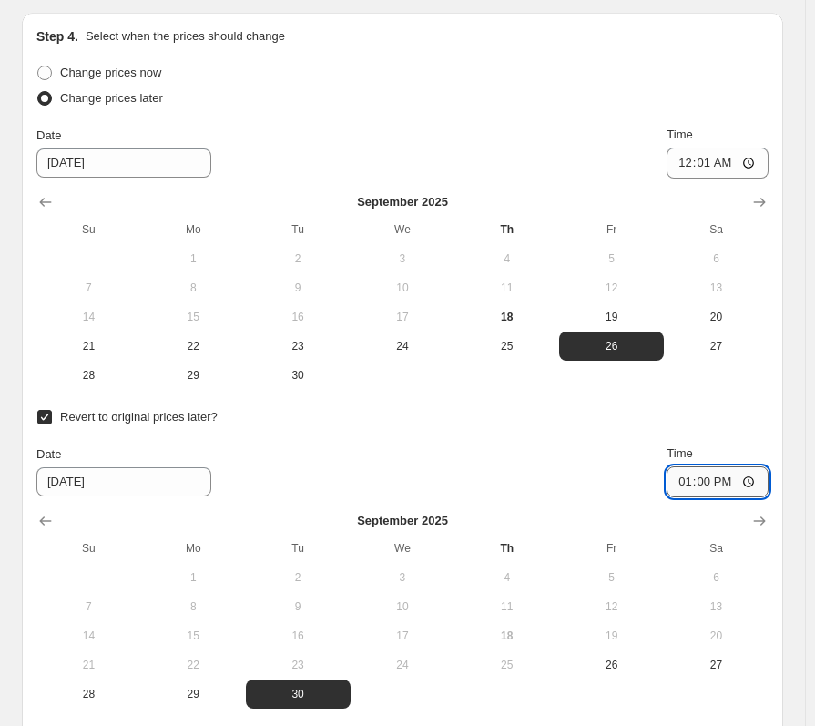
click at [687, 483] on input "13:00" at bounding box center [717, 481] width 102 height 31
type input "23:59"
click at [783, 315] on div "Step 4. Select when the prices should change Change prices now Change prices la…" at bounding box center [402, 384] width 761 height 743
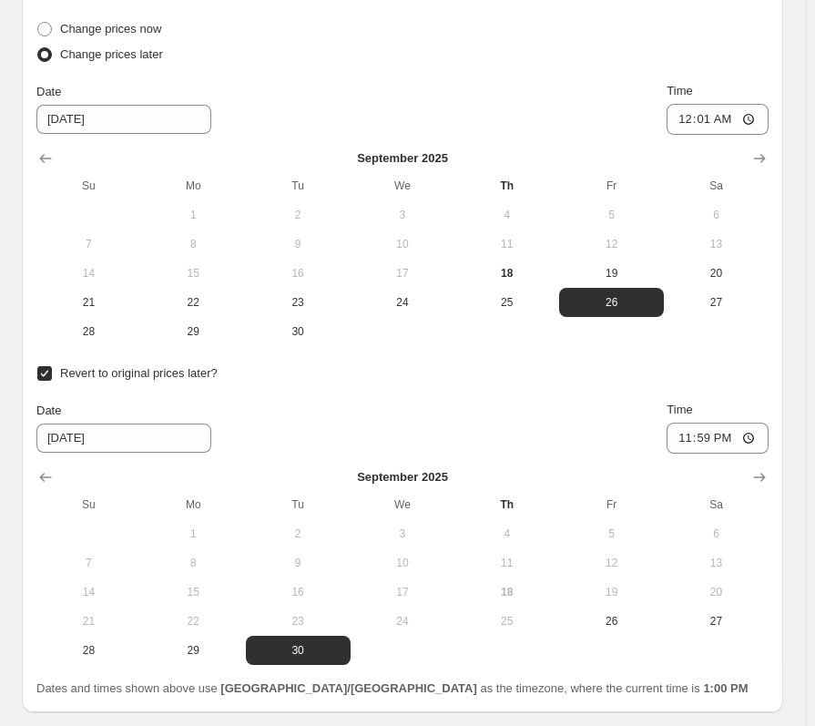
scroll to position [3934, 0]
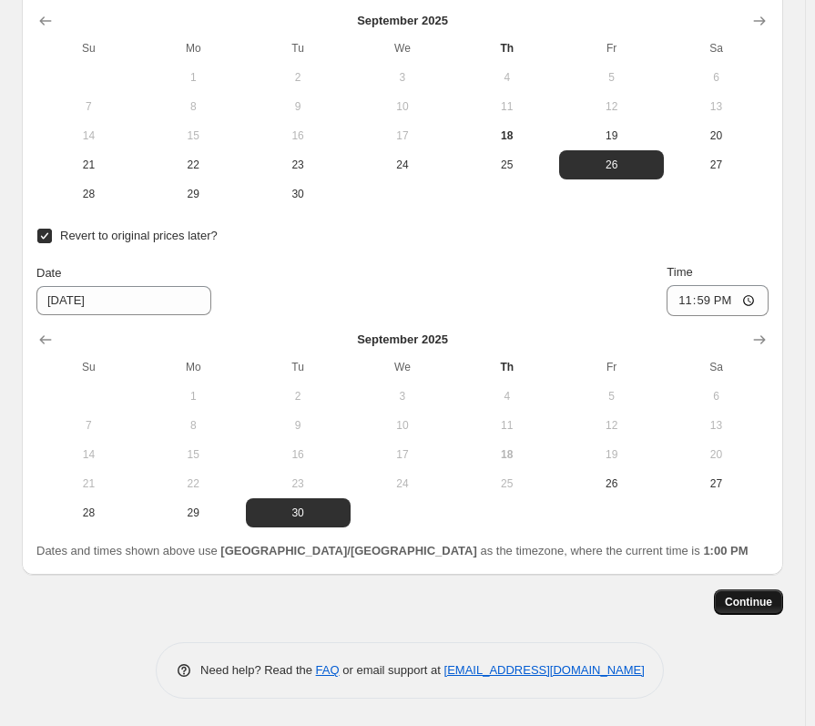
click at [753, 590] on button "Continue" at bounding box center [748, 601] width 69 height 25
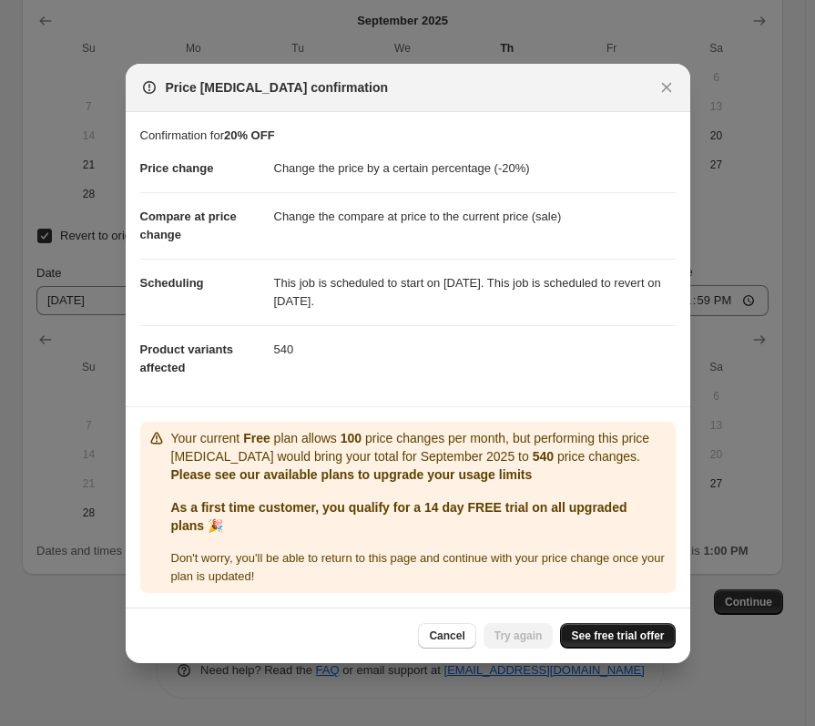
click at [643, 642] on span "See free trial offer" at bounding box center [617, 635] width 93 height 15
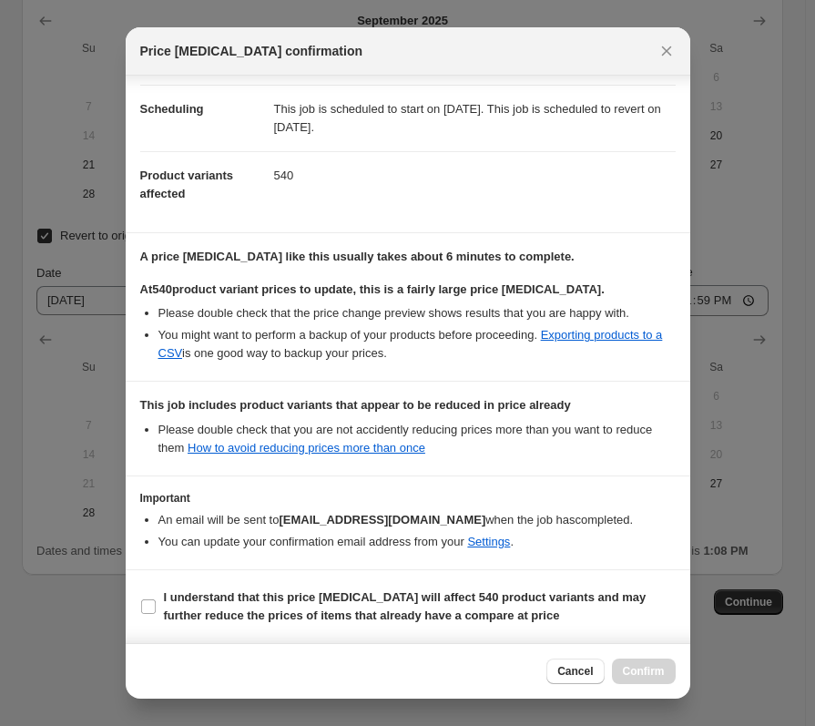
scroll to position [156, 0]
click at [431, 586] on label "I understand that this price change job will affect 540 product variants and ma…" at bounding box center [407, 607] width 535 height 44
click at [156, 599] on input "I understand that this price change job will affect 540 product variants and ma…" at bounding box center [148, 606] width 15 height 15
checkbox input "true"
click at [658, 672] on span "Confirm" at bounding box center [644, 671] width 42 height 15
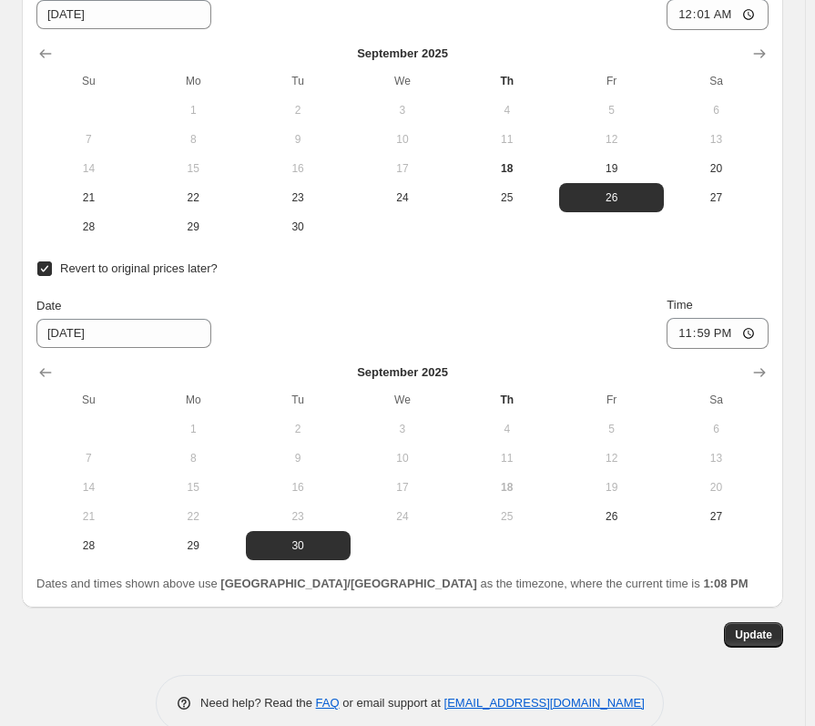
scroll to position [4063, 0]
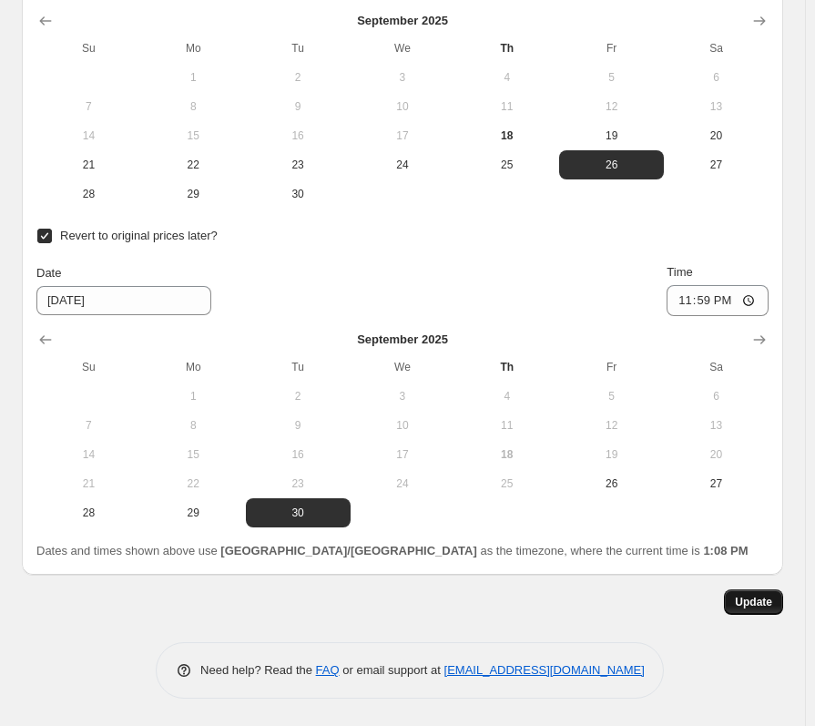
click at [781, 602] on button "Update" at bounding box center [753, 601] width 59 height 25
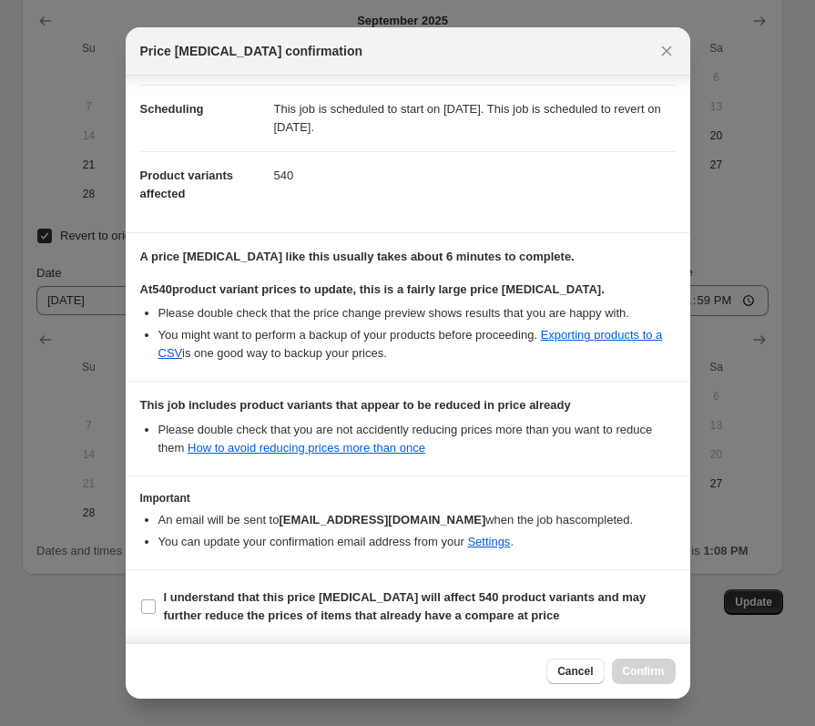
scroll to position [156, 0]
click at [407, 587] on label "I understand that this price change job will affect 540 product variants and ma…" at bounding box center [407, 607] width 535 height 44
click at [156, 599] on input "I understand that this price change job will affect 540 product variants and ma…" at bounding box center [148, 606] width 15 height 15
checkbox input "true"
click at [662, 667] on span "Confirm" at bounding box center [644, 671] width 42 height 15
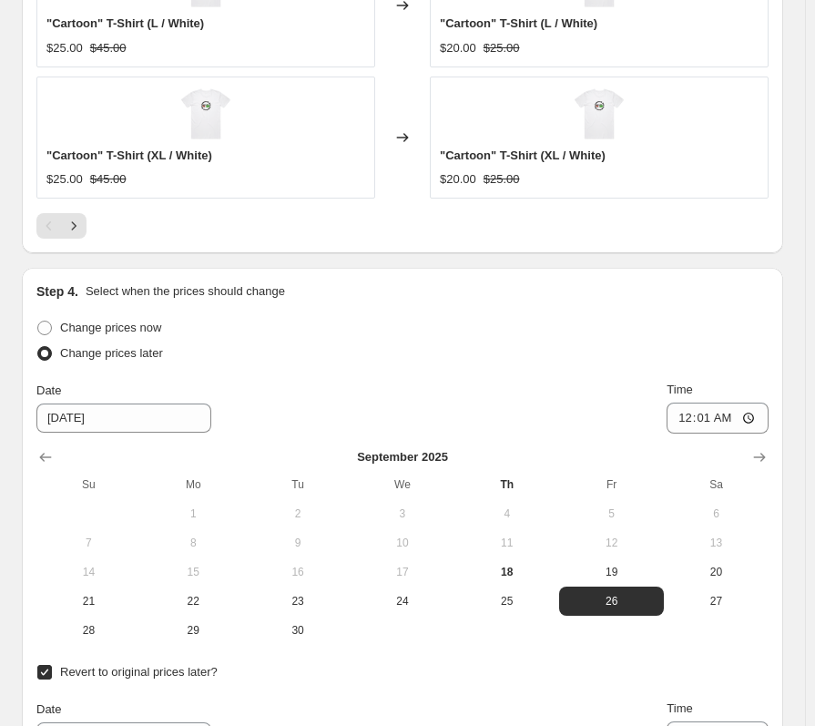
scroll to position [3153, 0]
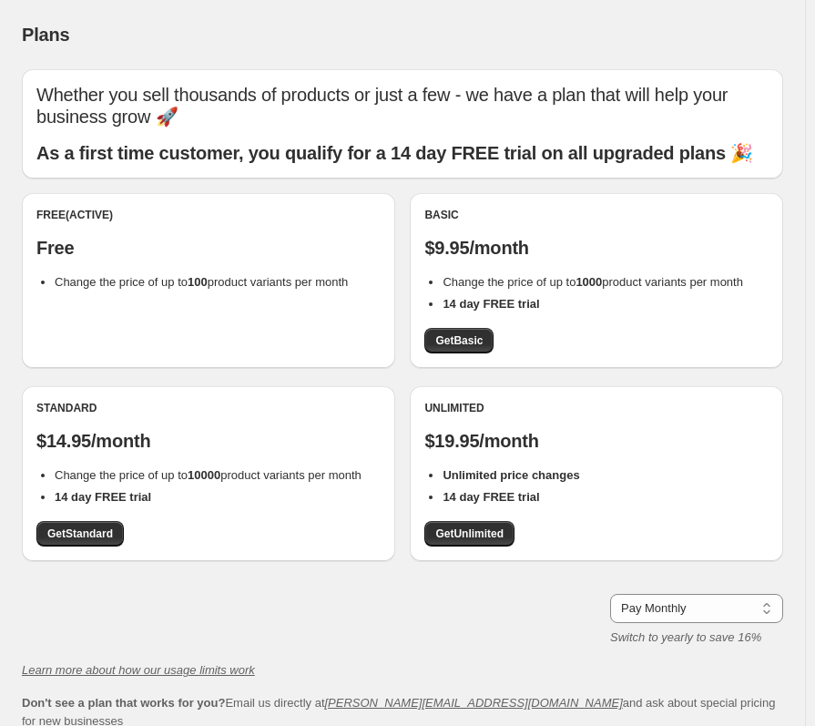
click at [291, 350] on div "Free (Active) Free Change the price of up to 100 product variants per month" at bounding box center [208, 280] width 373 height 175
click at [512, 385] on div "Free (Active) Free Change the price of up to 100 product variants per month Bas…" at bounding box center [402, 386] width 761 height 386
click at [143, 404] on div "Standard" at bounding box center [208, 408] width 344 height 15
click at [464, 339] on span "Get Basic" at bounding box center [458, 340] width 47 height 15
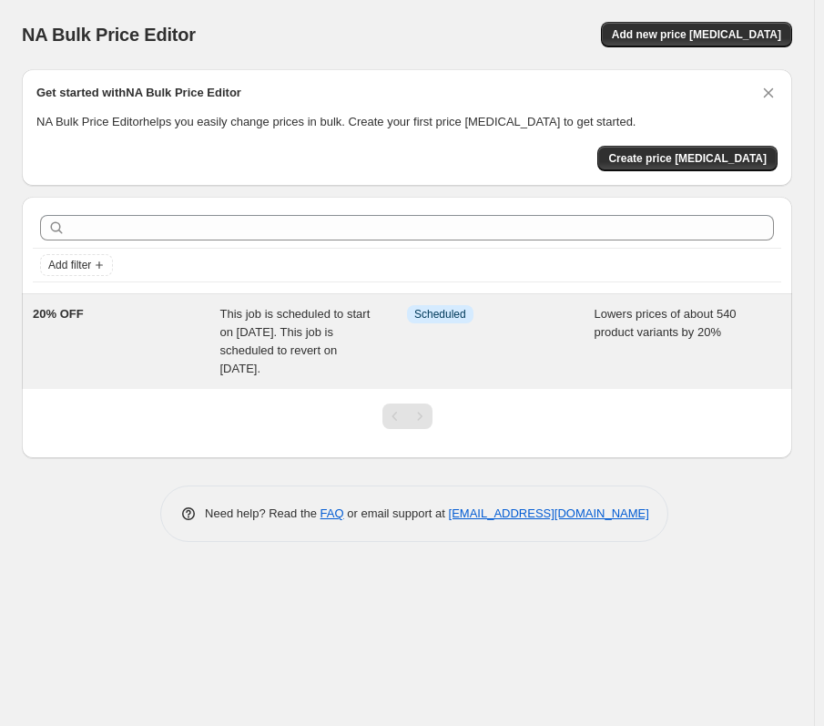
click at [246, 377] on div "This job is scheduled to start on [DATE]. This job is scheduled to revert on [D…" at bounding box center [314, 341] width 188 height 73
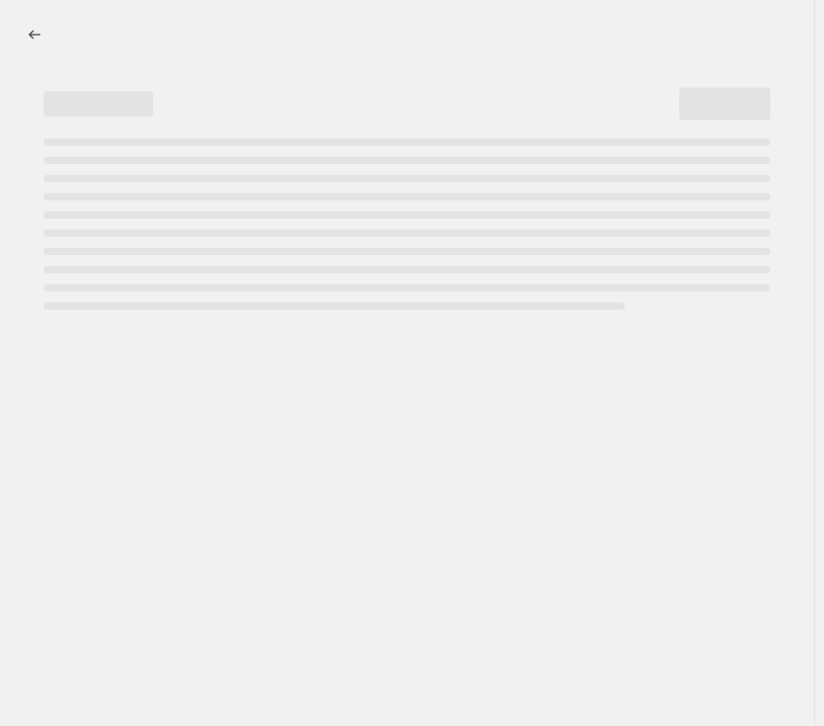
select select "percentage"
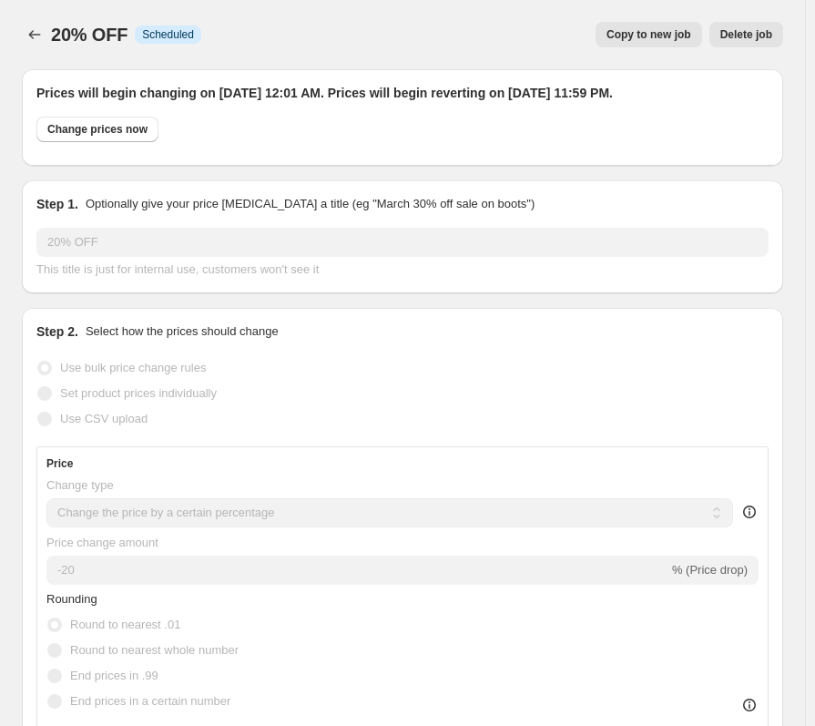
select select "vendor"
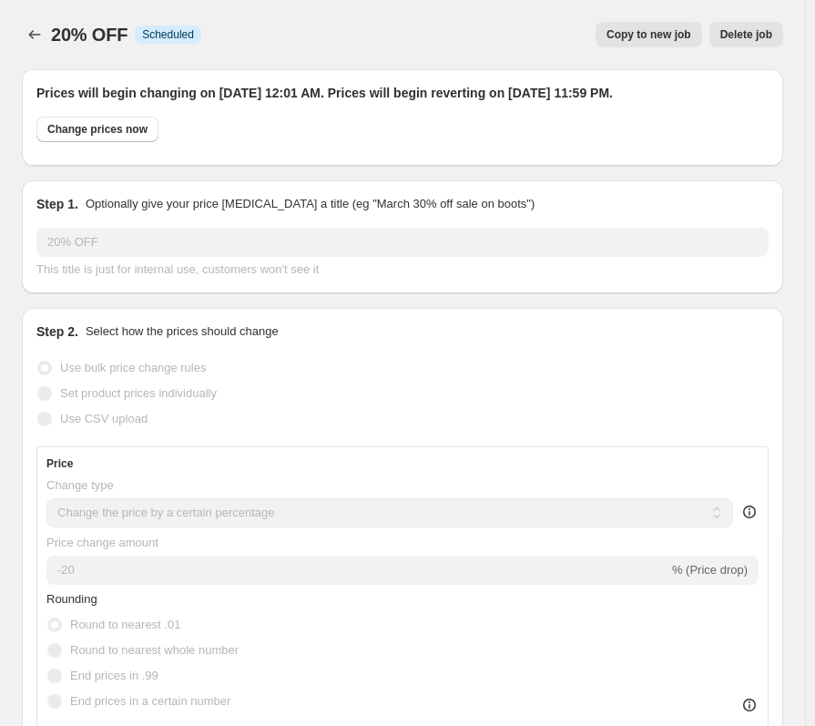
select select "vendor"
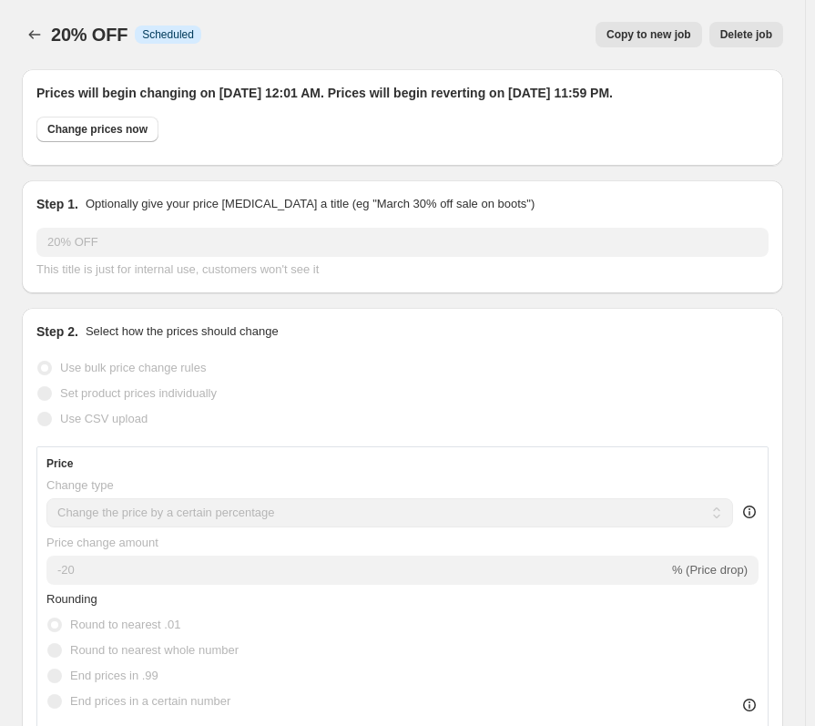
select select "vendor"
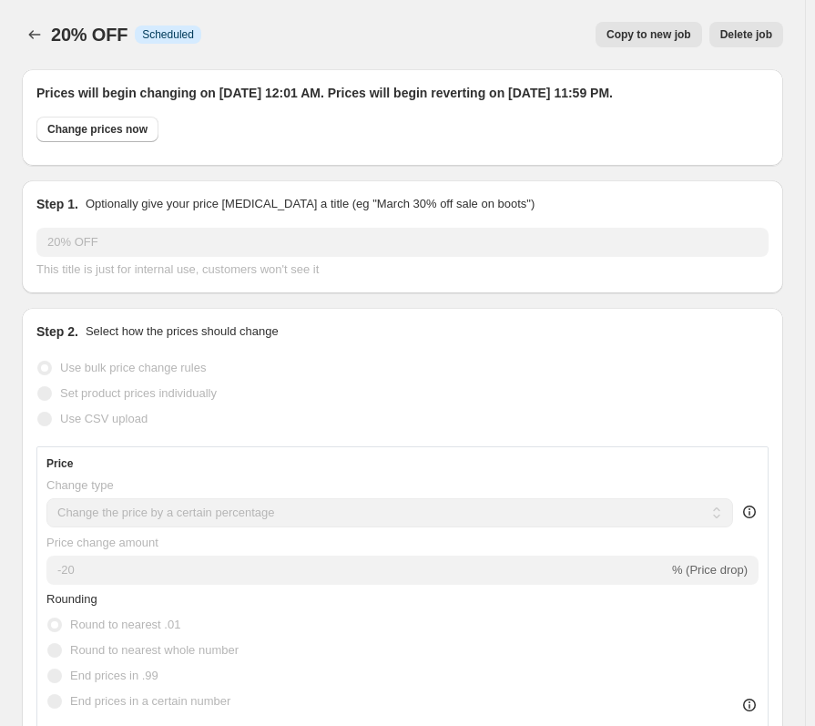
select select "vendor"
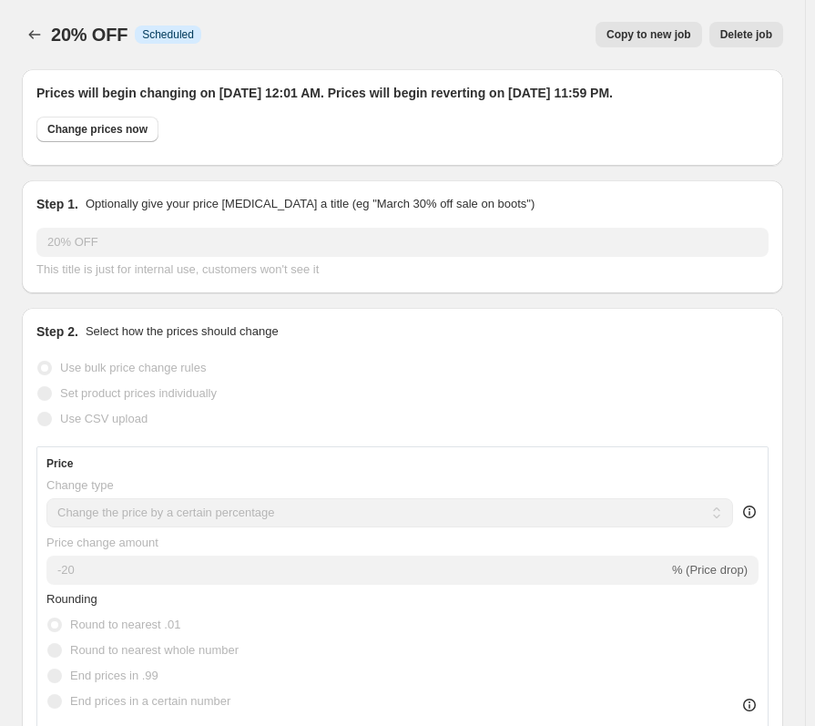
select select "vendor"
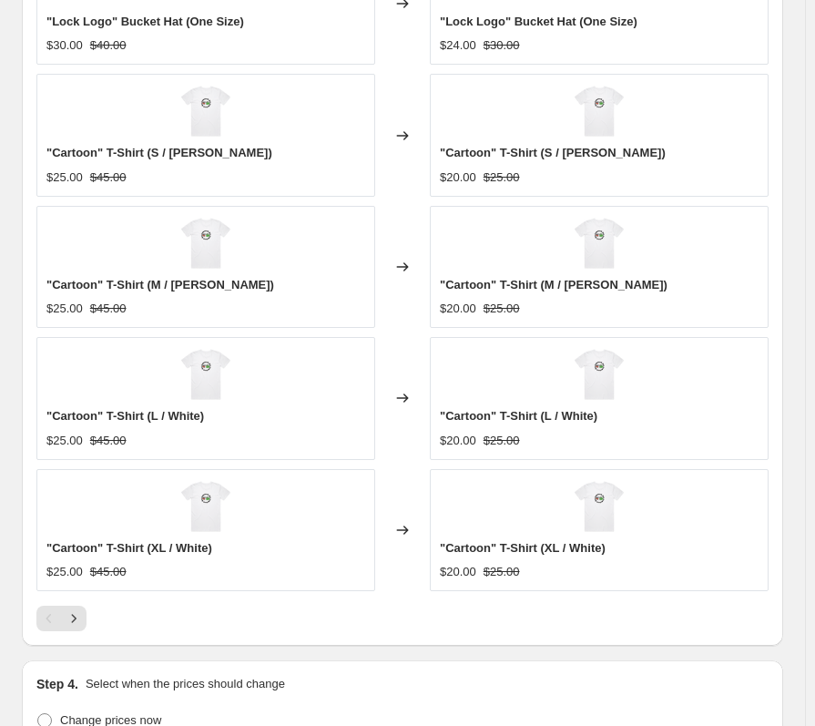
scroll to position [3460, 0]
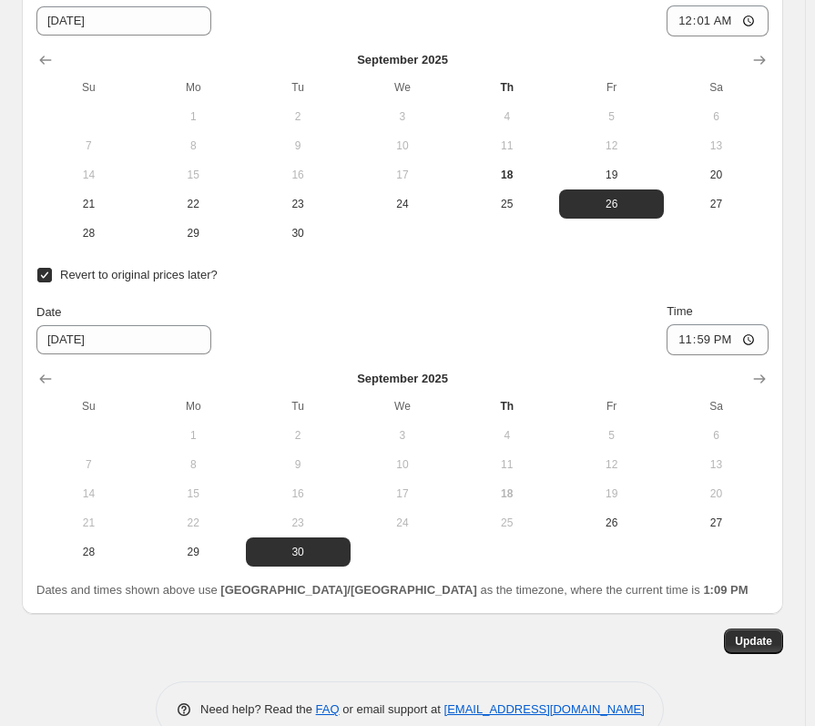
scroll to position [4006, 0]
